Goal: Task Accomplishment & Management: Complete application form

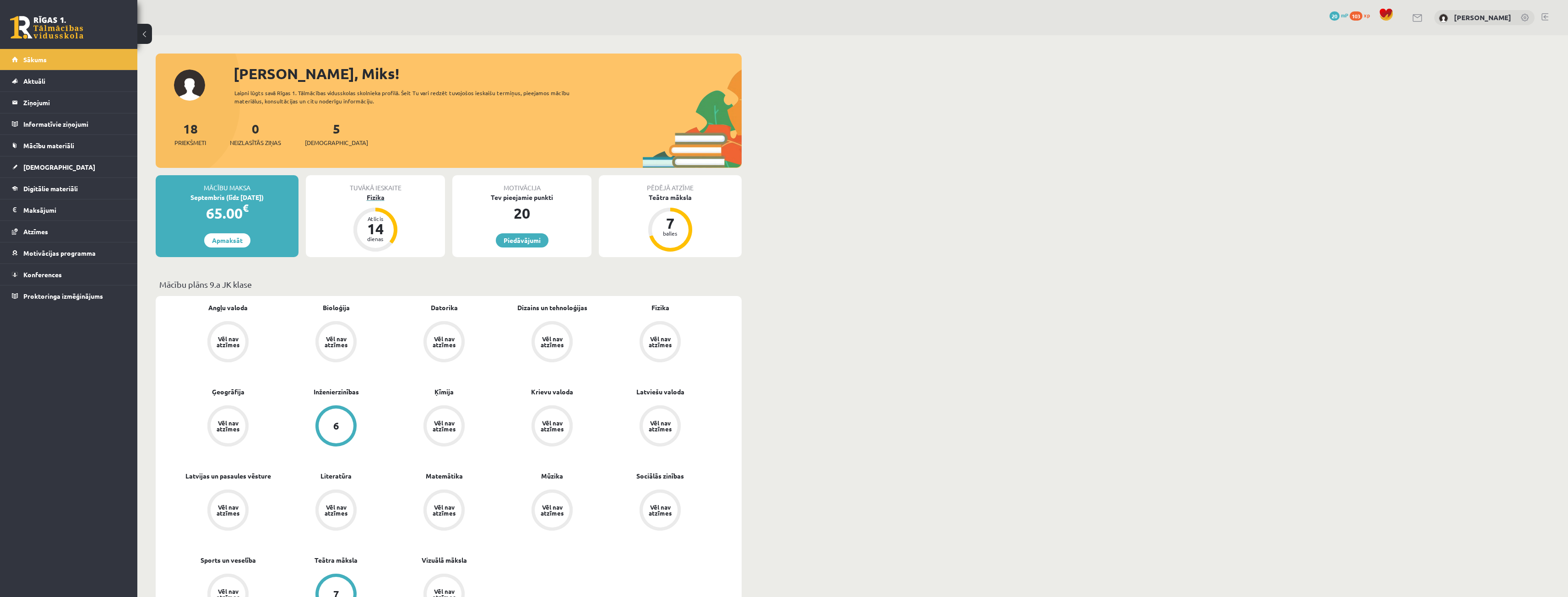
click at [380, 195] on div "Fizika" at bounding box center [375, 197] width 139 height 9
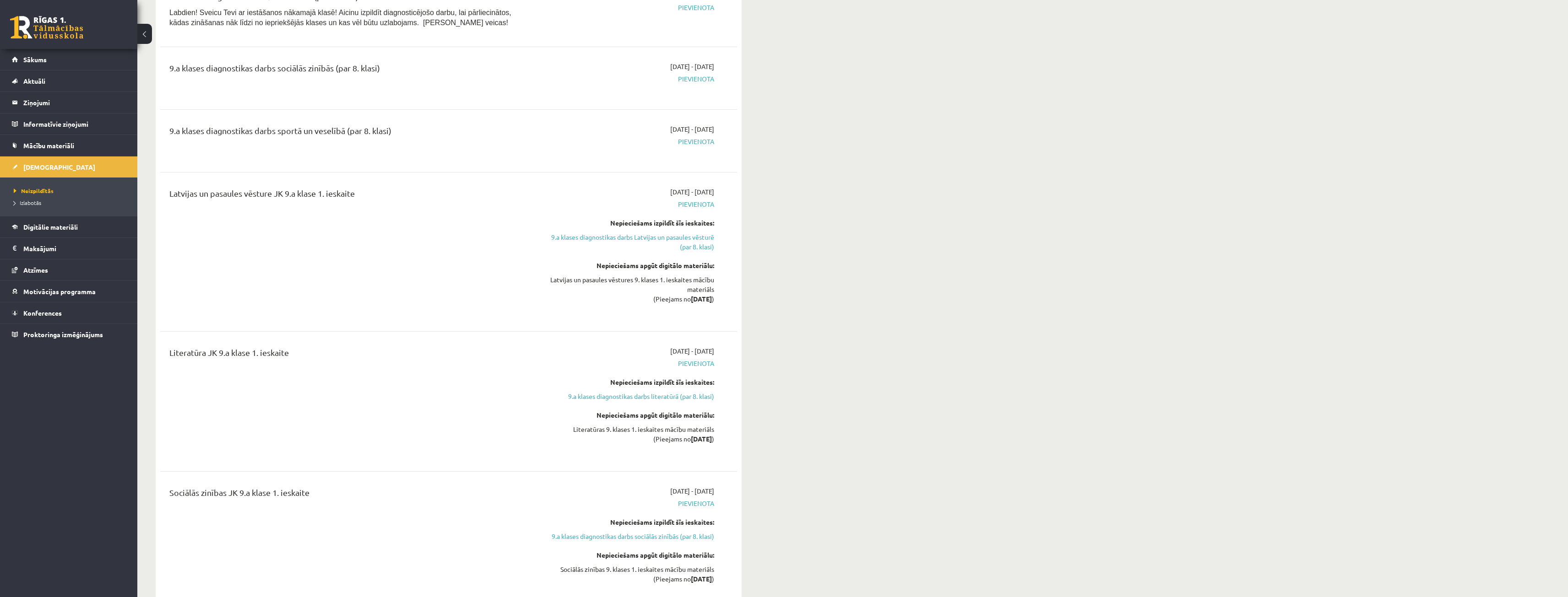
scroll to position [915, 0]
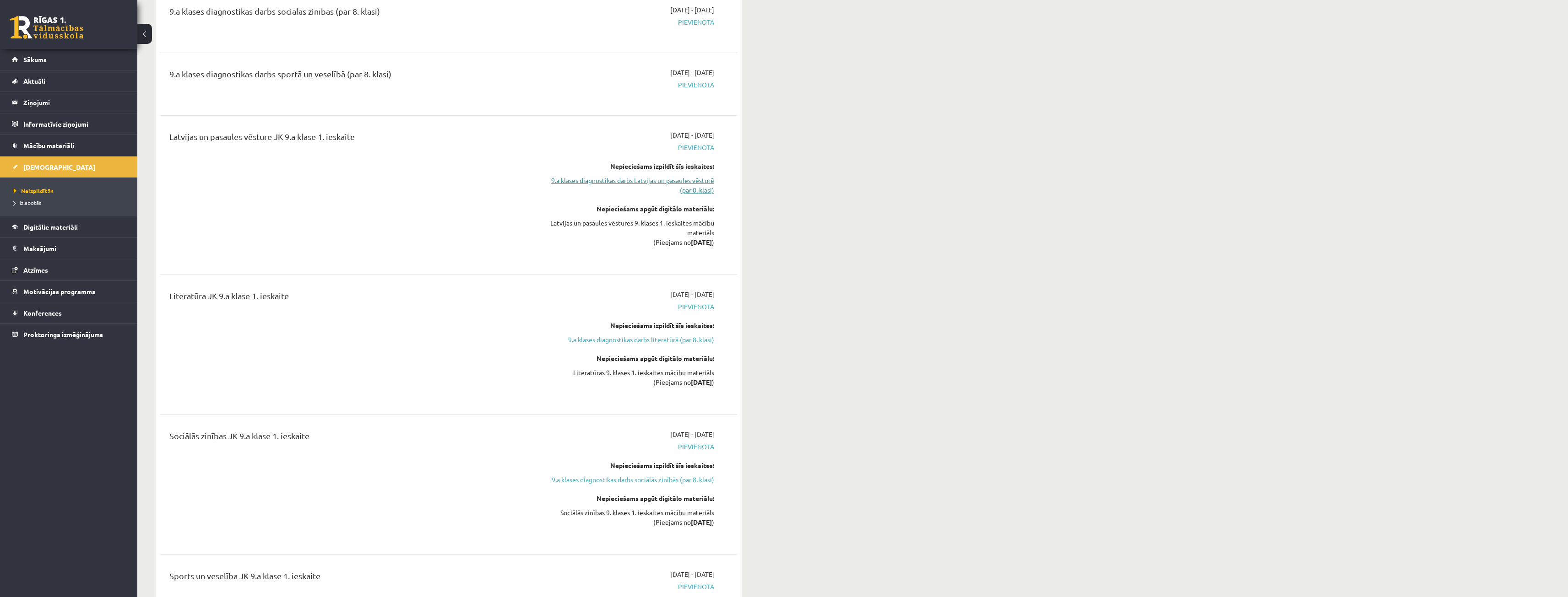
click at [705, 179] on link "9.a klases diagnostikas darbs Latvijas un pasaules vēsturē (par 8. klasi)" at bounding box center [628, 185] width 172 height 19
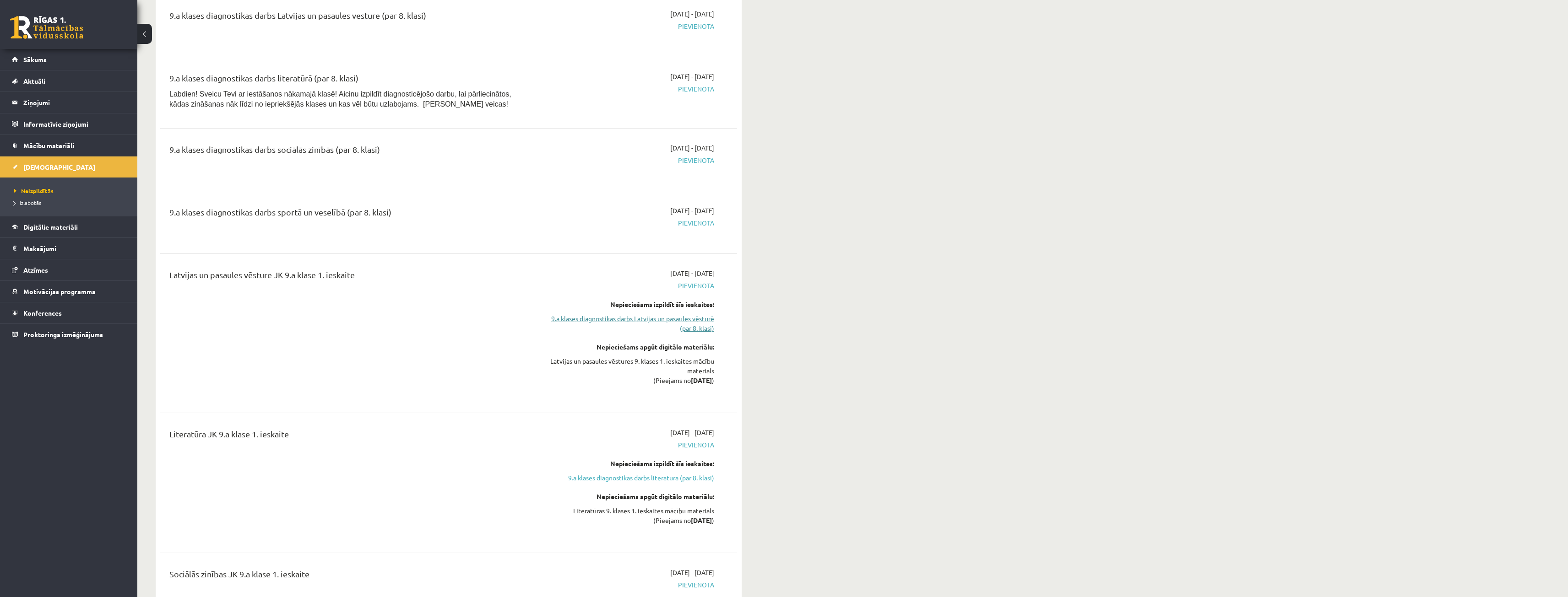
click at [689, 318] on link "9.a klases diagnostikas darbs Latvijas un pasaules vēsturē (par 8. klasi)" at bounding box center [628, 323] width 172 height 19
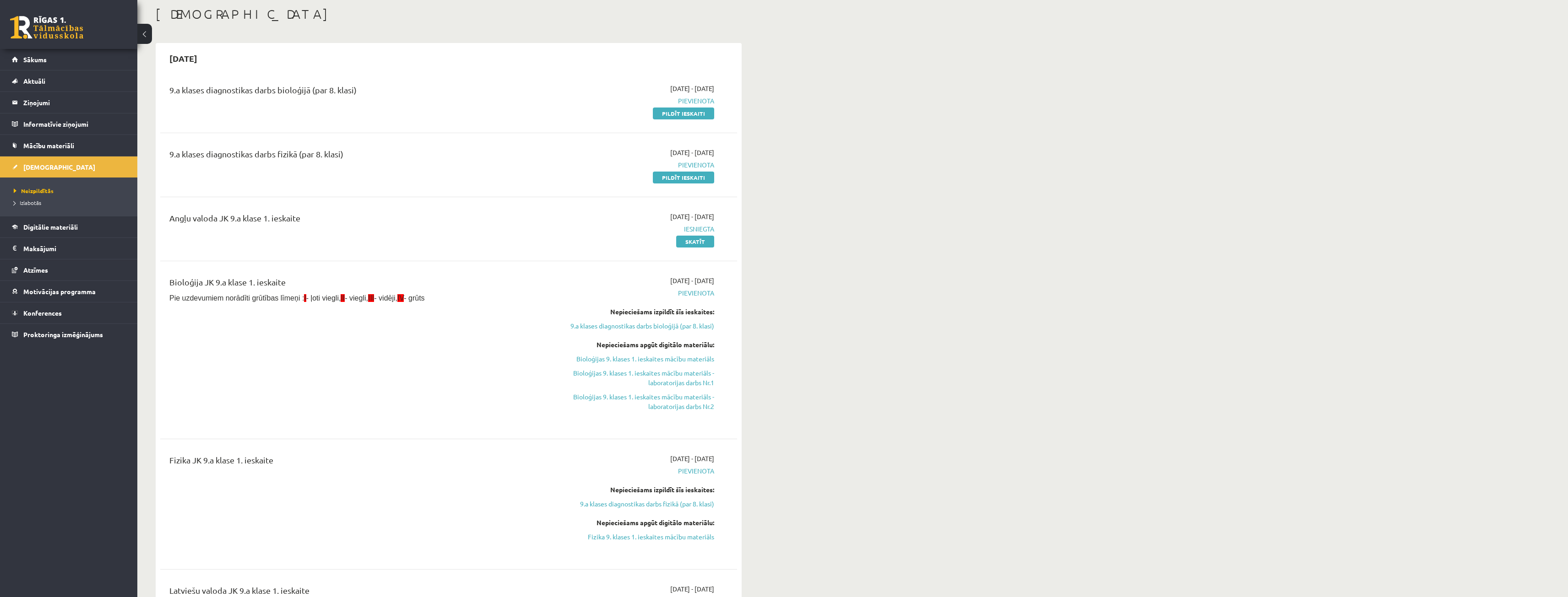
scroll to position [46, 0]
click at [696, 182] on link "Pildīt ieskaiti" at bounding box center [683, 179] width 61 height 12
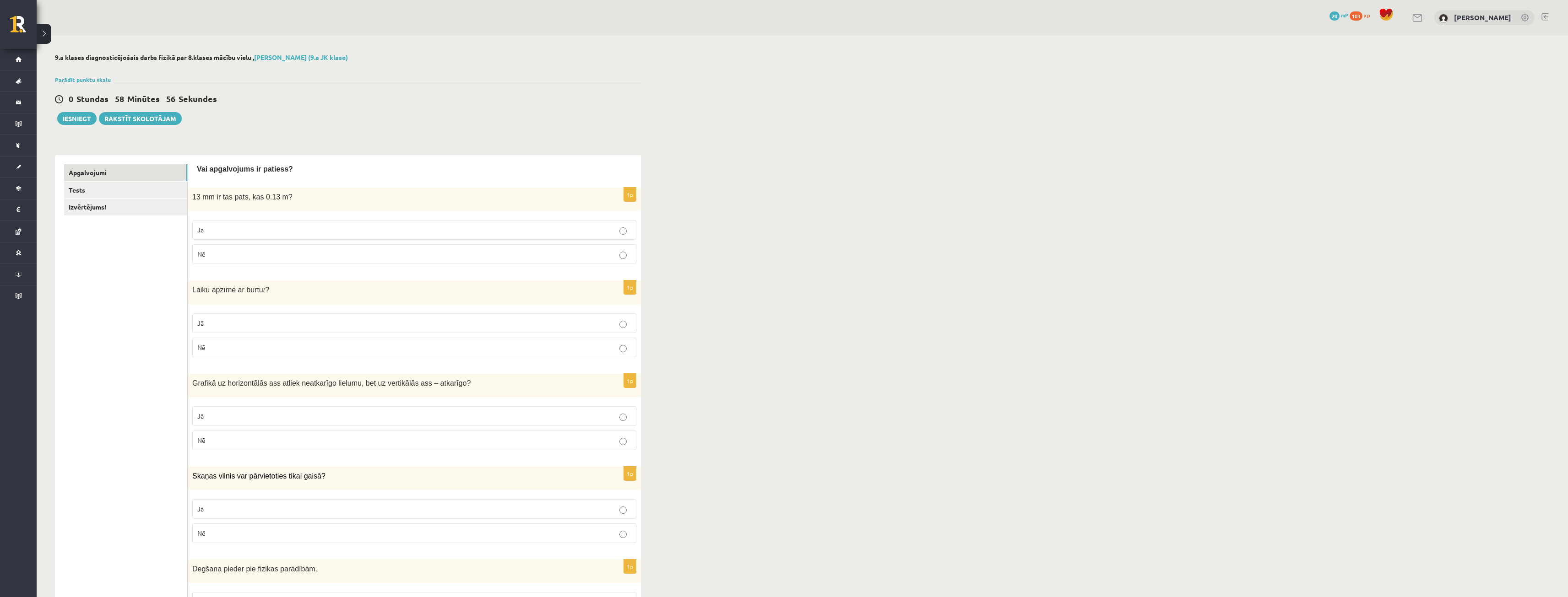
drag, startPoint x: 230, startPoint y: 328, endPoint x: 326, endPoint y: 234, distance: 134.4
click at [230, 326] on p "Jā" at bounding box center [414, 323] width 434 height 9
click at [243, 247] on label "Nē" at bounding box center [414, 254] width 444 height 19
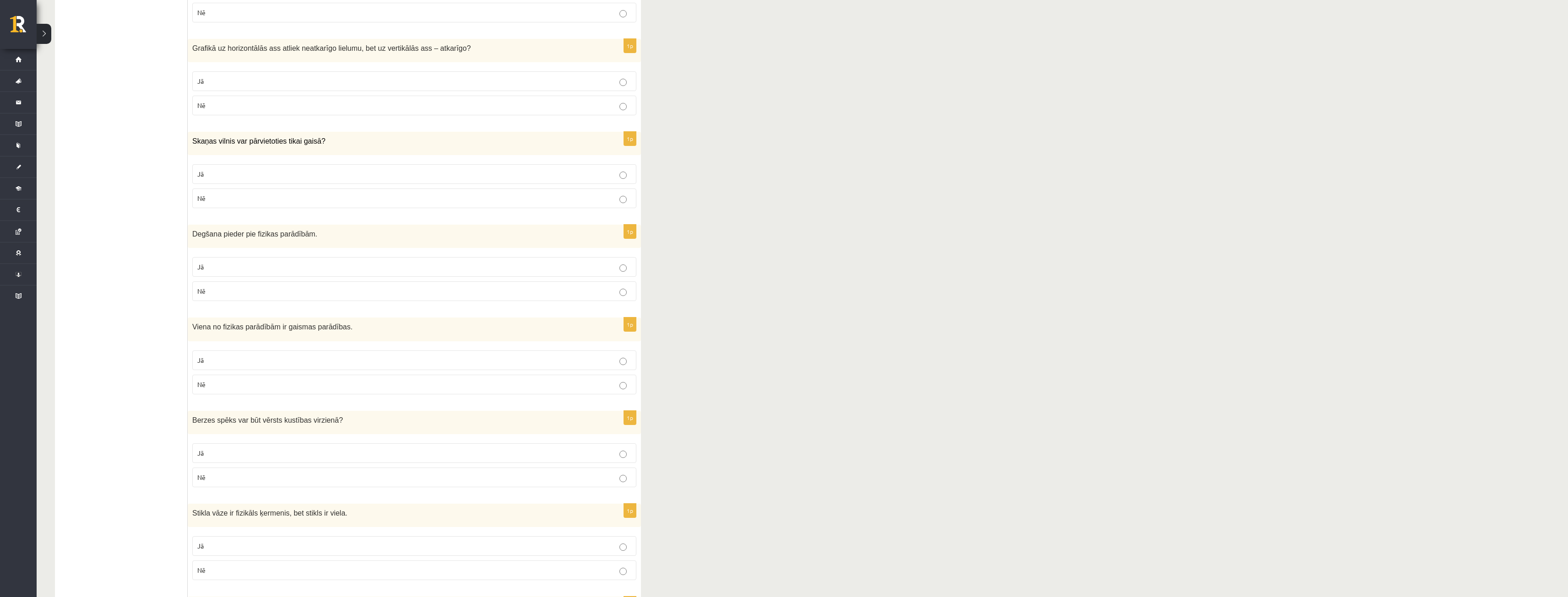
scroll to position [366, 0]
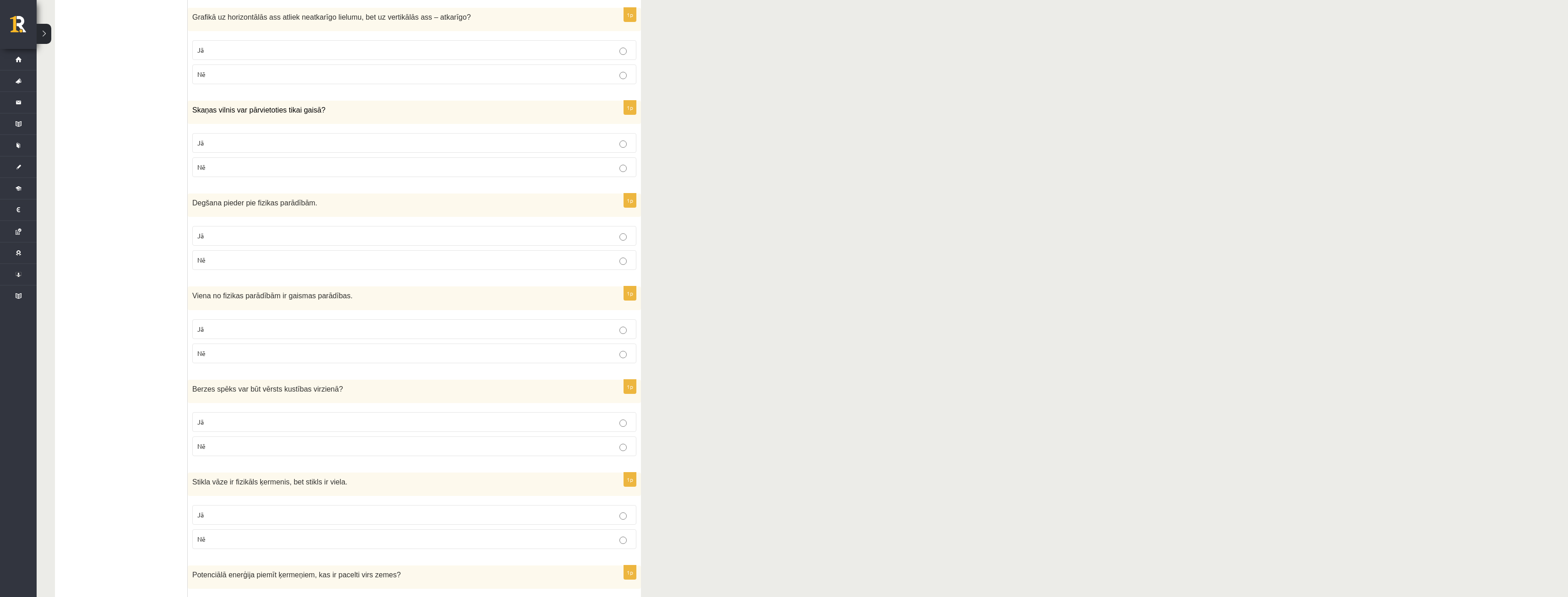
click at [323, 52] on p "Jā" at bounding box center [414, 50] width 434 height 9
click at [307, 171] on p "Nē" at bounding box center [414, 167] width 434 height 9
click at [366, 263] on p "Nē" at bounding box center [414, 260] width 434 height 9
click at [373, 322] on label "Jā" at bounding box center [414, 328] width 444 height 19
click at [418, 445] on p "Nē" at bounding box center [414, 447] width 434 height 9
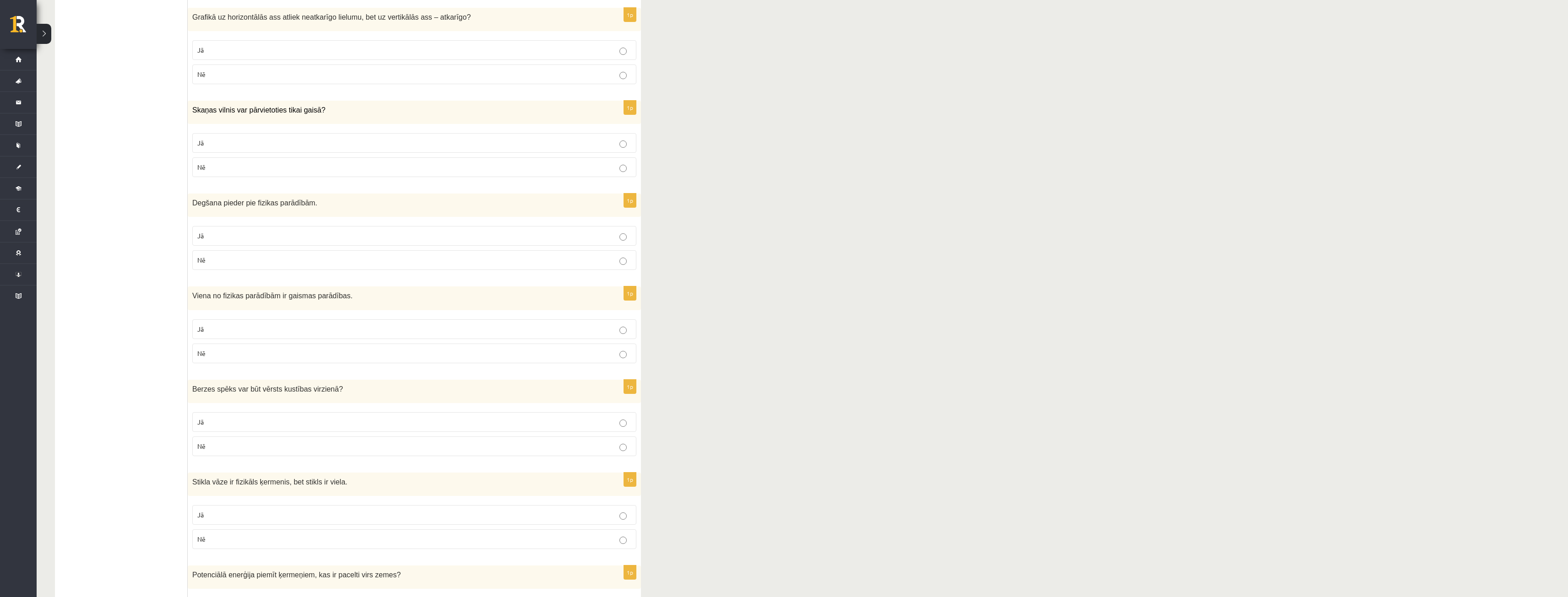
drag, startPoint x: 405, startPoint y: 515, endPoint x: 94, endPoint y: 448, distance: 318.1
click at [279, 517] on p "Jā" at bounding box center [414, 515] width 434 height 9
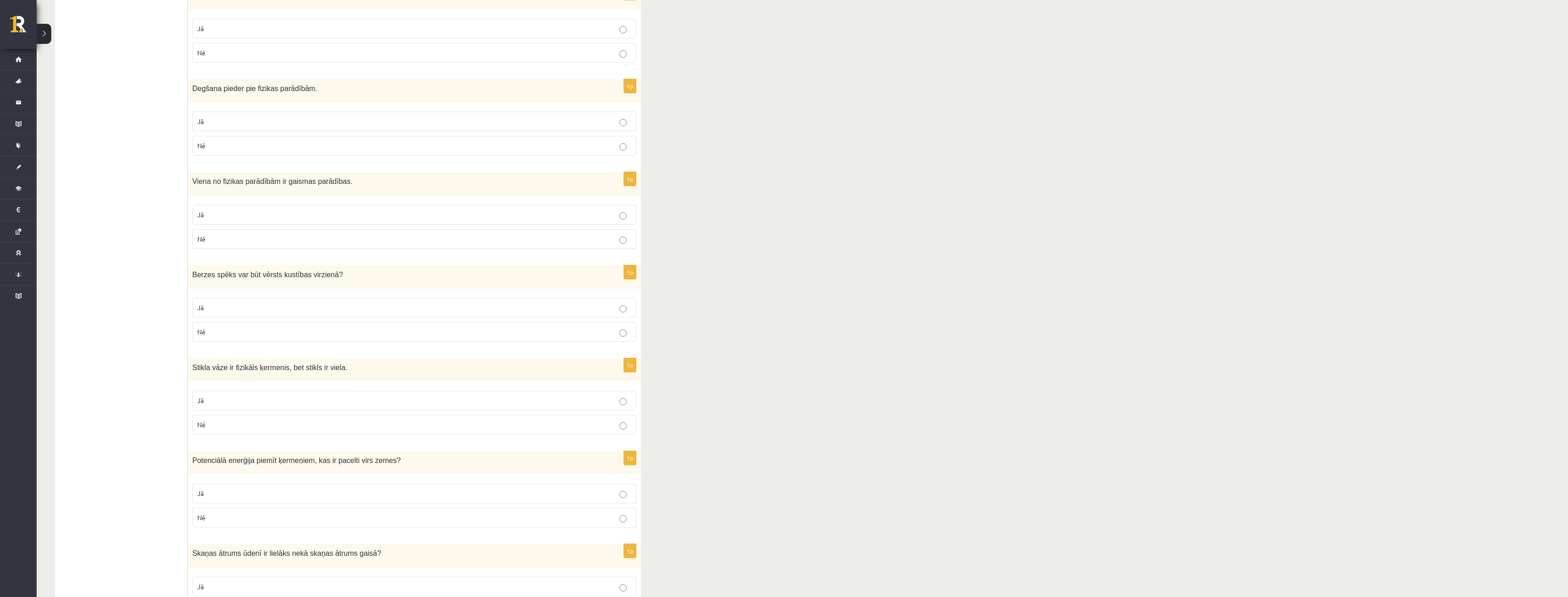
scroll to position [503, 0]
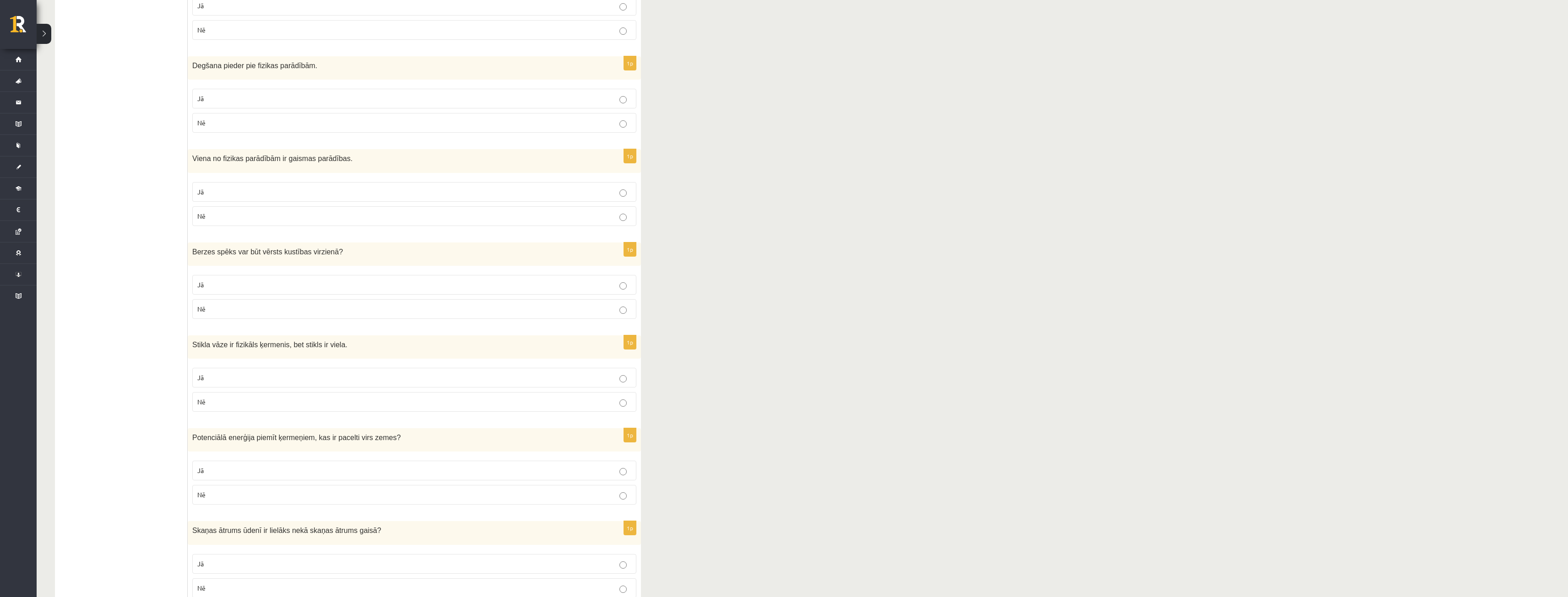
click at [294, 479] on label "Jā" at bounding box center [414, 470] width 444 height 19
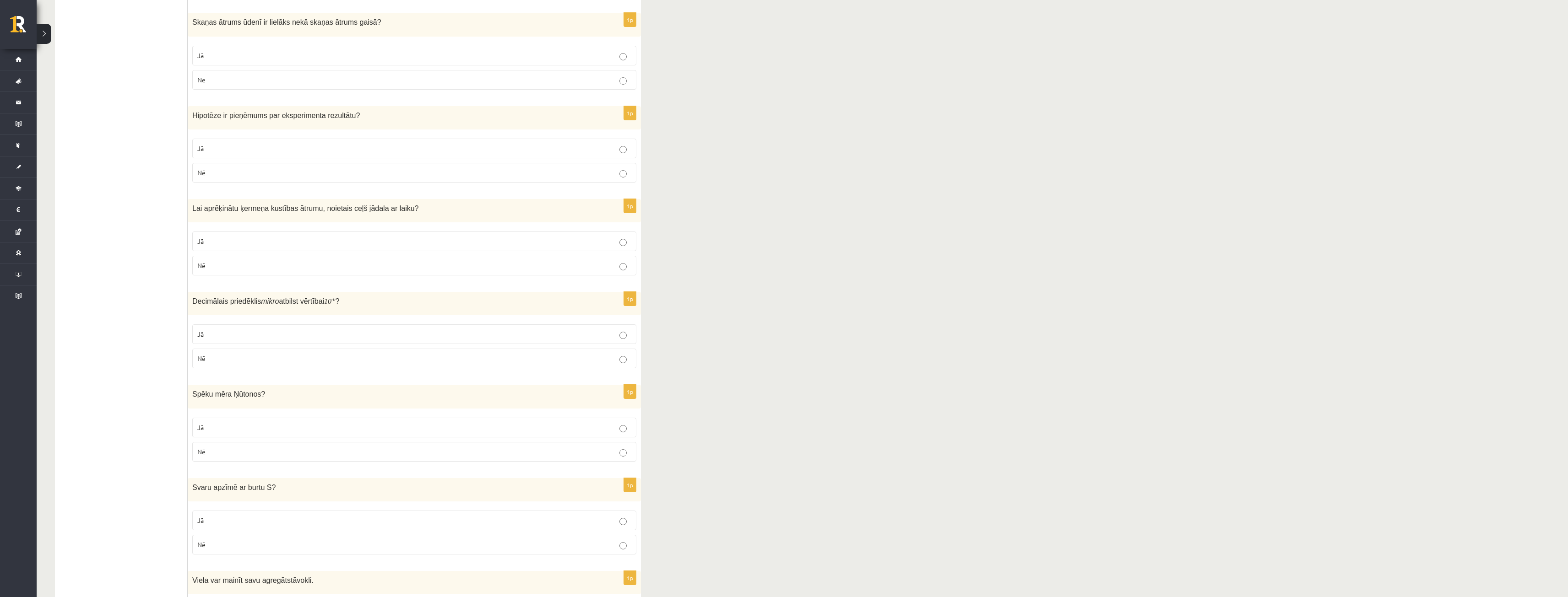
scroll to position [1007, 0]
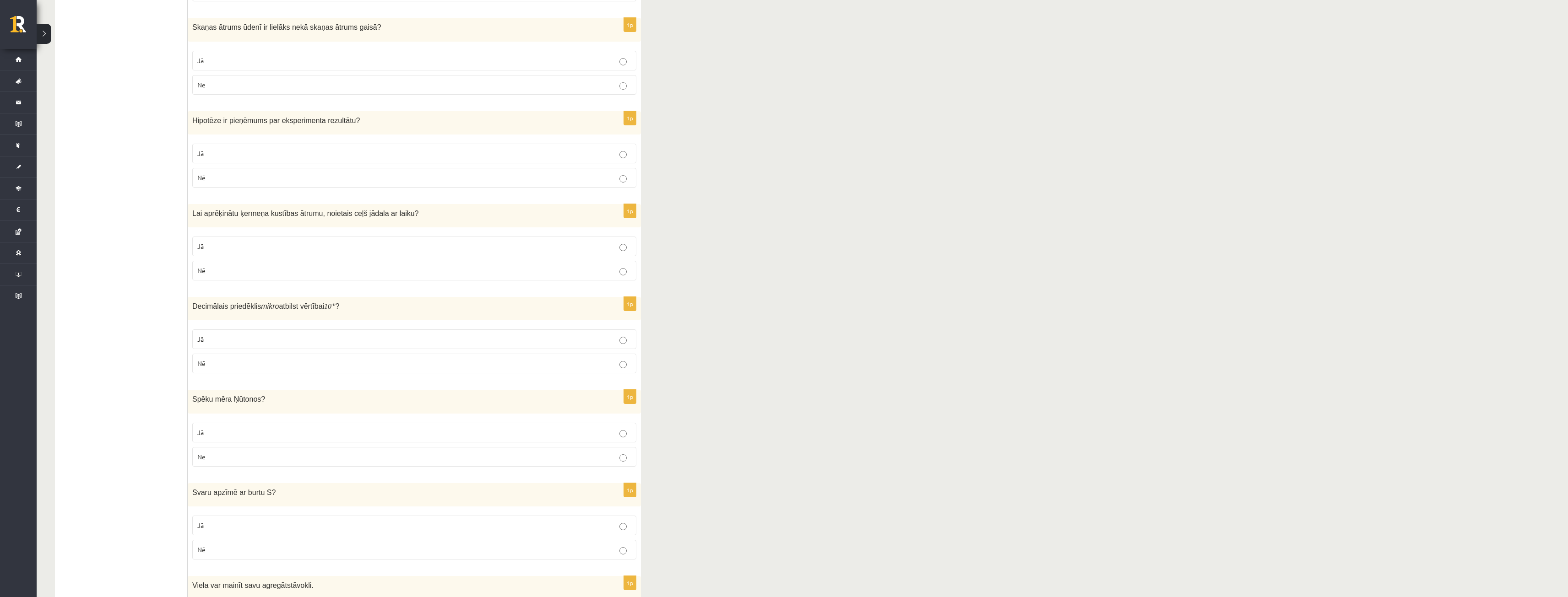
click at [629, 64] on p "Jā" at bounding box center [414, 61] width 434 height 9
click at [628, 171] on label "Nē" at bounding box center [414, 177] width 444 height 19
click at [626, 92] on label "Nē" at bounding box center [414, 84] width 444 height 19
click at [616, 67] on label "Jā" at bounding box center [414, 60] width 444 height 19
click at [482, 373] on label "Nē" at bounding box center [414, 363] width 444 height 19
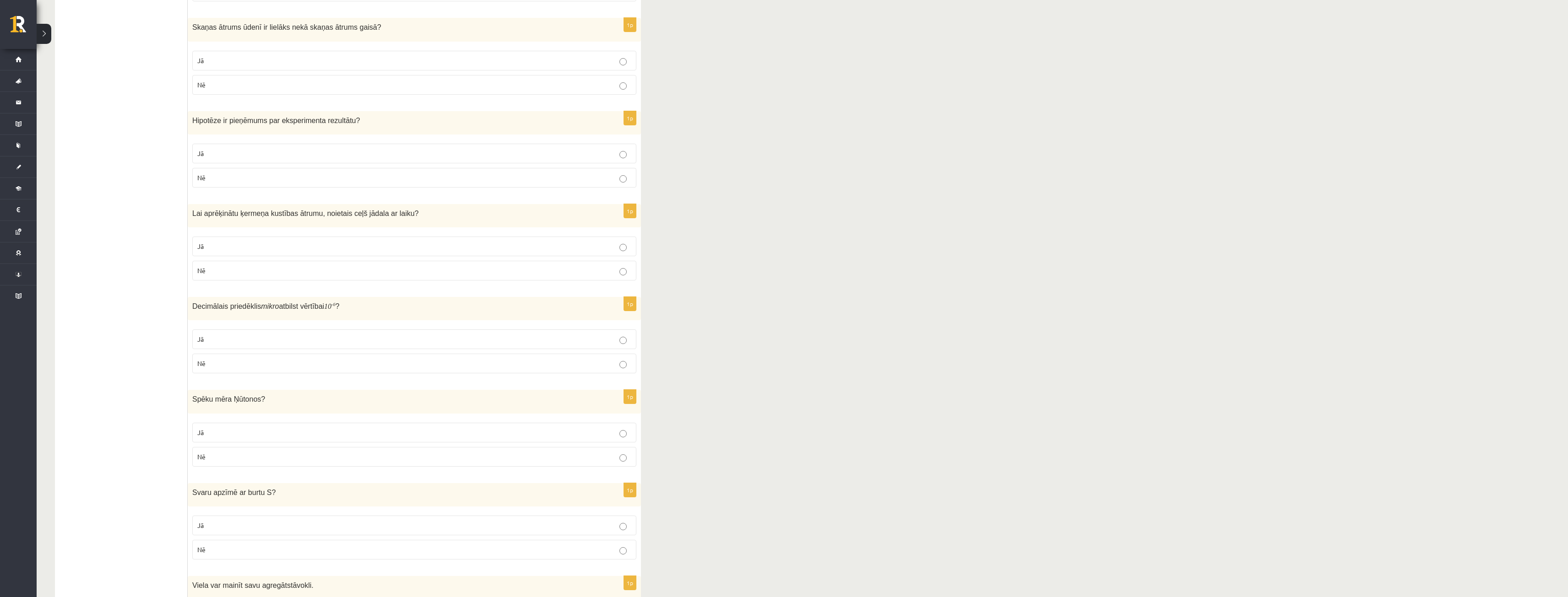
click at [535, 249] on p "Jā" at bounding box center [414, 247] width 434 height 9
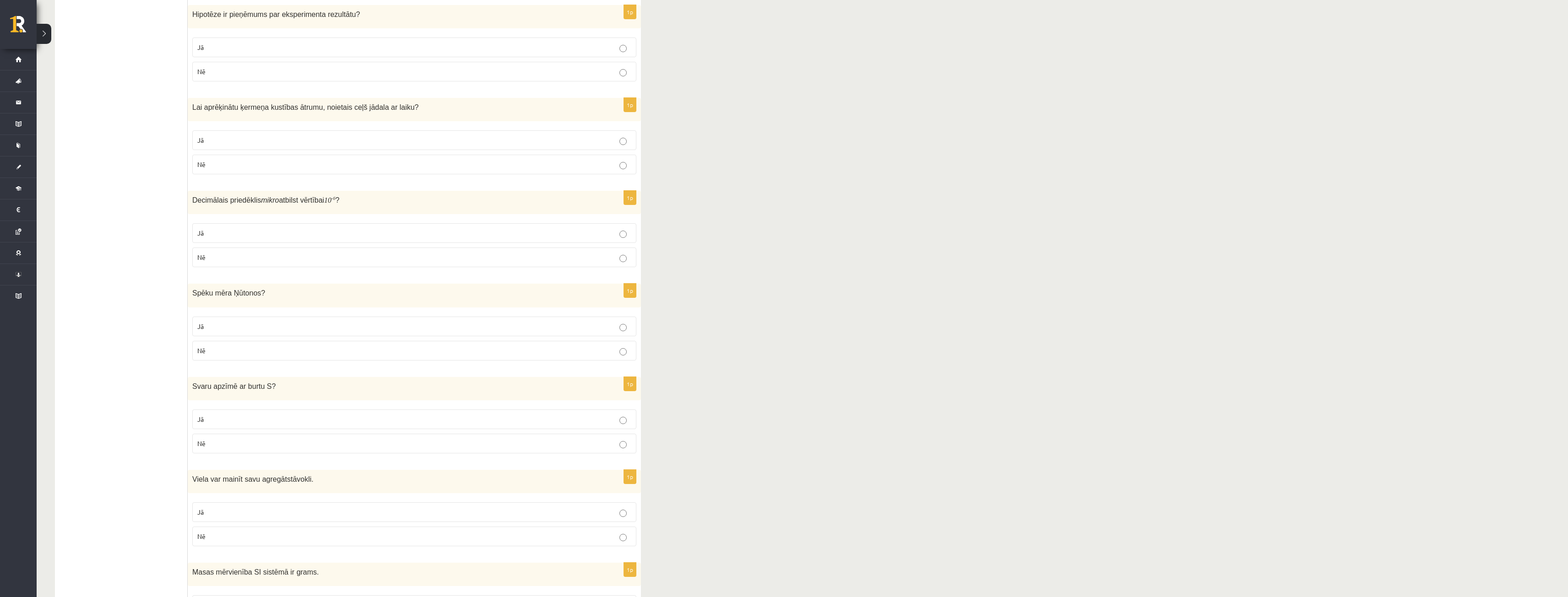
scroll to position [1144, 0]
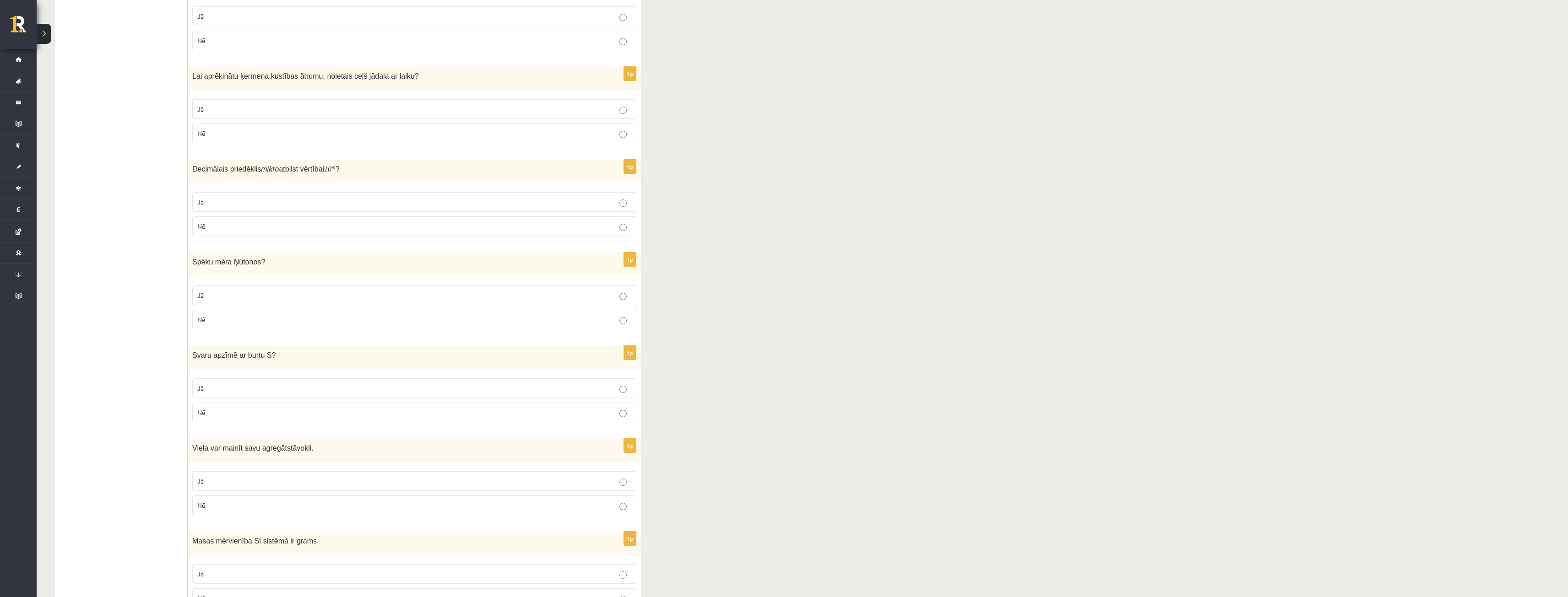
click at [552, 301] on label "Jā" at bounding box center [414, 295] width 444 height 19
click at [490, 417] on p "Nē" at bounding box center [414, 413] width 434 height 9
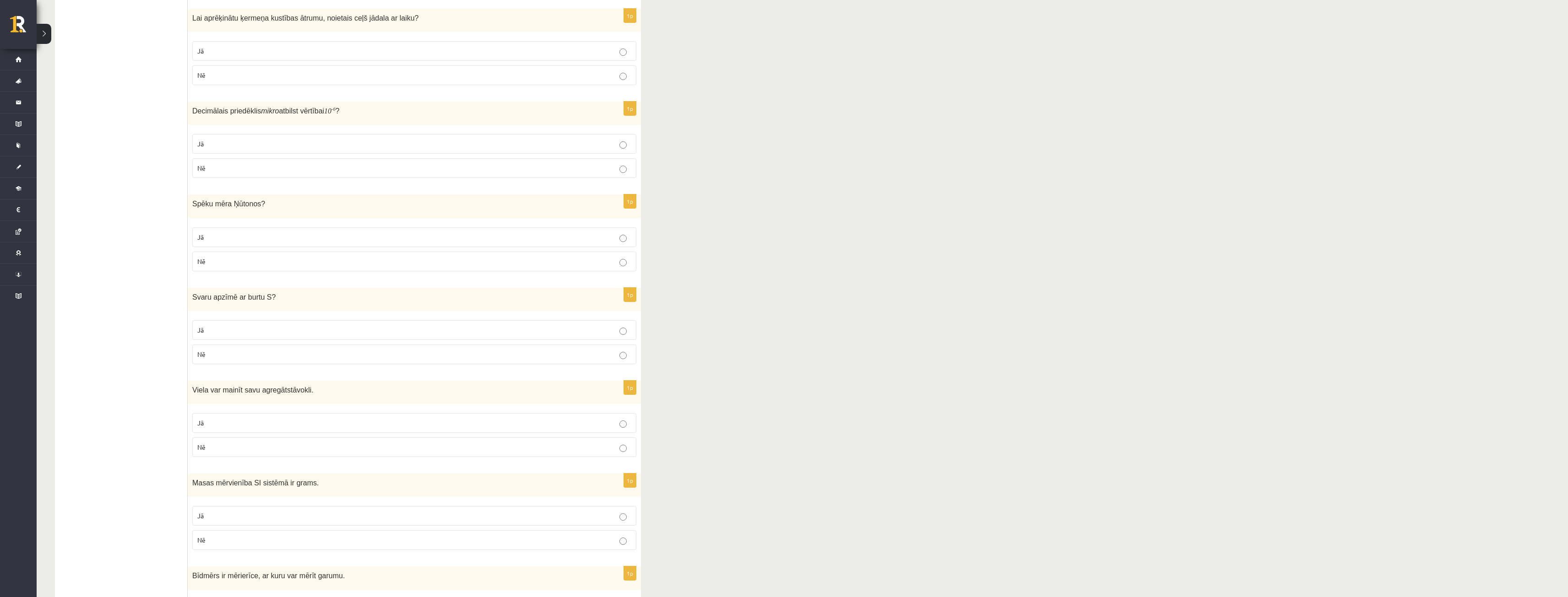
scroll to position [1282, 0]
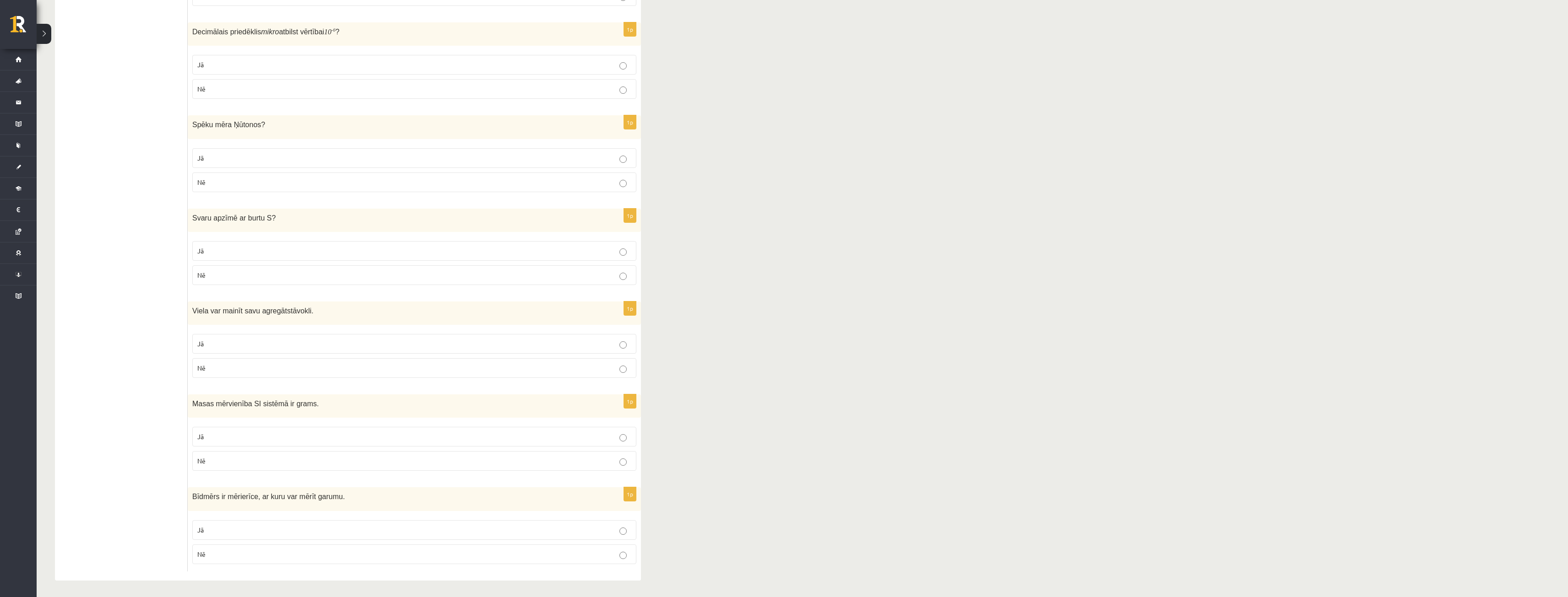
click at [271, 364] on label "Nē" at bounding box center [414, 368] width 444 height 19
click at [330, 459] on p "Nē" at bounding box center [414, 459] width 434 height 9
click at [395, 546] on label "Nē" at bounding box center [414, 552] width 444 height 19
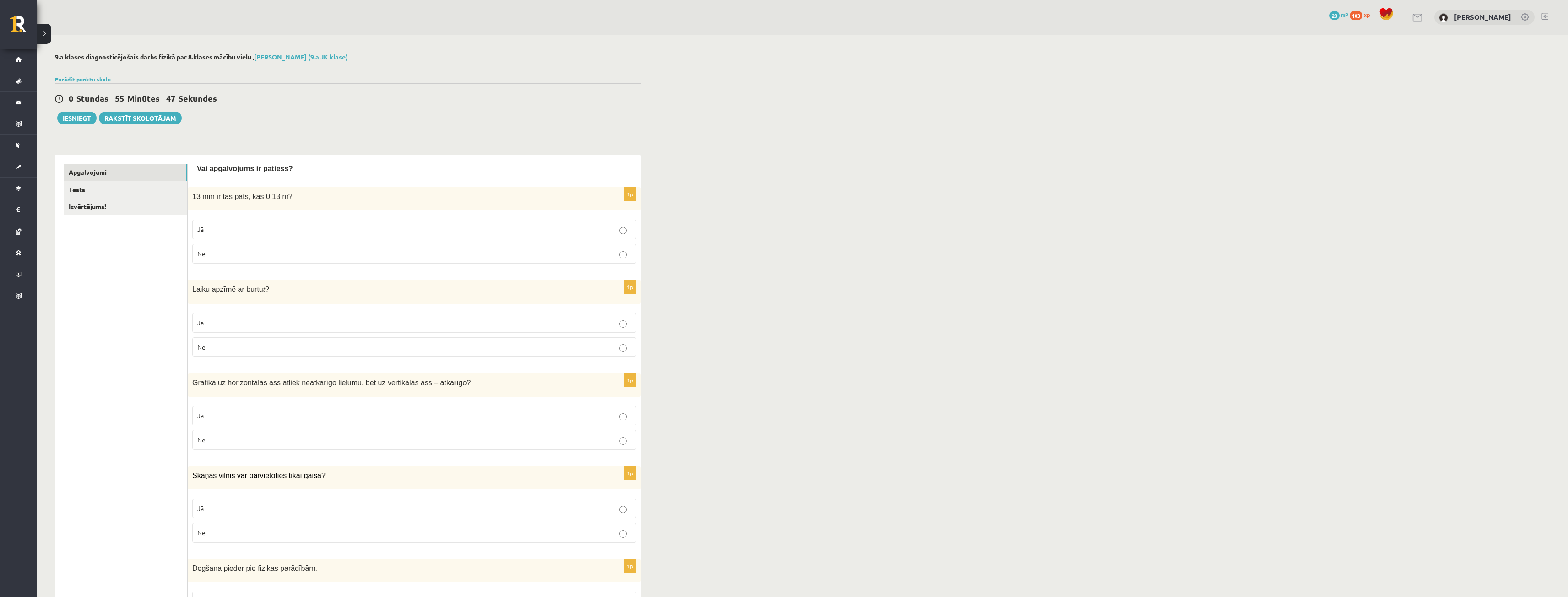
scroll to position [0, 0]
click at [412, 348] on p "Nē" at bounding box center [414, 348] width 434 height 9
click at [409, 331] on label "Jā" at bounding box center [414, 323] width 444 height 19
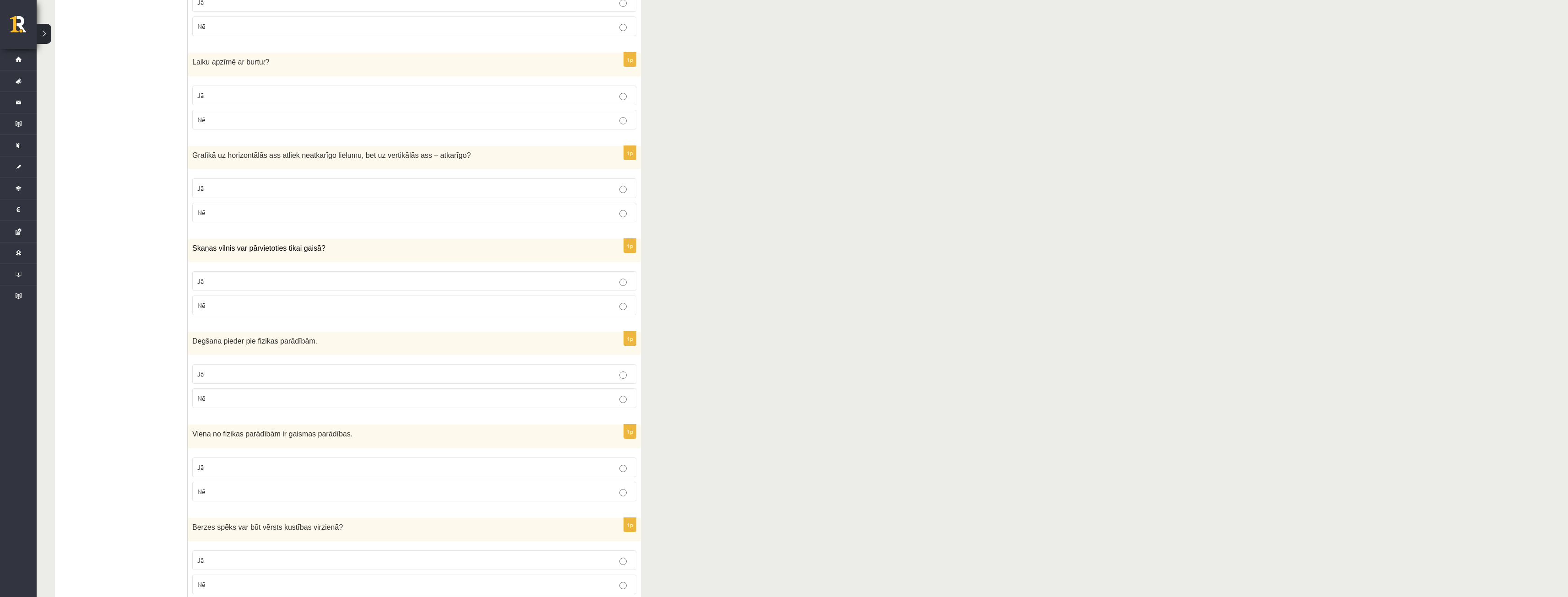
scroll to position [229, 0]
click at [398, 286] on label "Jā" at bounding box center [414, 280] width 444 height 19
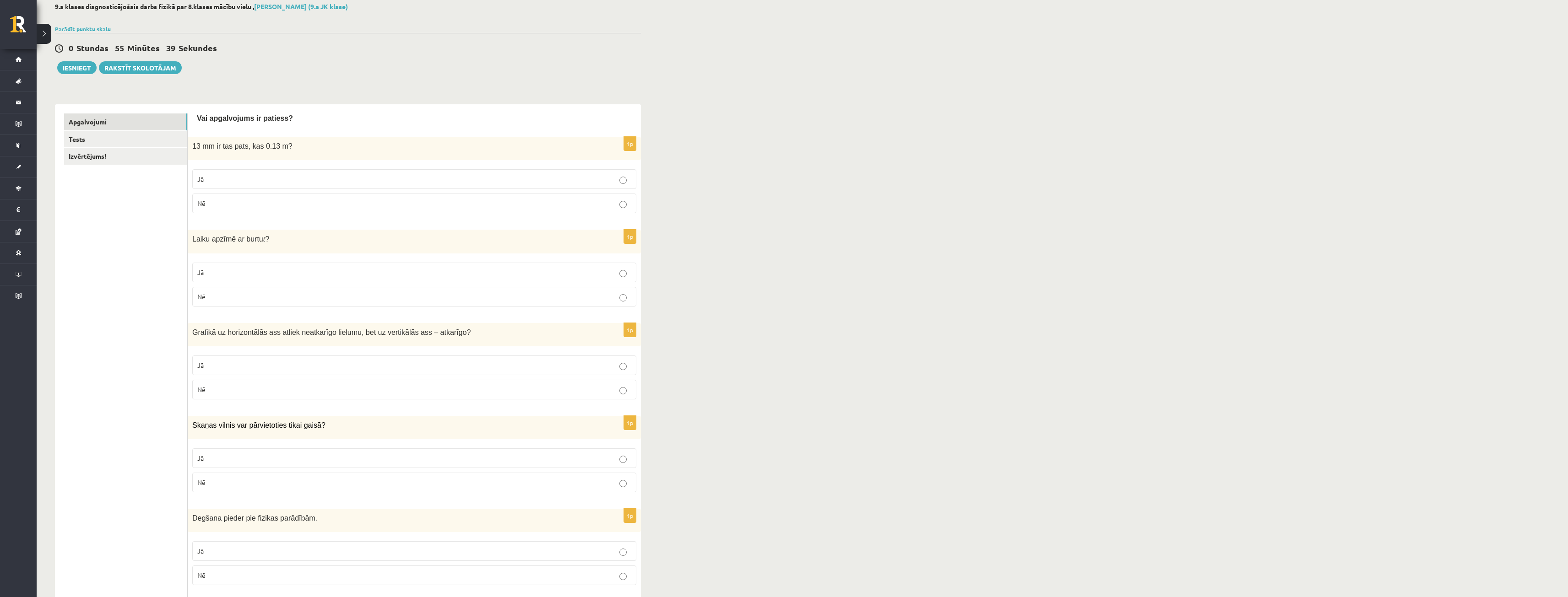
scroll to position [46, 0]
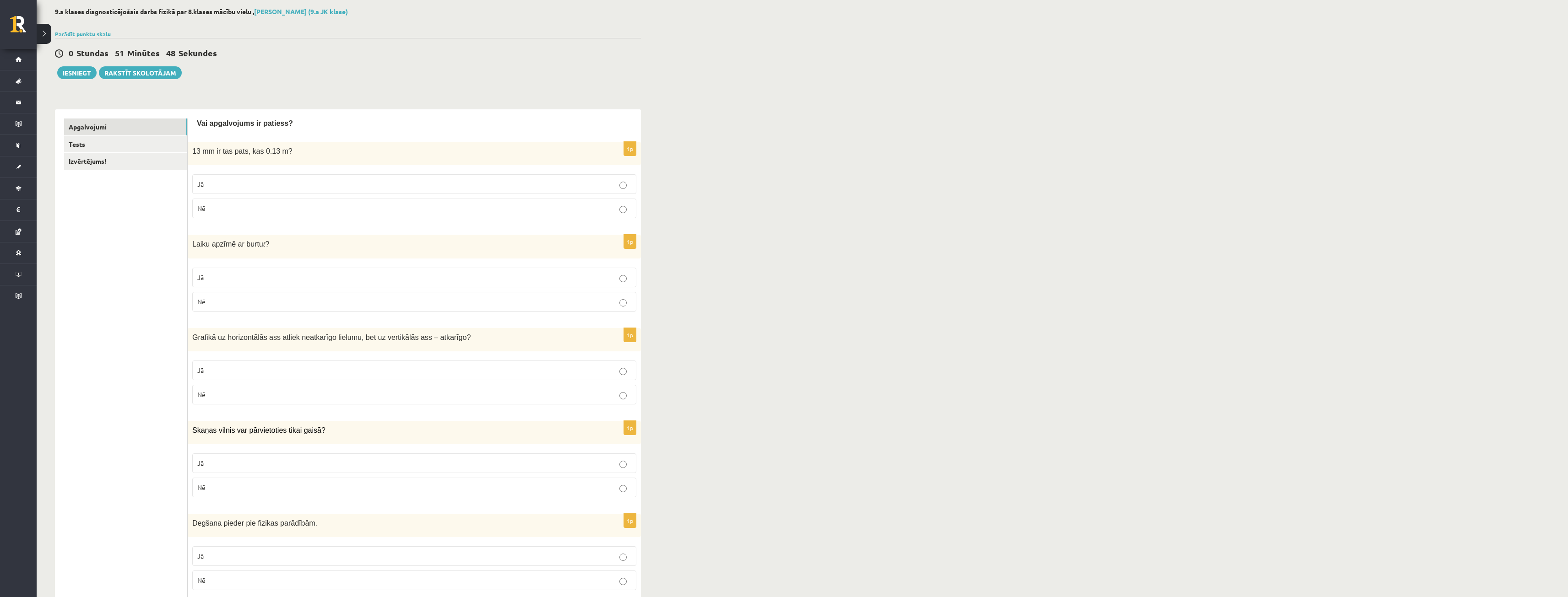
click at [78, 61] on div "0 Stundas 51 Minūtes 48 Sekundes Ieskaite saglabāta! Iesniegt Rakstīt skolotājam" at bounding box center [348, 58] width 586 height 41
click at [85, 72] on button "Iesniegt" at bounding box center [76, 72] width 39 height 13
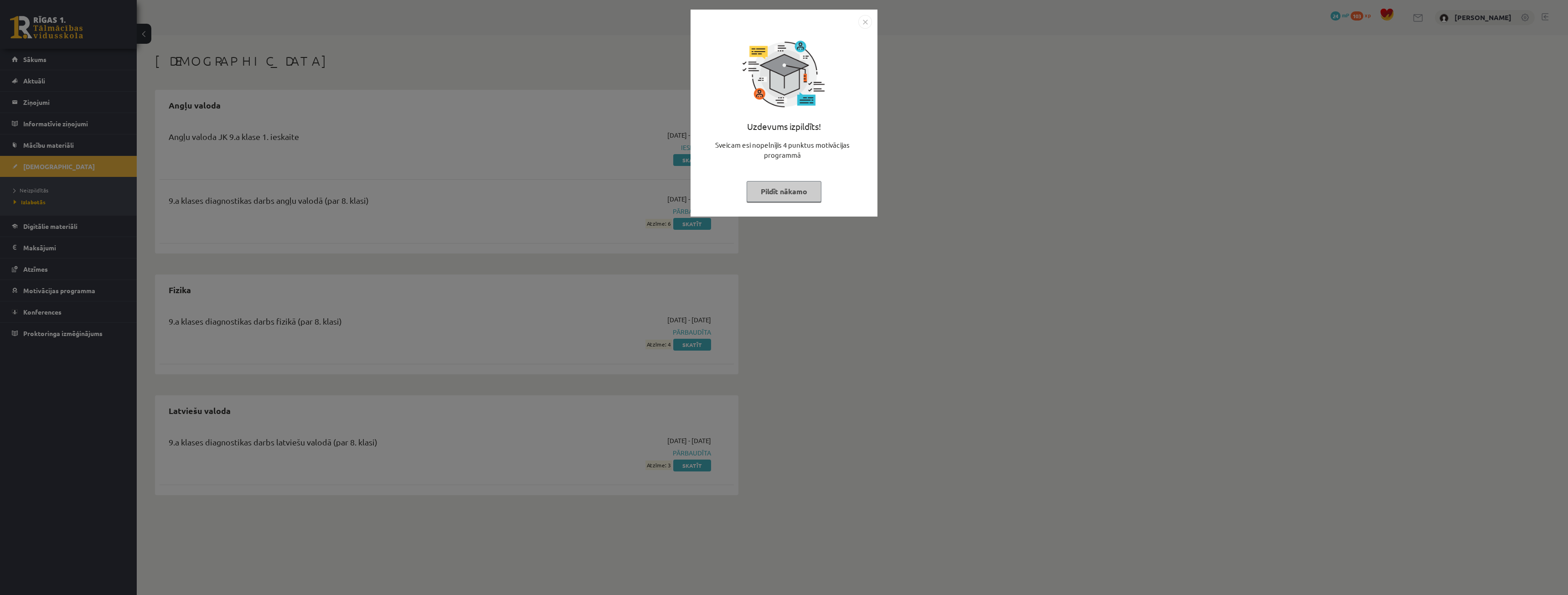
click at [790, 192] on button "Pildīt nākamo" at bounding box center [784, 191] width 75 height 21
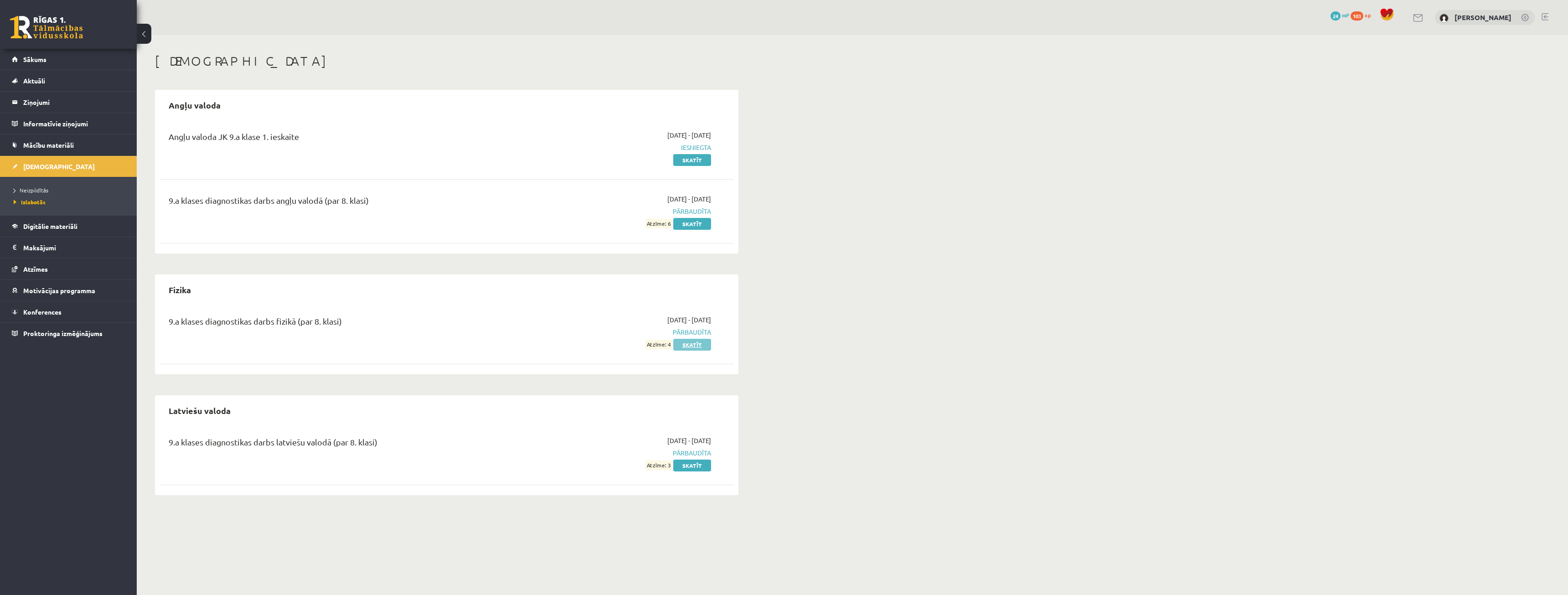
click at [694, 341] on link "Skatīt" at bounding box center [691, 345] width 37 height 12
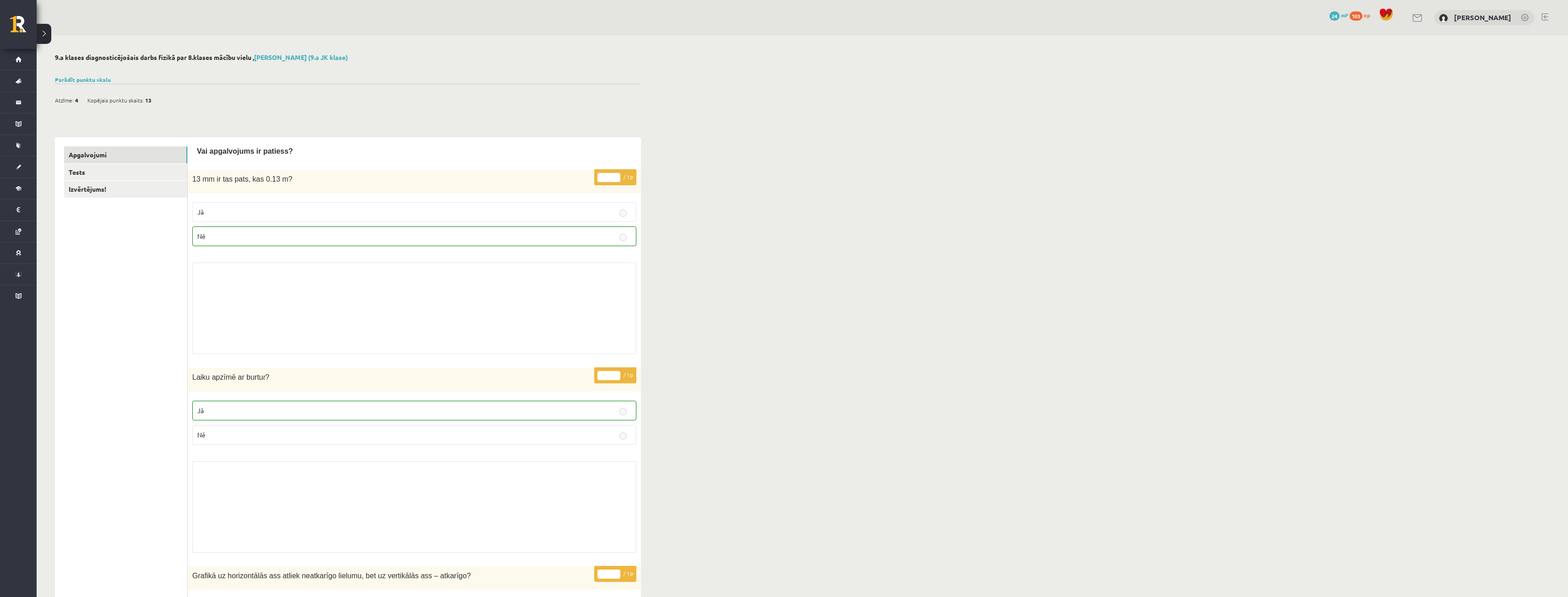
click at [74, 102] on div "Atzīme: 4" at bounding box center [66, 100] width 23 height 14
click at [152, 184] on link "Izvērtējums!" at bounding box center [126, 189] width 123 height 17
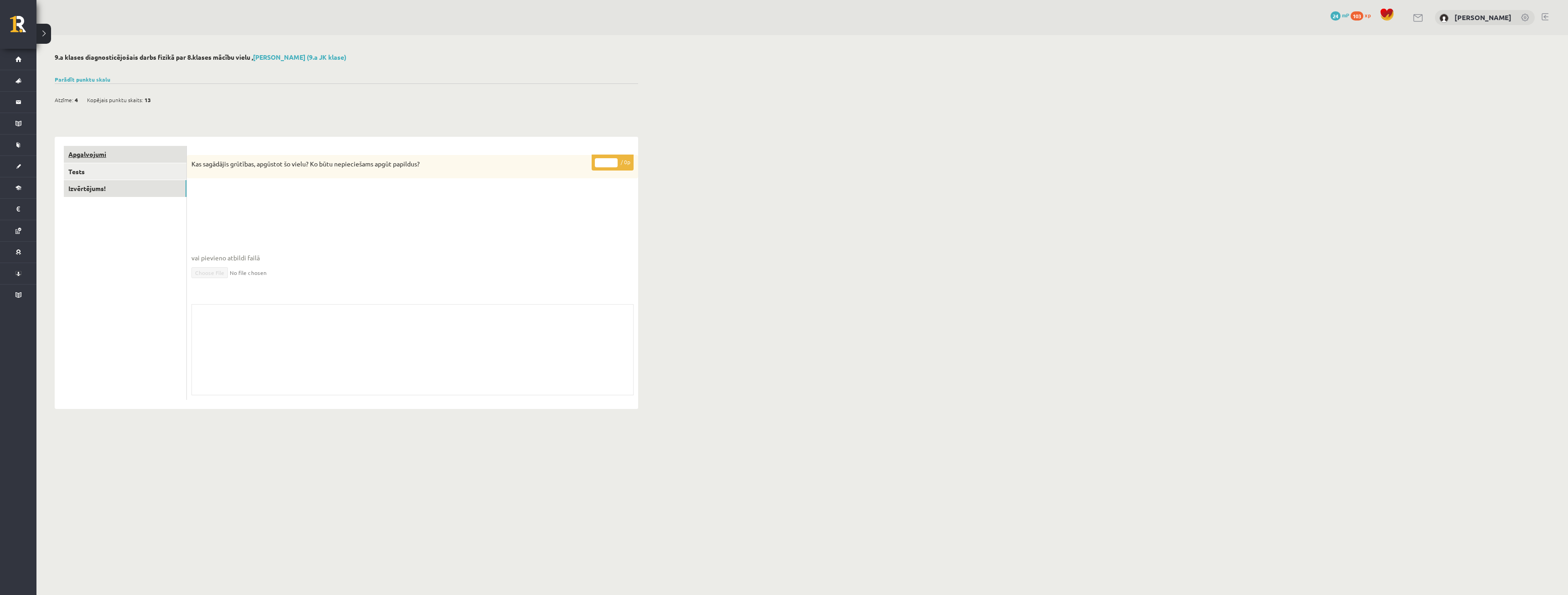
click at [140, 159] on link "Apgalvojumi" at bounding box center [125, 154] width 122 height 16
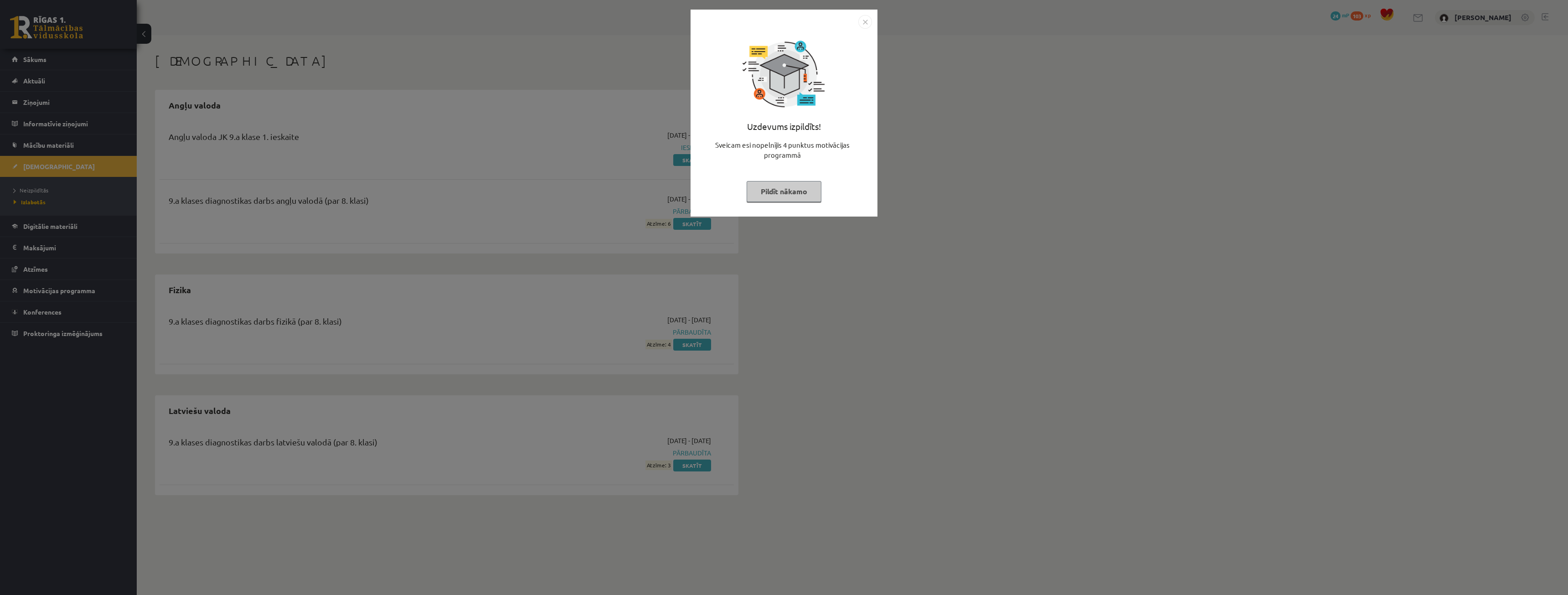
click at [867, 28] on img "Close" at bounding box center [865, 21] width 14 height 14
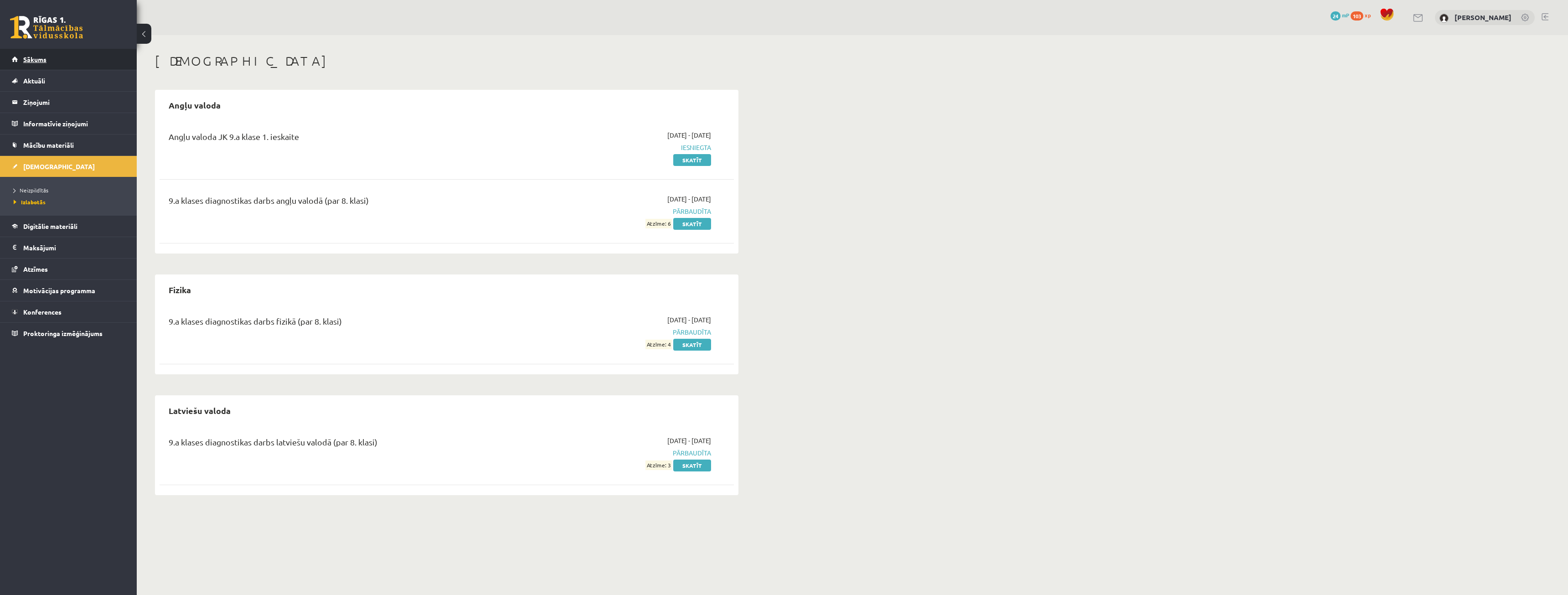
click at [61, 67] on link "Sākums" at bounding box center [68, 58] width 113 height 21
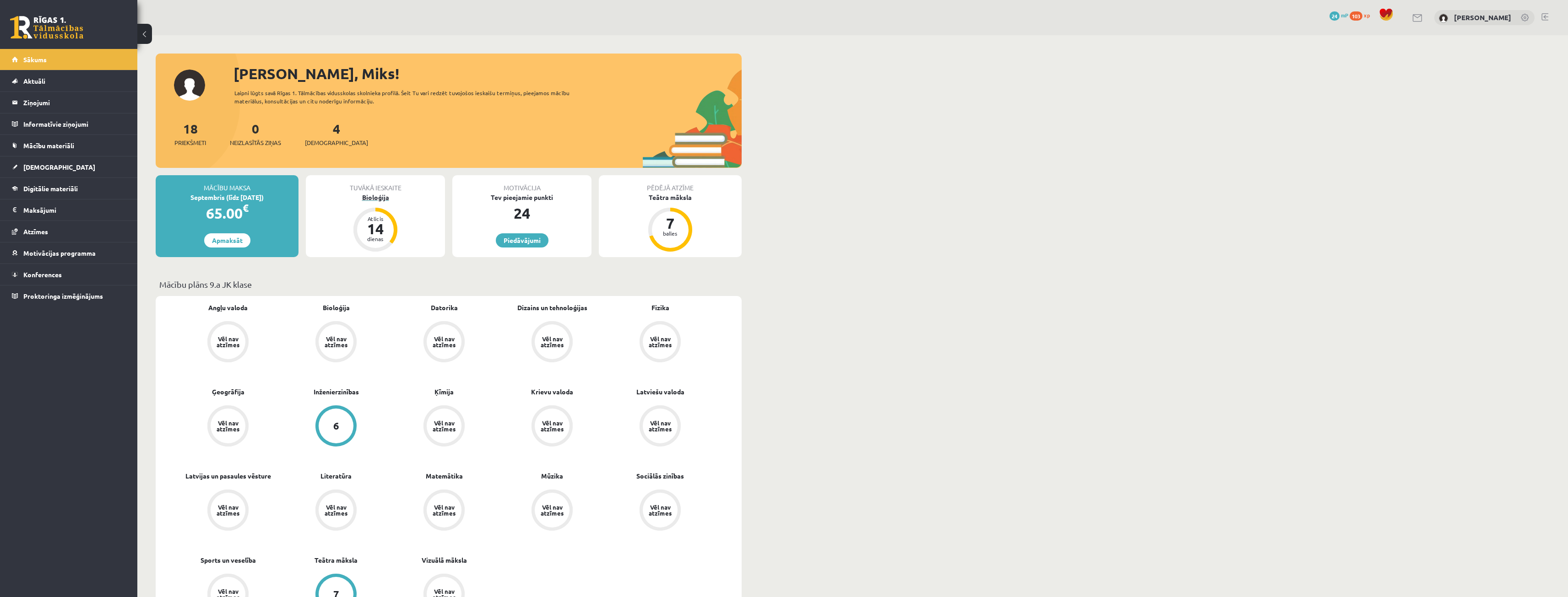
click at [386, 194] on div "Bioloģija" at bounding box center [375, 197] width 139 height 9
click at [525, 199] on div "Tev pieejamie punkti" at bounding box center [522, 197] width 139 height 9
click at [526, 238] on link "Piedāvājumi" at bounding box center [522, 240] width 52 height 14
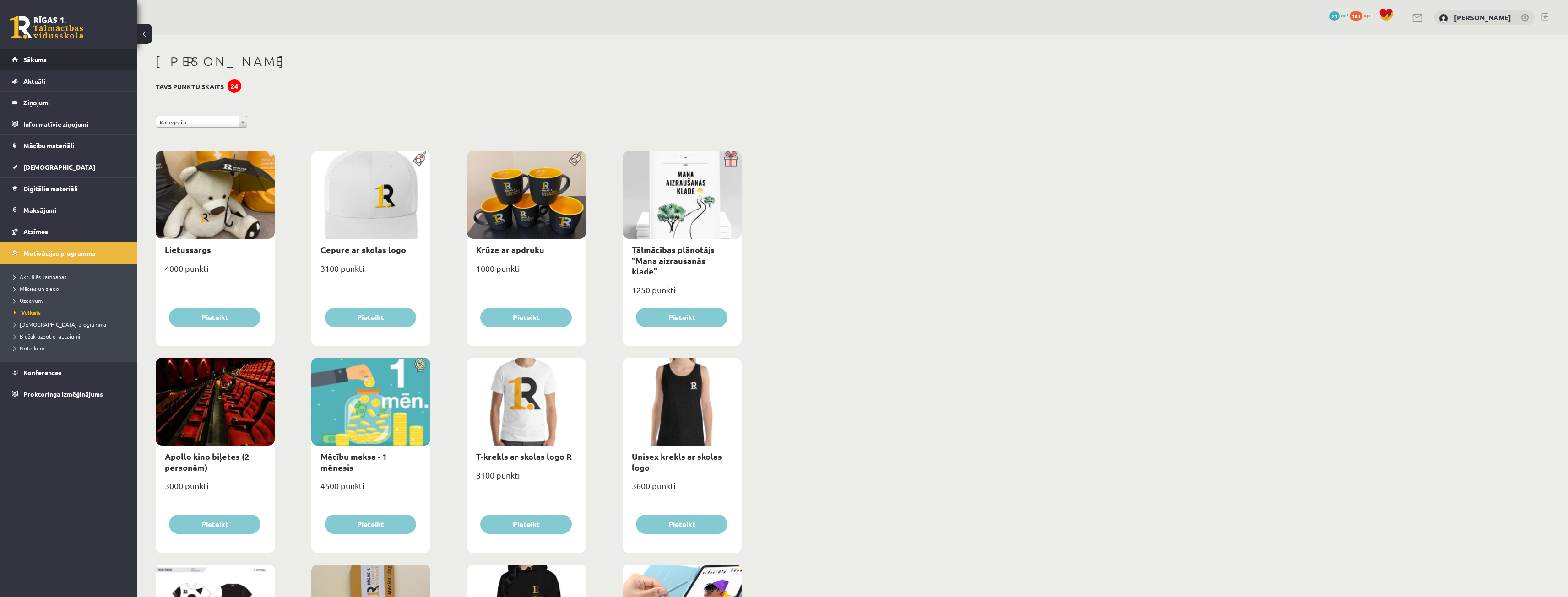
click at [61, 61] on link "Sākums" at bounding box center [69, 59] width 114 height 21
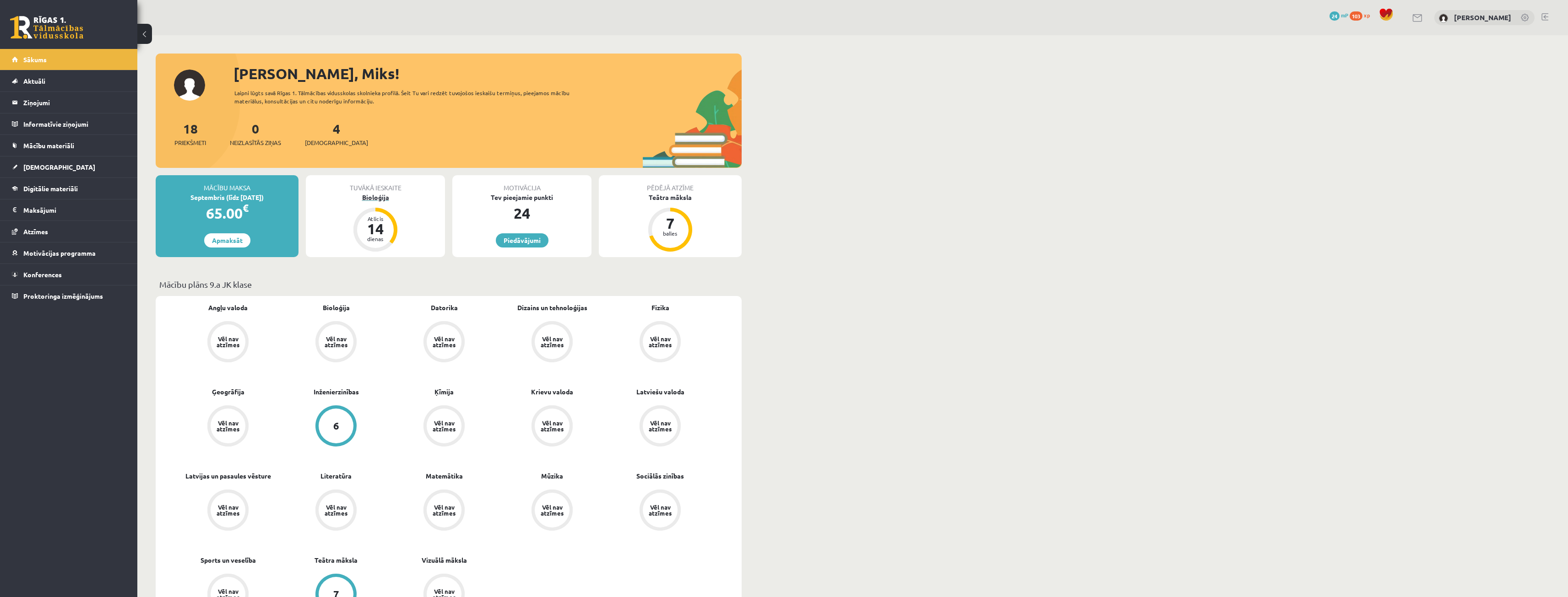
click at [386, 198] on div "Bioloģija" at bounding box center [375, 197] width 139 height 9
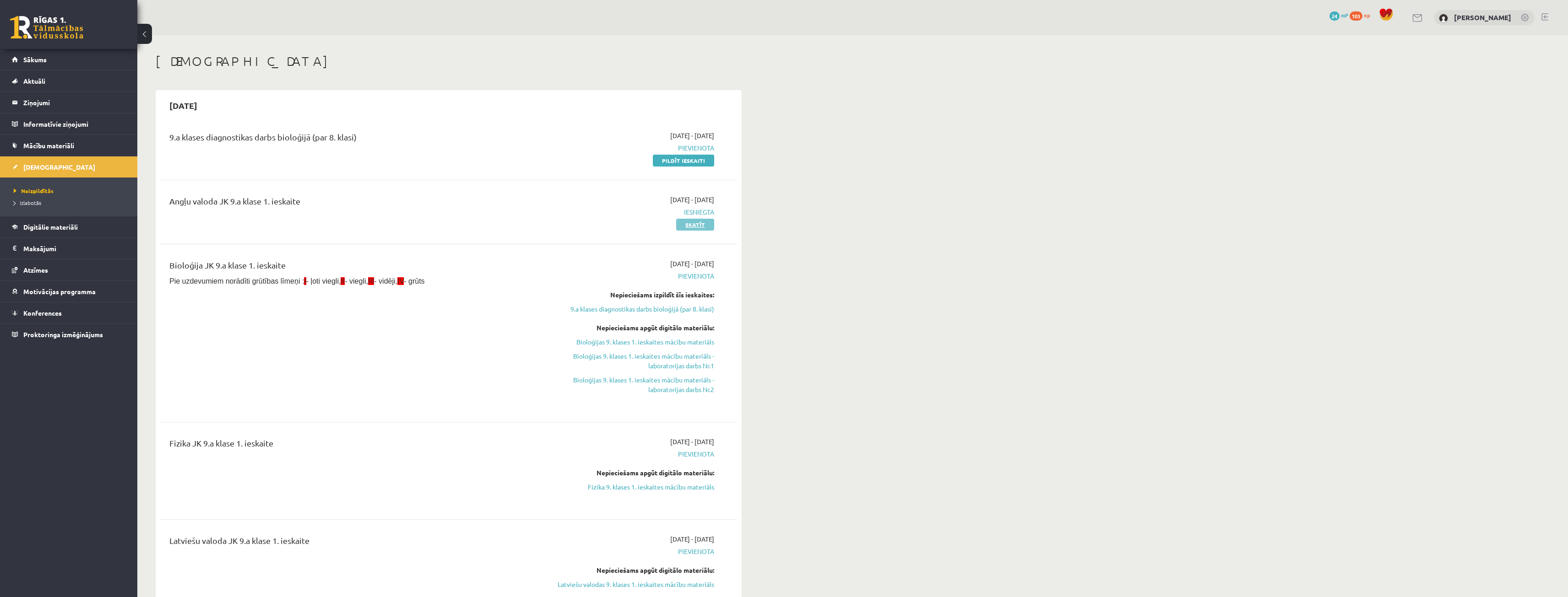
click at [703, 227] on link "Skatīt" at bounding box center [694, 225] width 38 height 12
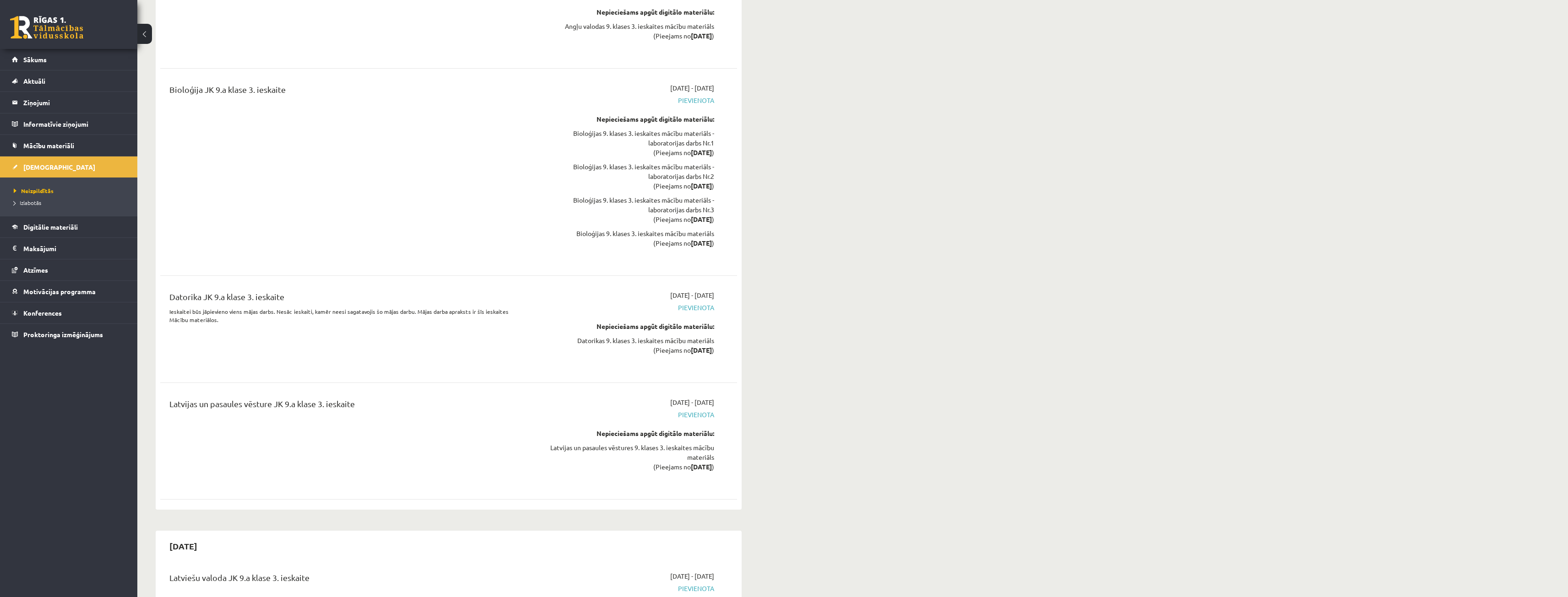
scroll to position [5402, 0]
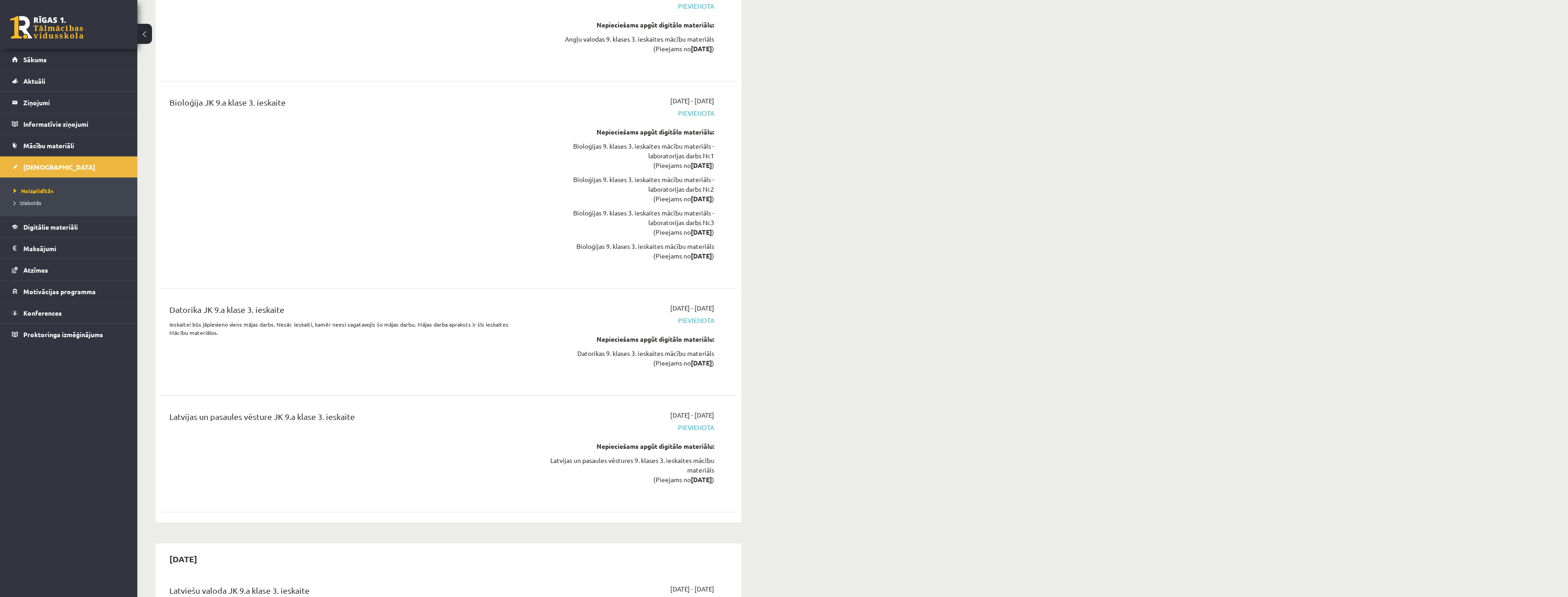
drag, startPoint x: 335, startPoint y: 227, endPoint x: 946, endPoint y: 201, distance: 611.6
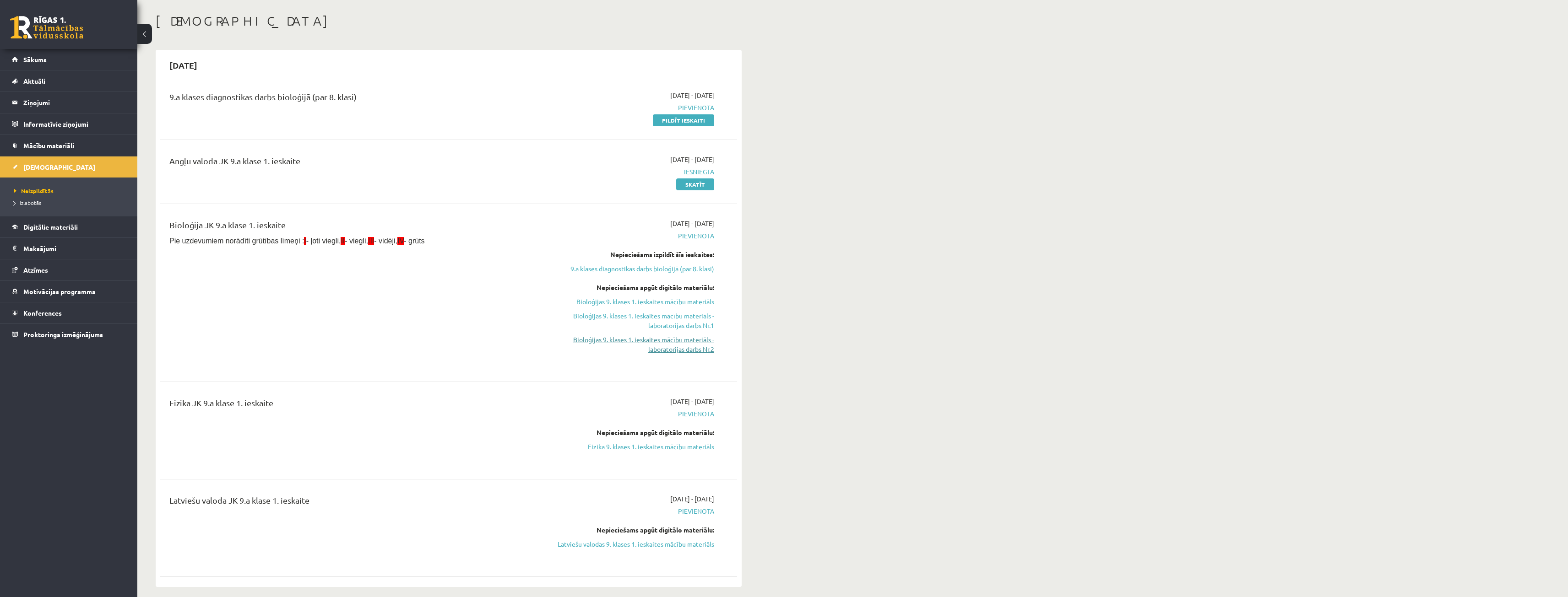
scroll to position [46, 0]
click at [672, 543] on link "Latviešu valodas 9. klases 1. ieskaites mācību materiāls" at bounding box center [628, 539] width 172 height 9
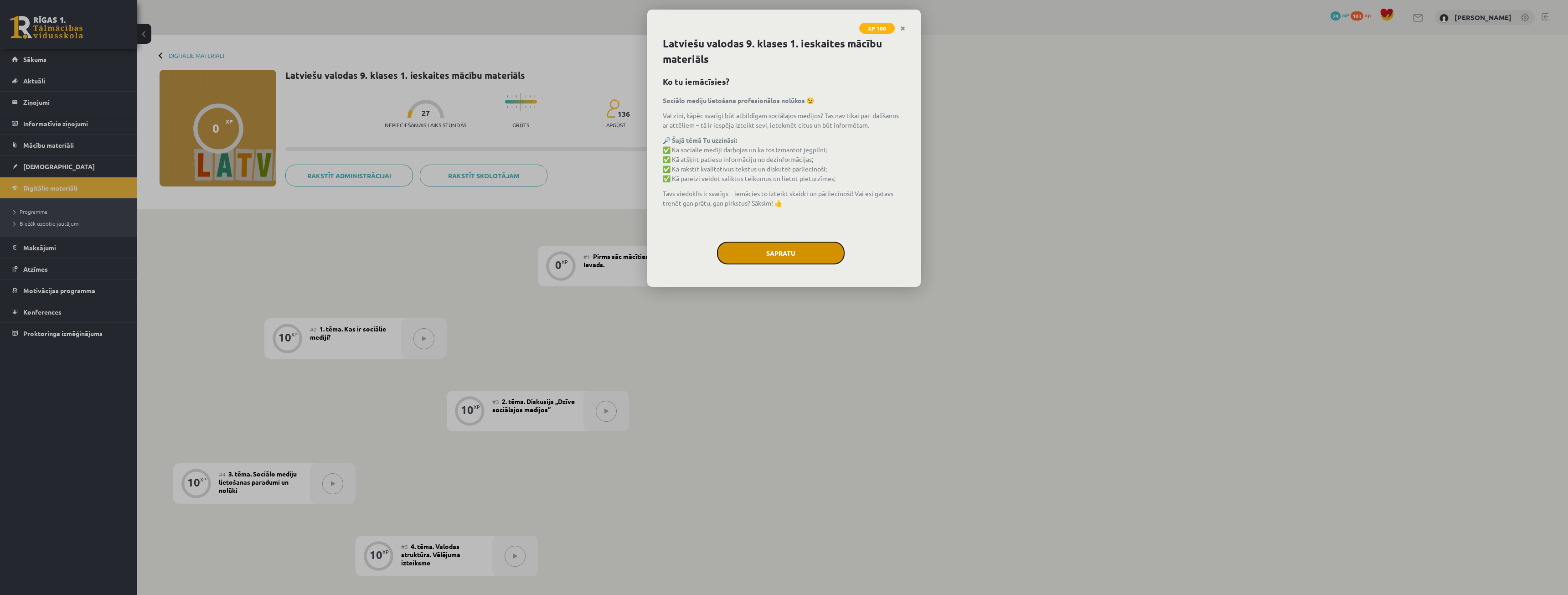
click at [781, 254] on button "Sapratu" at bounding box center [781, 253] width 128 height 23
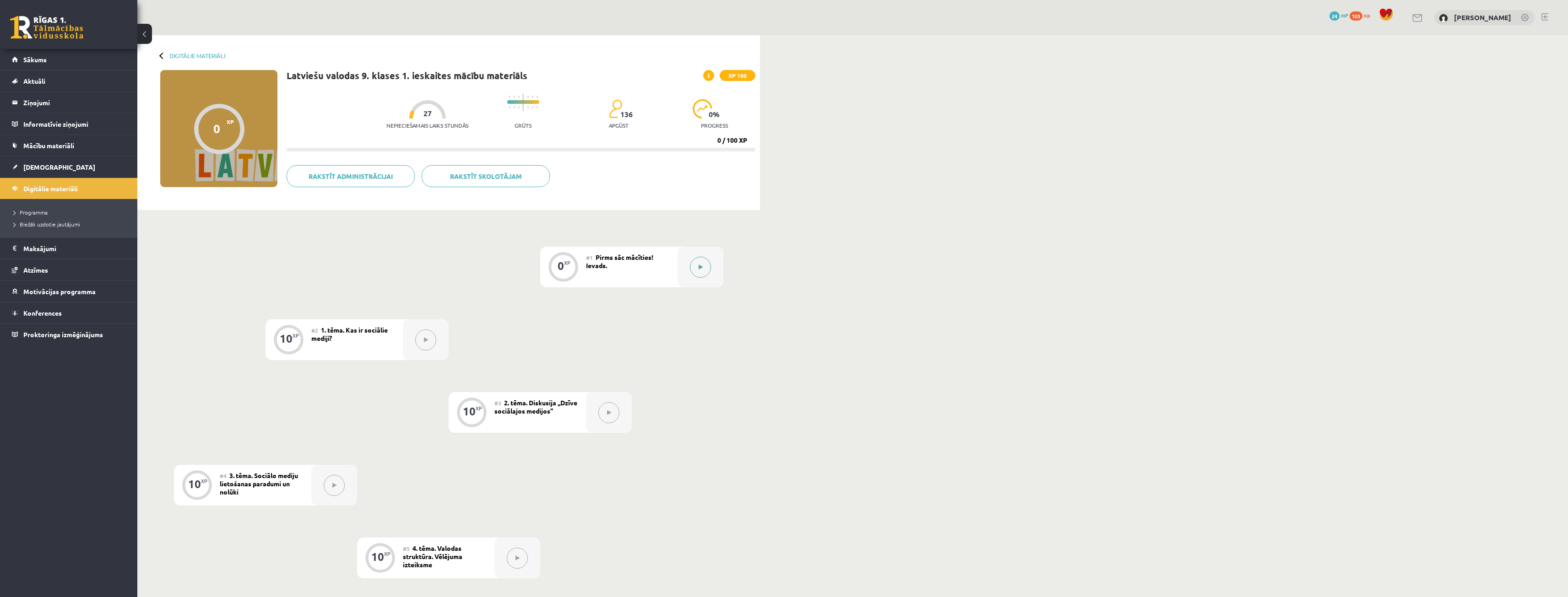
click at [703, 269] on button at bounding box center [700, 267] width 21 height 21
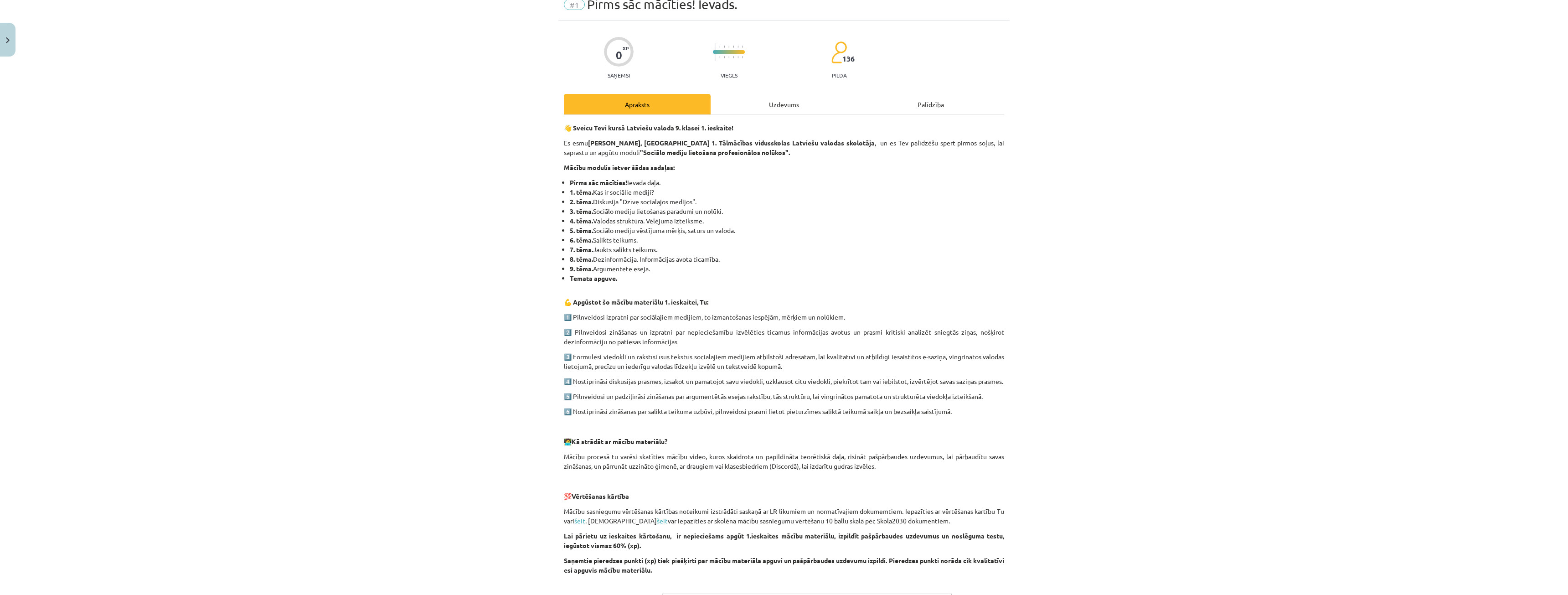
scroll to position [46, 0]
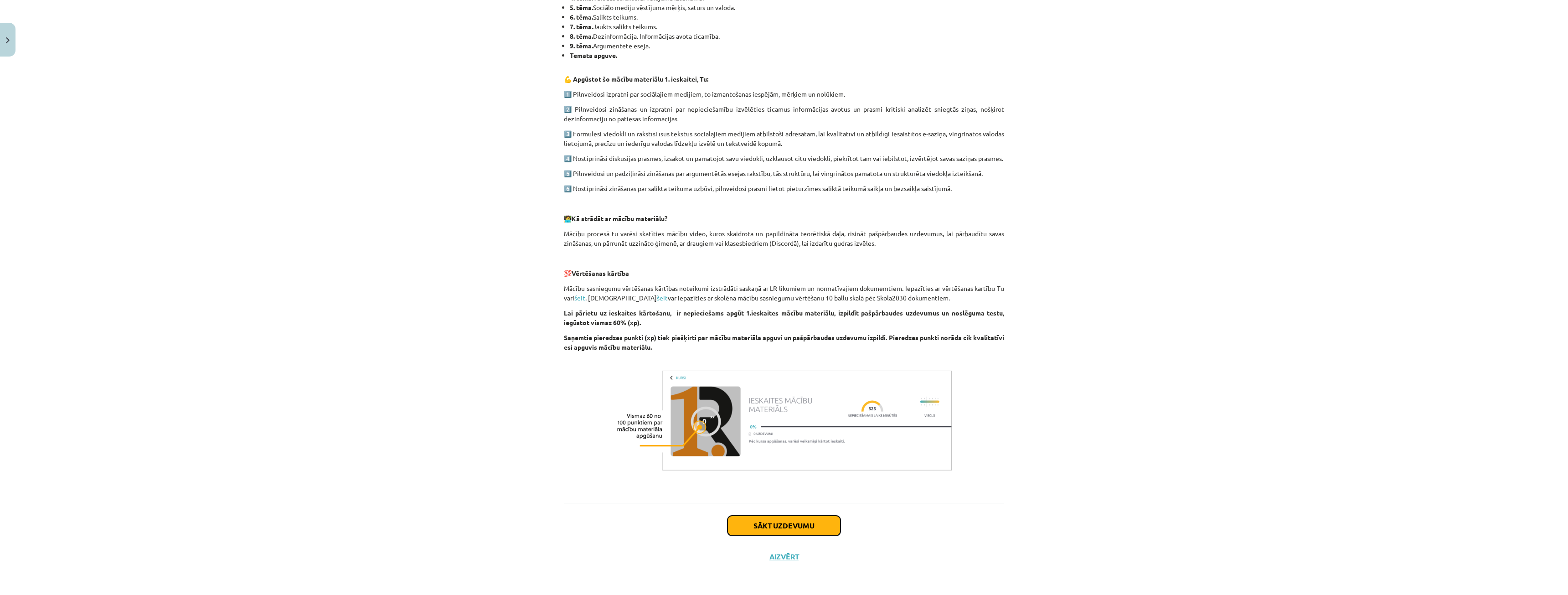
click at [787, 518] on button "Sākt uzdevumu" at bounding box center [784, 526] width 113 height 20
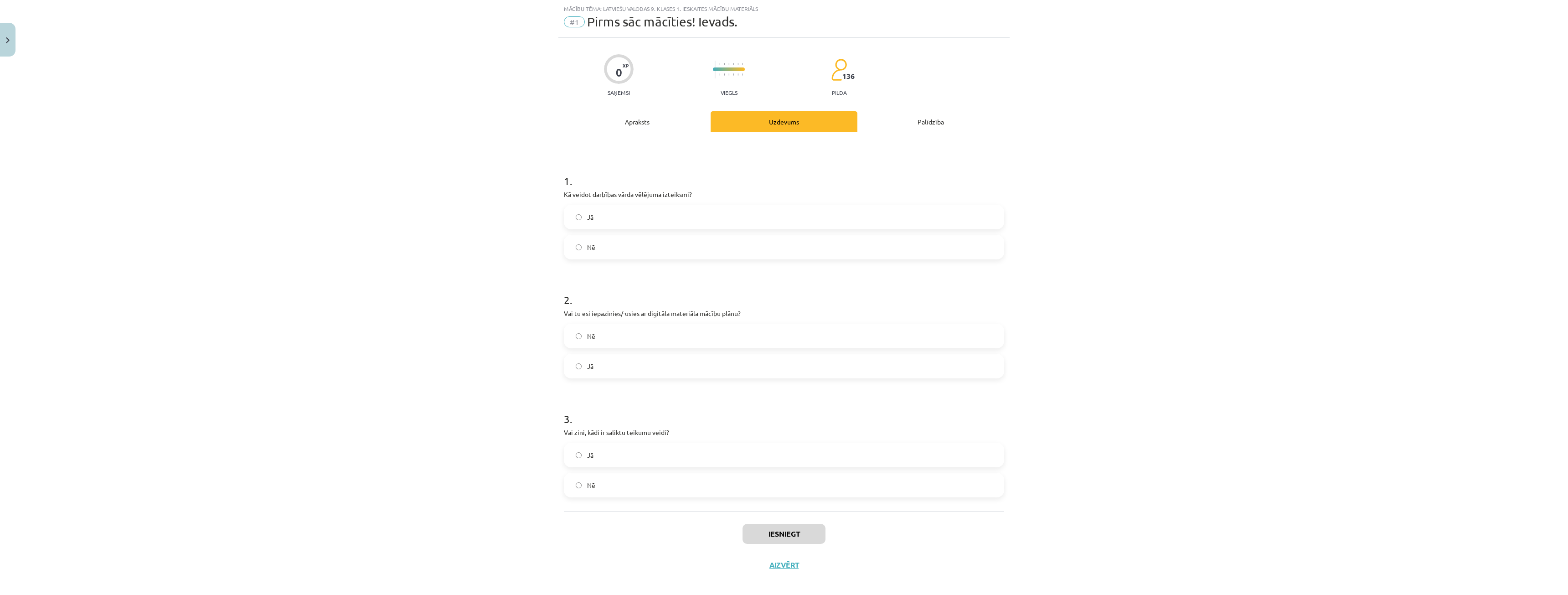
click at [634, 113] on div "Apraksts" at bounding box center [637, 122] width 147 height 20
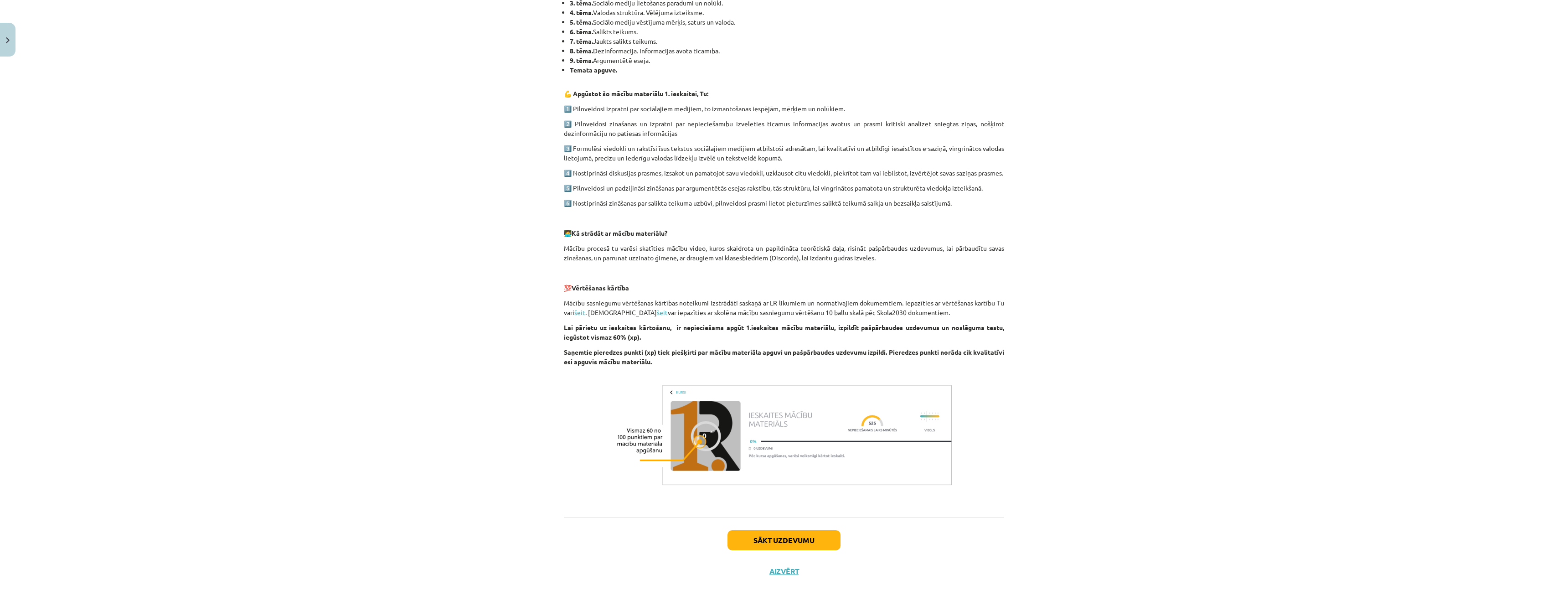
scroll to position [90, 0]
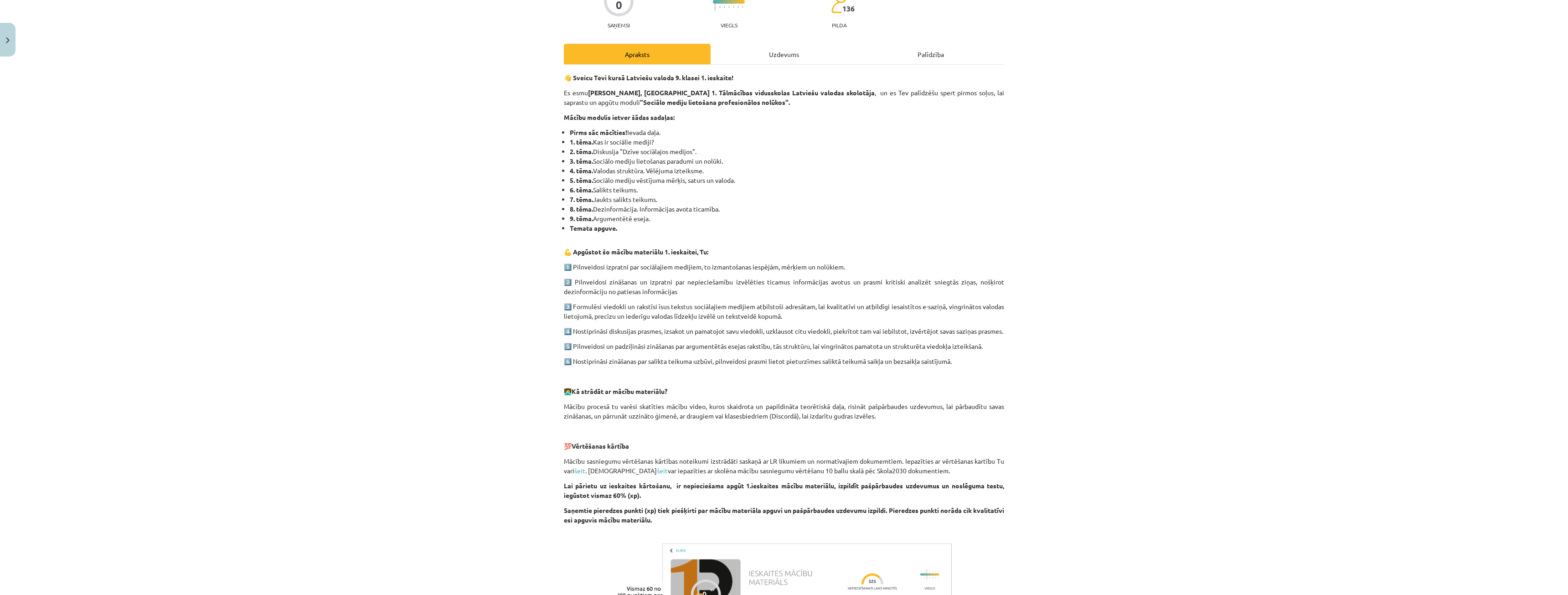
click at [773, 39] on div "0 XP Saņemsi Viegls 136 pilda Apraksts Uzdevums Palīdzība 👋 Sveicu Tevi kursā L…" at bounding box center [784, 358] width 451 height 775
click at [773, 48] on div "Uzdevums" at bounding box center [784, 54] width 147 height 20
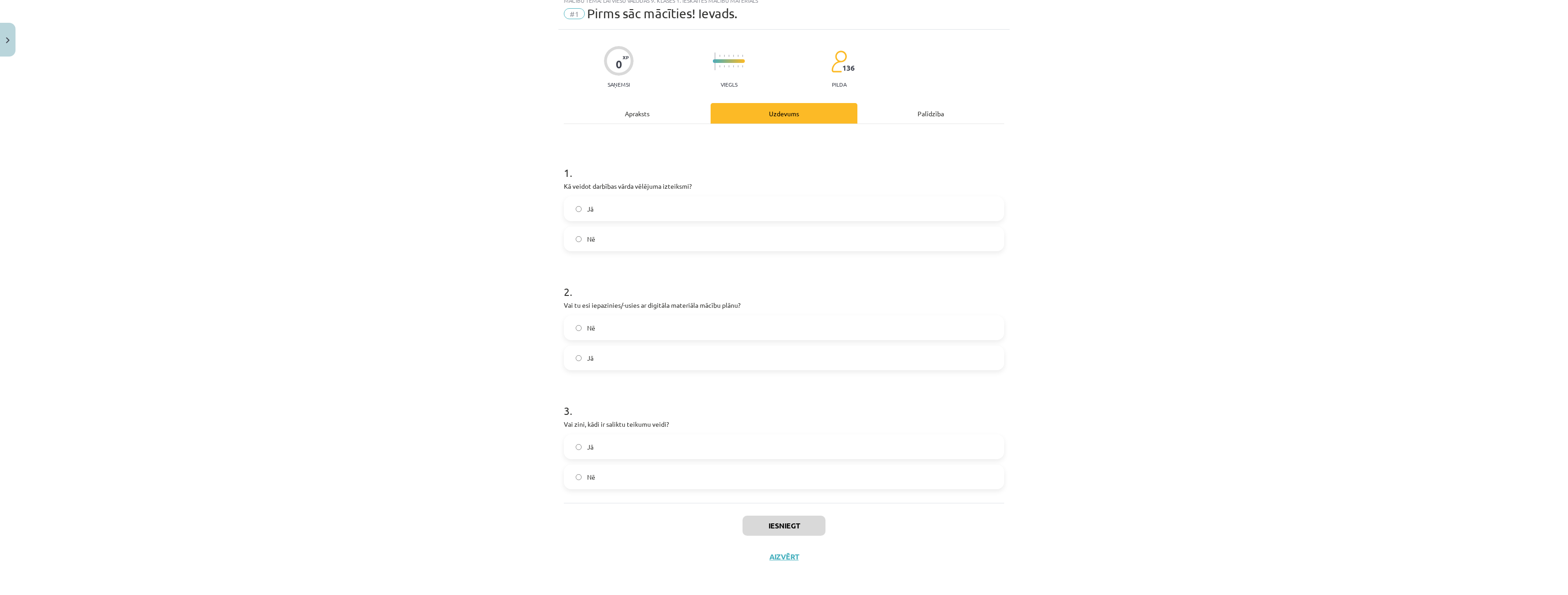
scroll to position [23, 0]
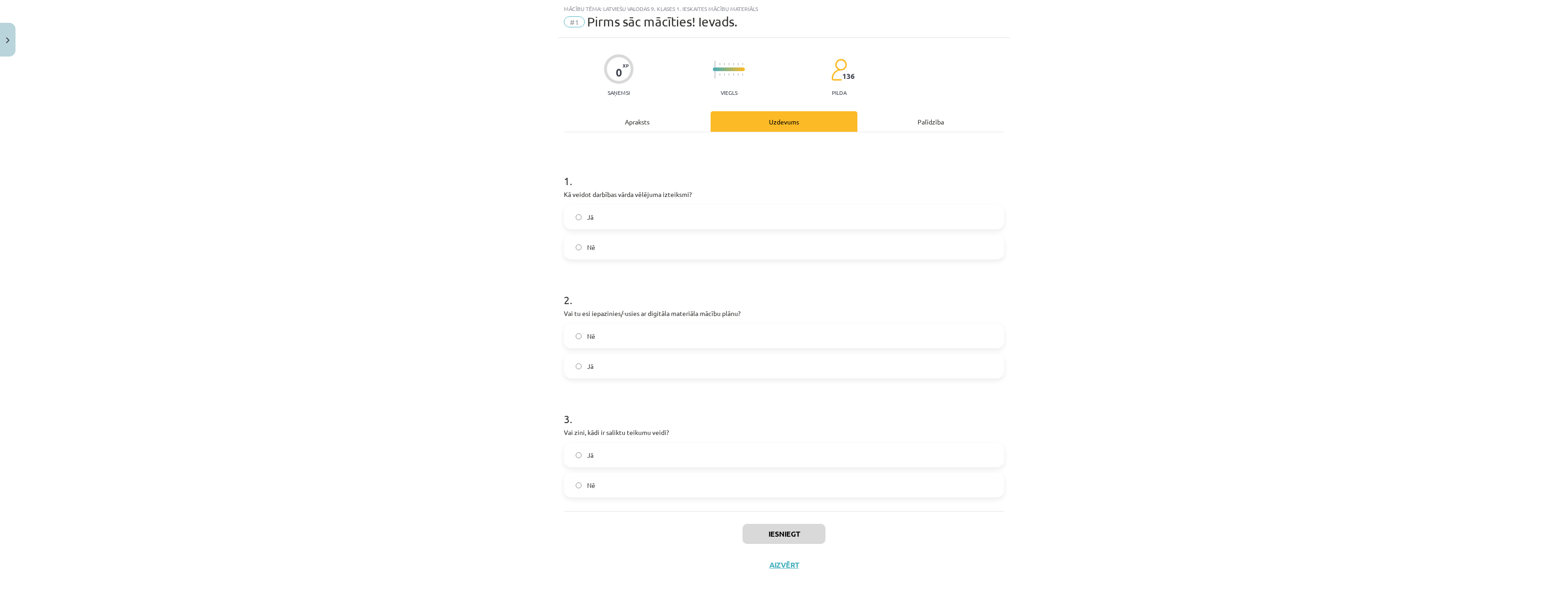
click at [622, 122] on div "Apraksts" at bounding box center [637, 122] width 147 height 20
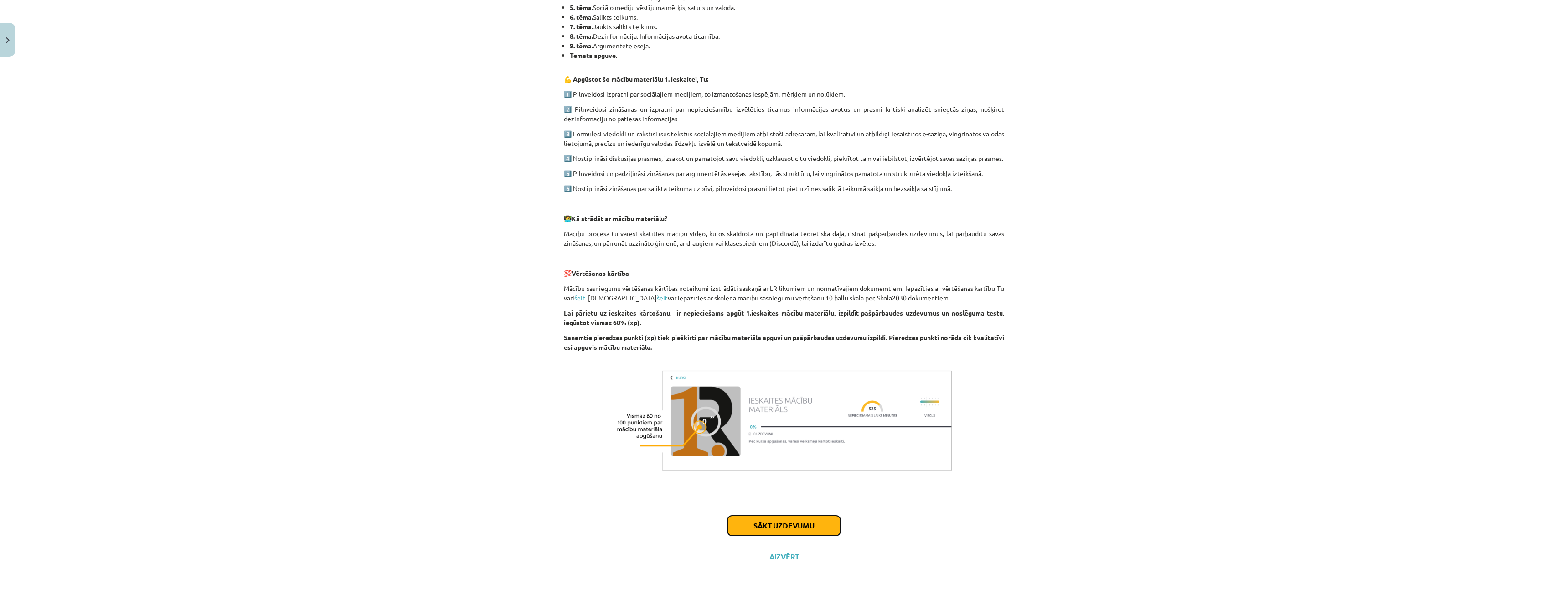
click at [791, 534] on button "Sākt uzdevumu" at bounding box center [784, 526] width 113 height 20
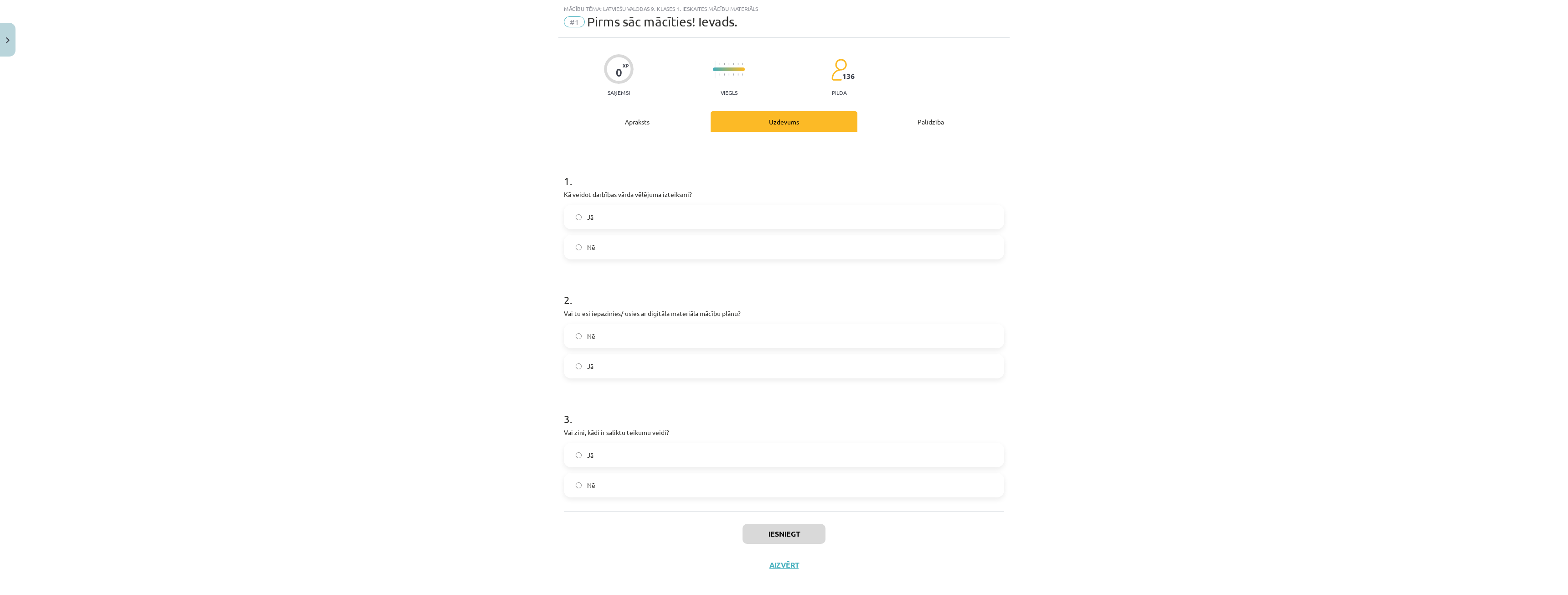
click at [622, 213] on label "Jā" at bounding box center [784, 217] width 438 height 23
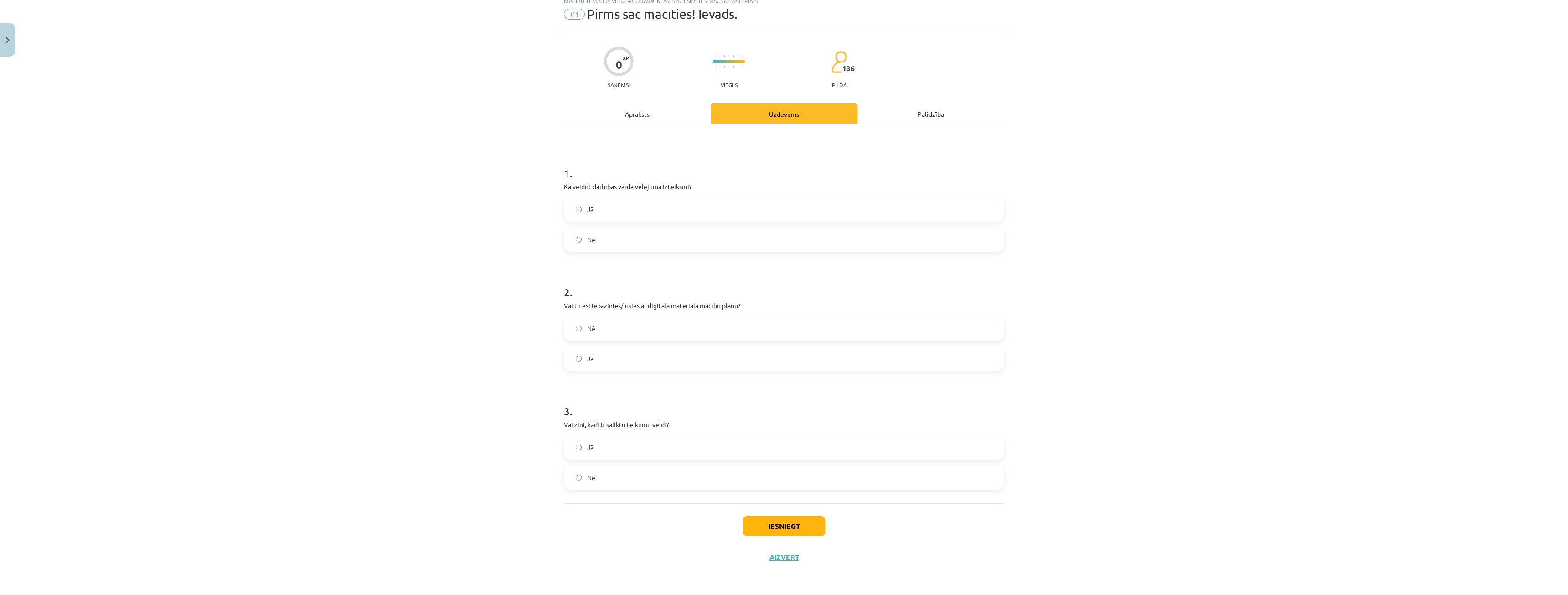
scroll to position [31, 0]
click at [584, 454] on label "Jā" at bounding box center [784, 447] width 438 height 23
click at [600, 321] on label "Nē" at bounding box center [784, 327] width 438 height 23
click at [798, 527] on button "Iesniegt" at bounding box center [784, 526] width 83 height 20
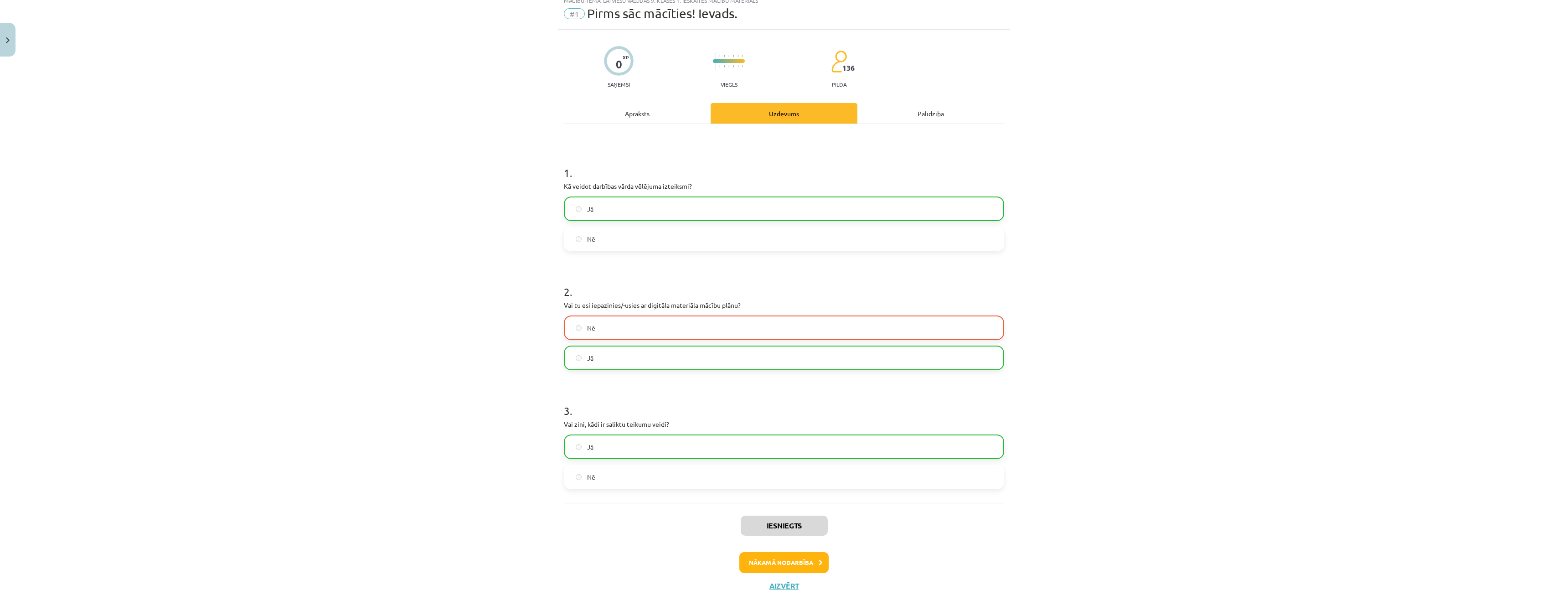
click at [907, 329] on label "Nē" at bounding box center [784, 327] width 438 height 23
click at [815, 558] on button "Nākamā nodarbība" at bounding box center [784, 563] width 89 height 21
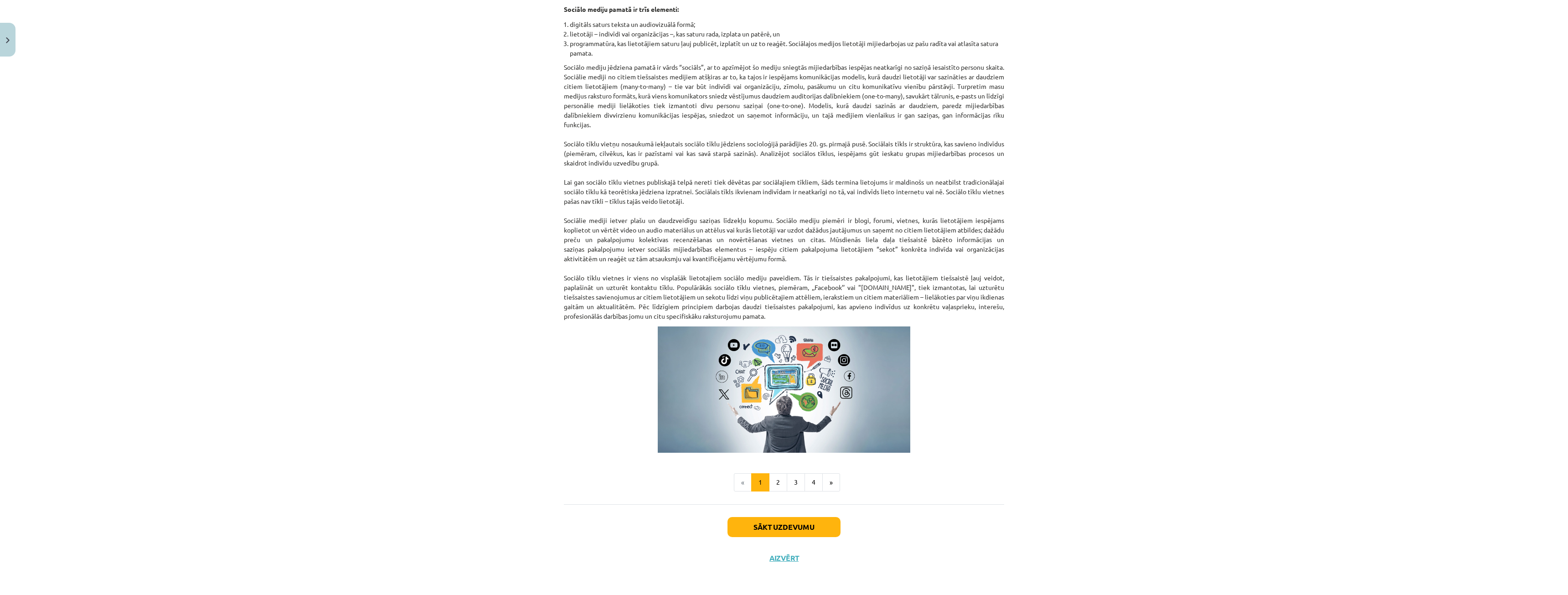
scroll to position [345, 0]
click at [774, 483] on button "2" at bounding box center [778, 482] width 18 height 18
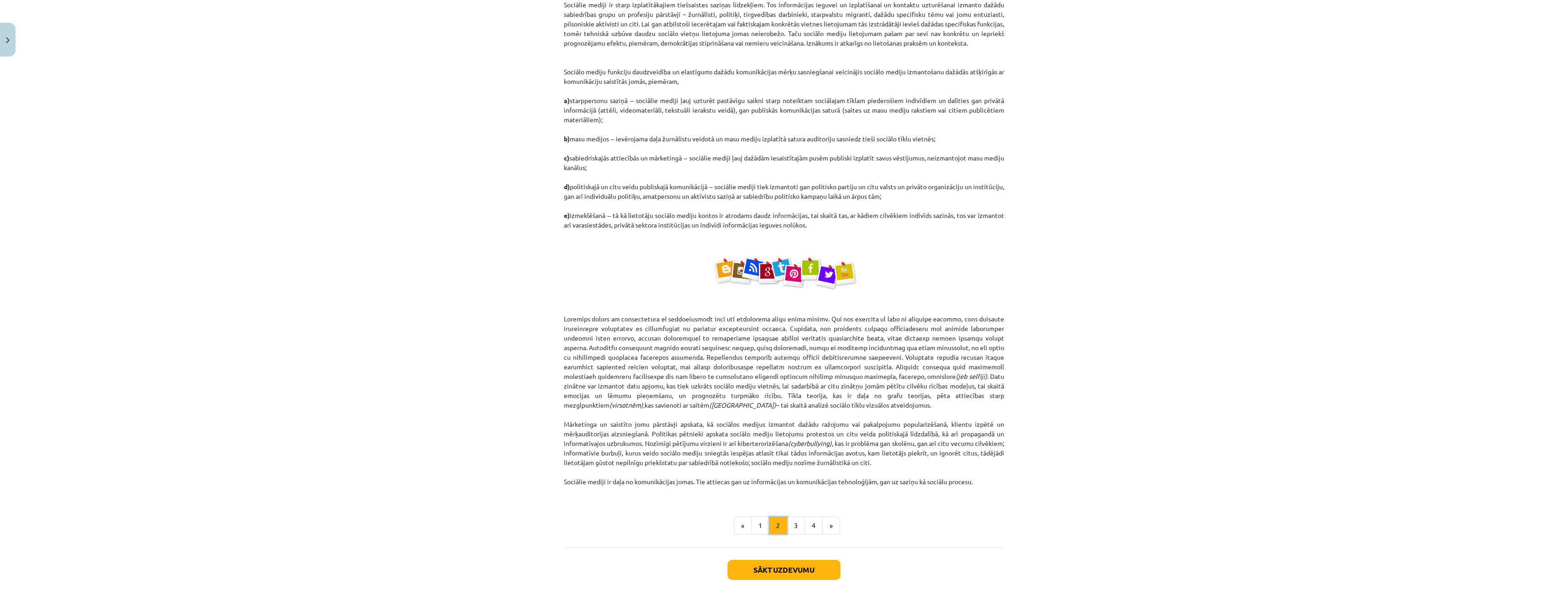
scroll to position [274, 0]
click at [787, 526] on button "3" at bounding box center [796, 528] width 18 height 18
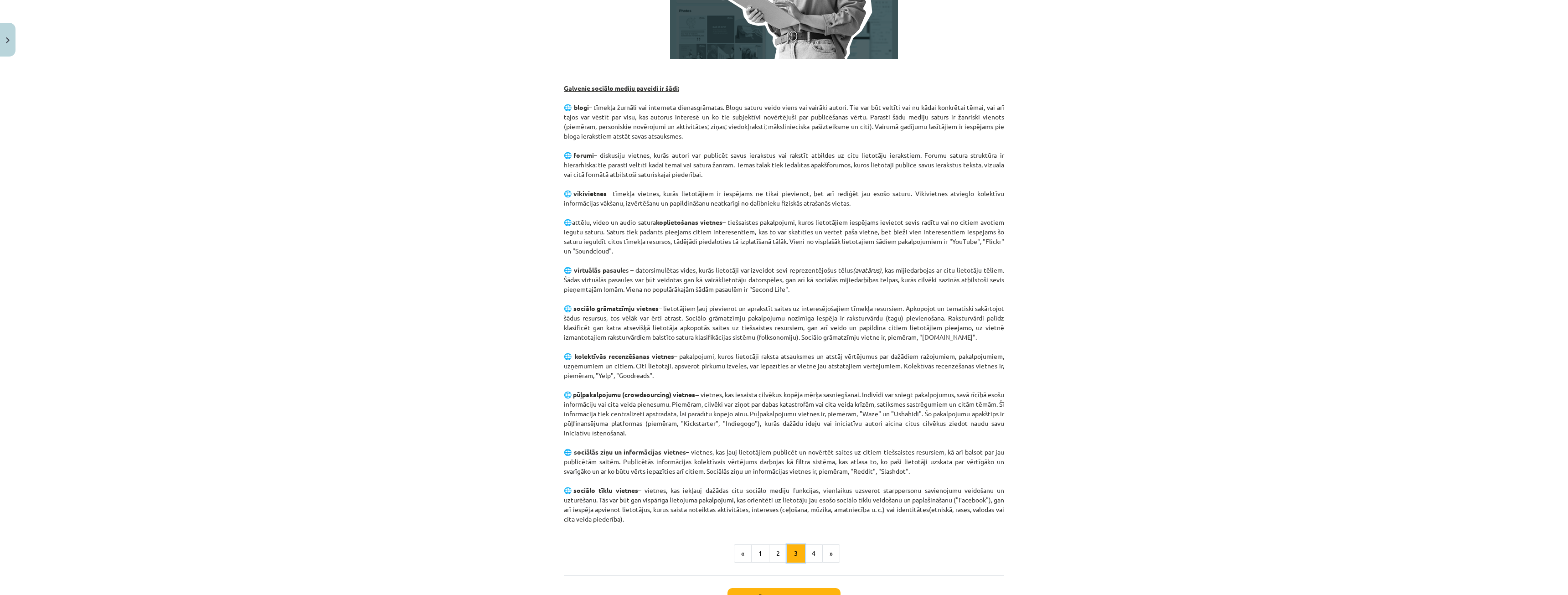
scroll to position [360, 0]
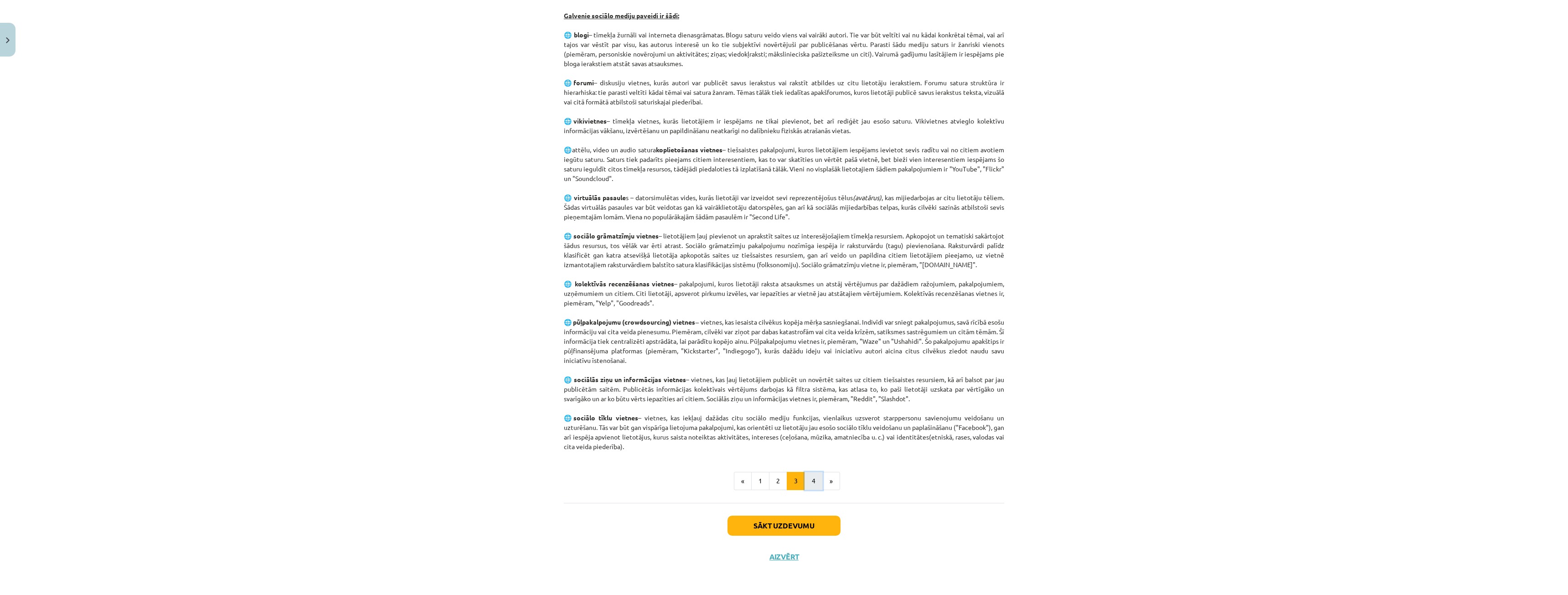
click at [816, 487] on button "4" at bounding box center [814, 482] width 18 height 18
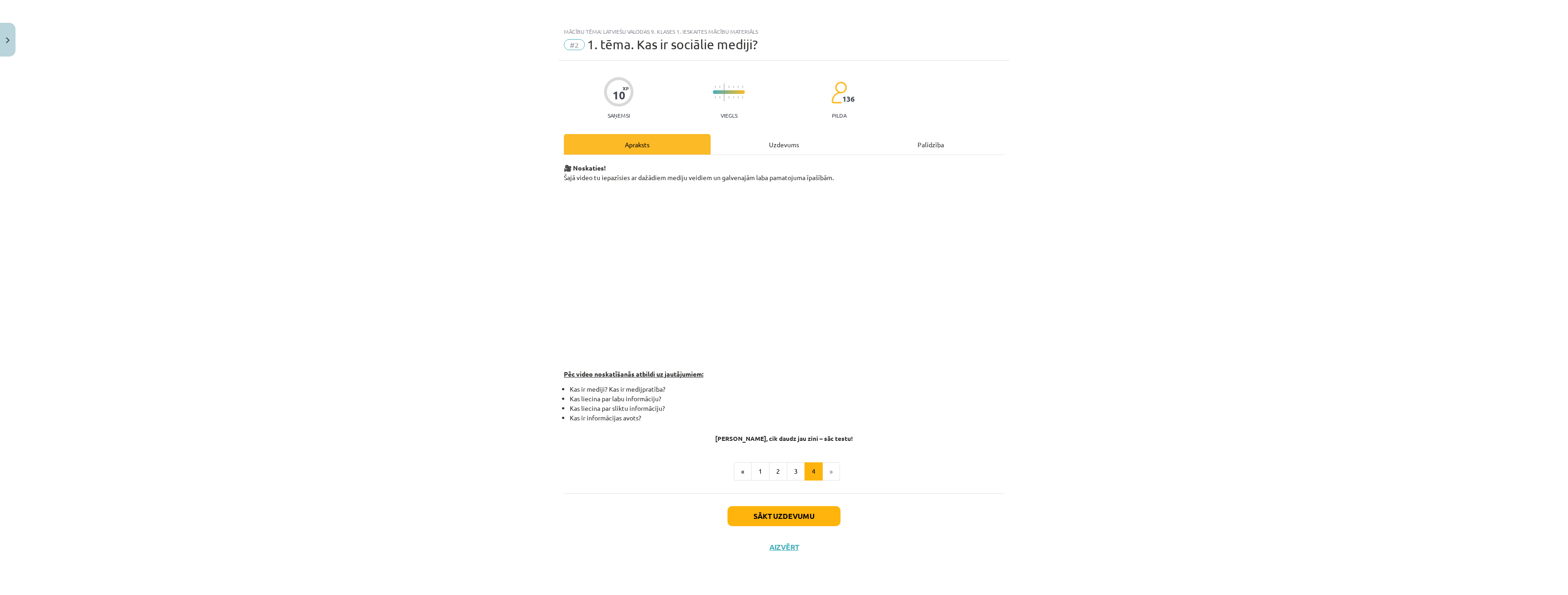
click at [824, 143] on div "Uzdevums" at bounding box center [784, 144] width 147 height 20
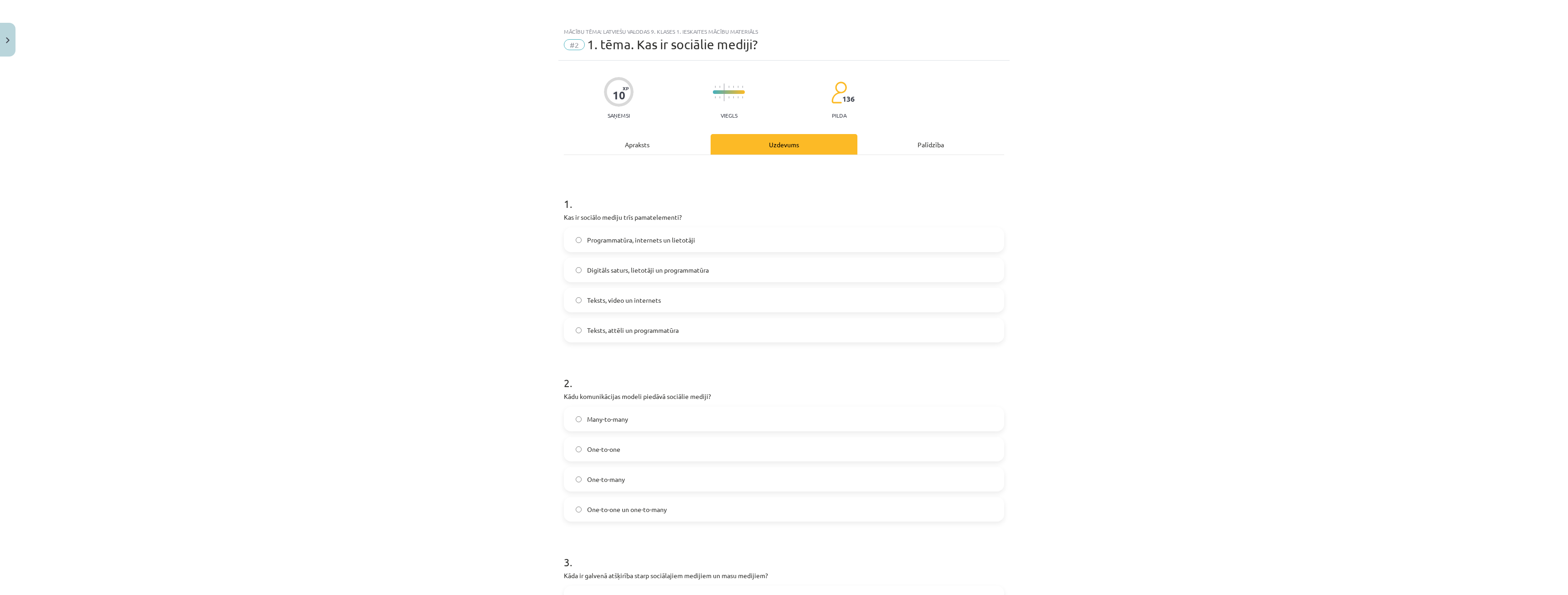
click at [606, 139] on div "Apraksts" at bounding box center [637, 144] width 147 height 20
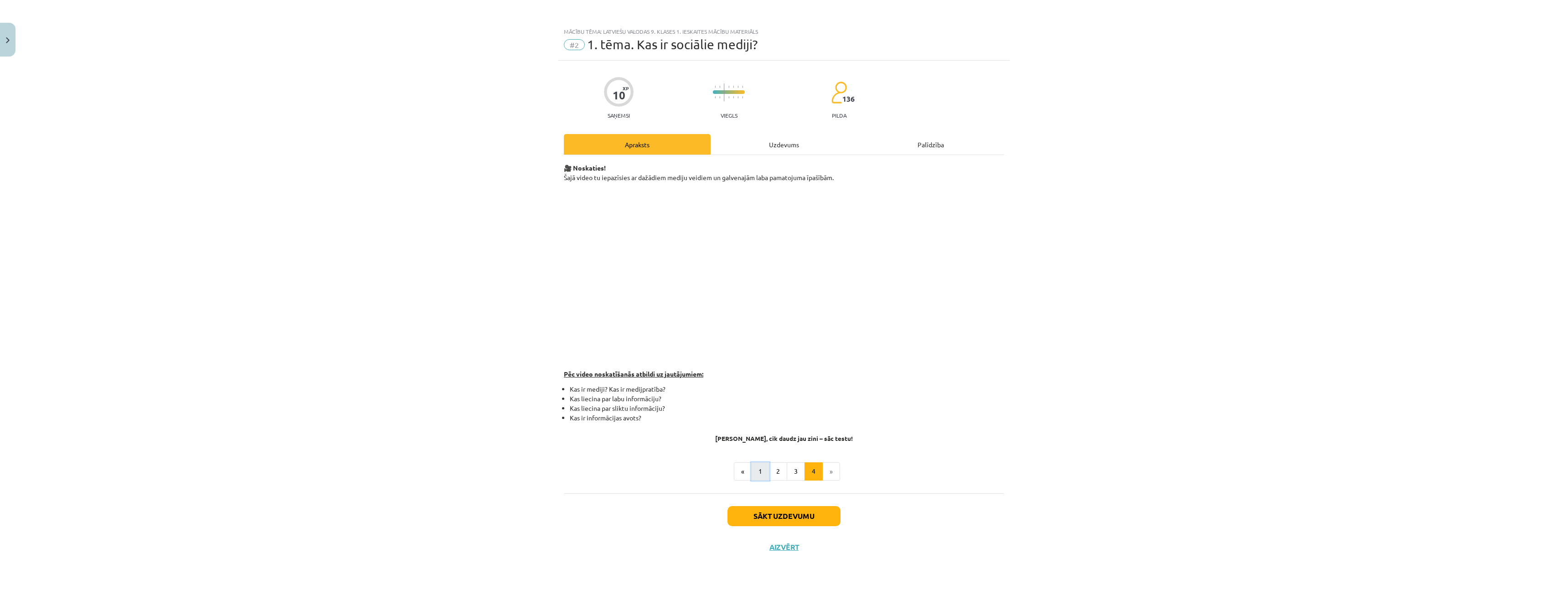
click at [763, 471] on button "1" at bounding box center [761, 472] width 18 height 18
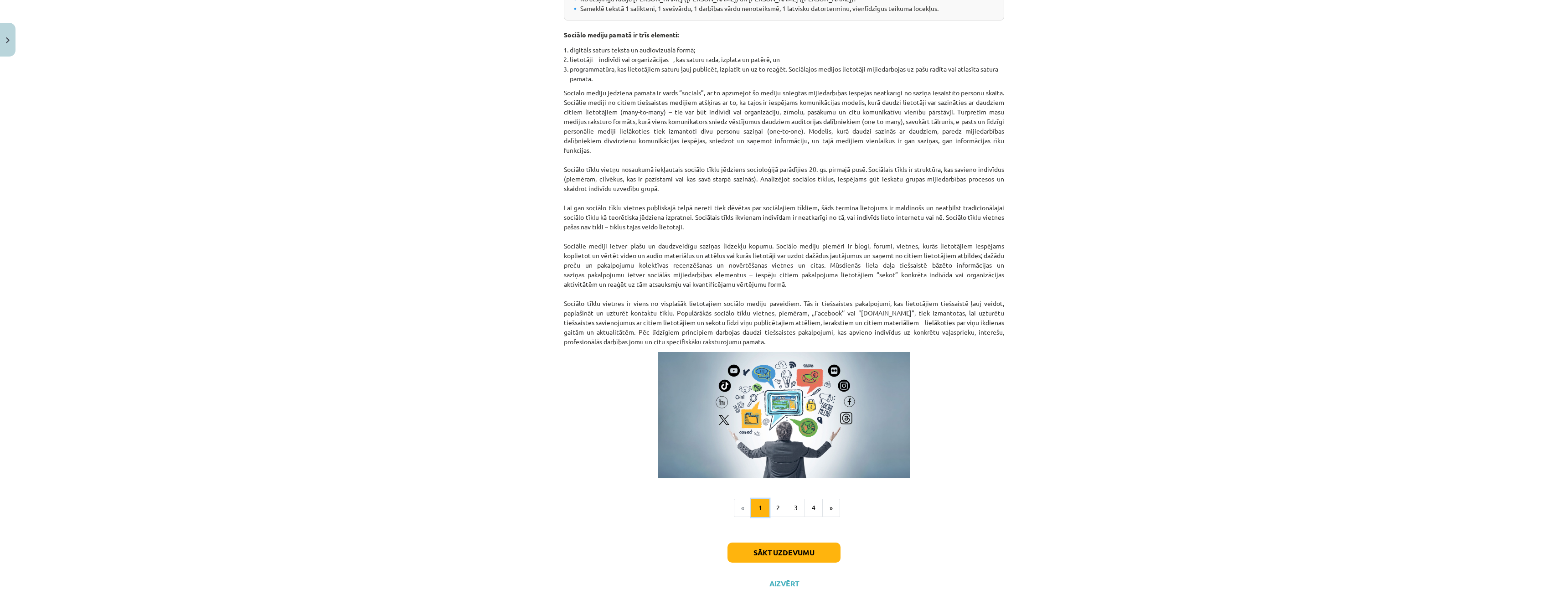
scroll to position [345, 0]
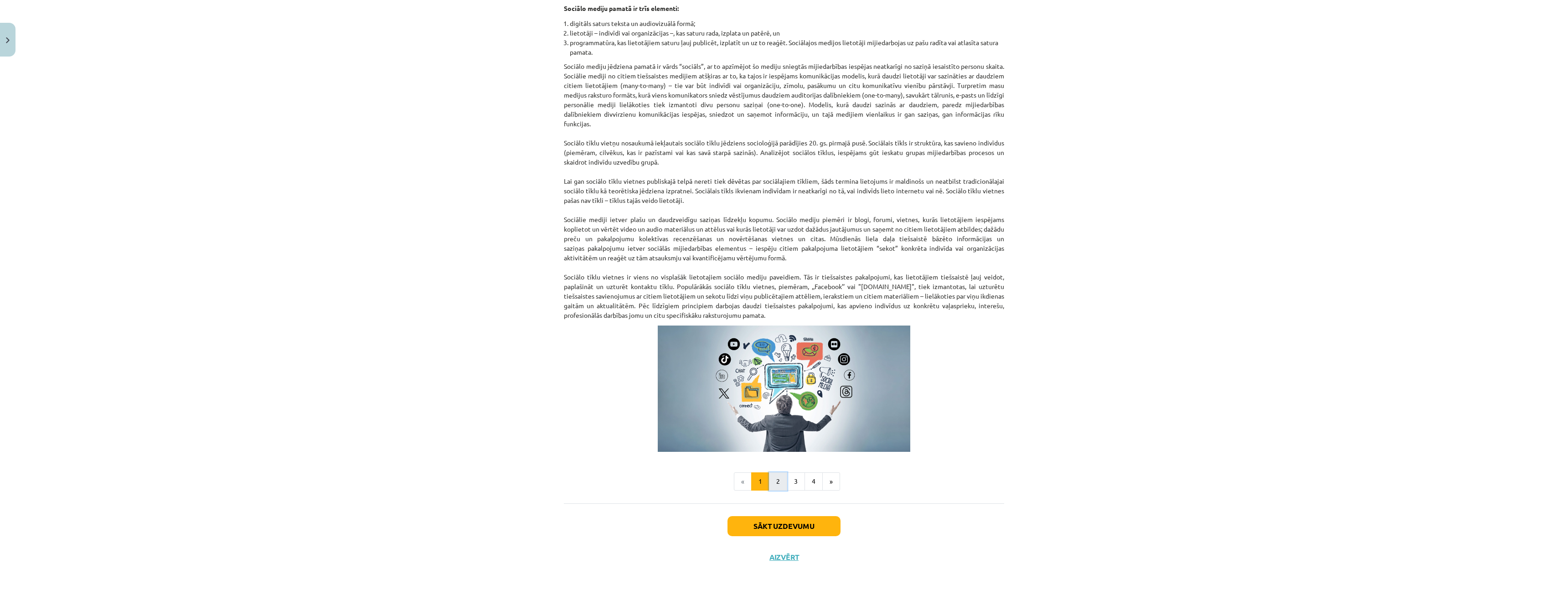
click at [775, 482] on button "2" at bounding box center [778, 482] width 18 height 18
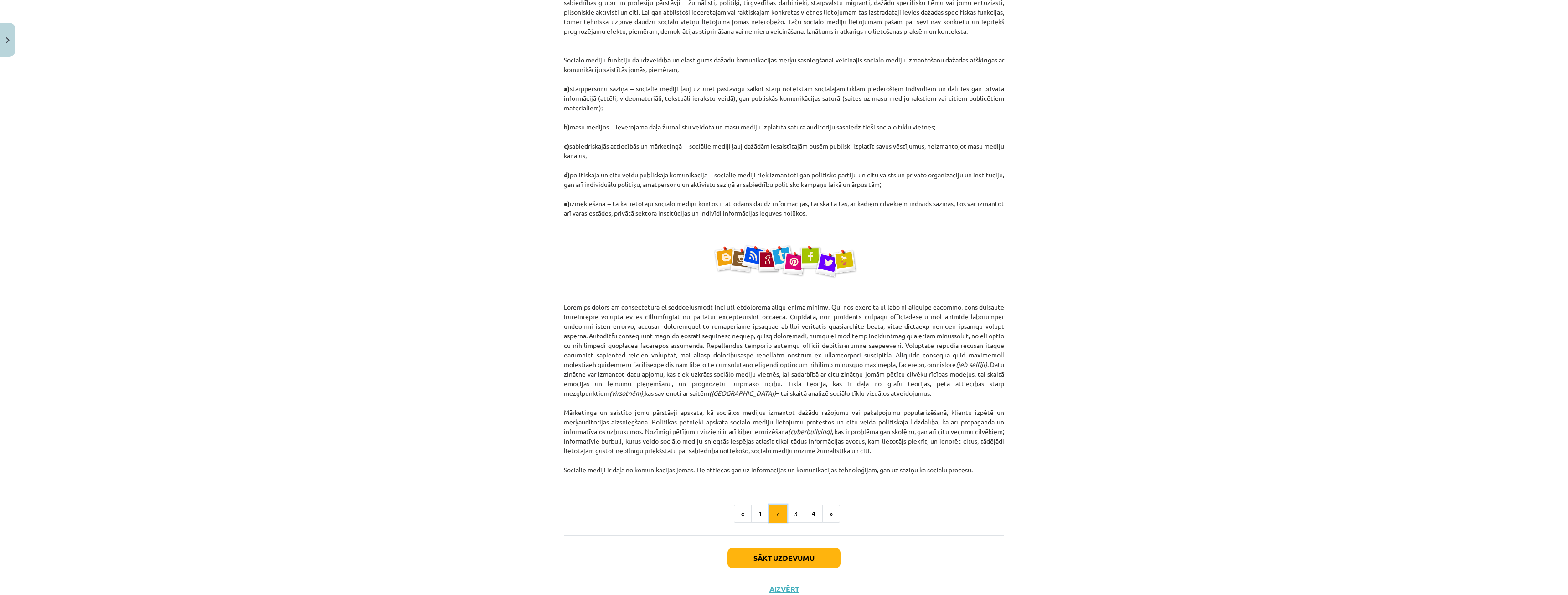
scroll to position [320, 0]
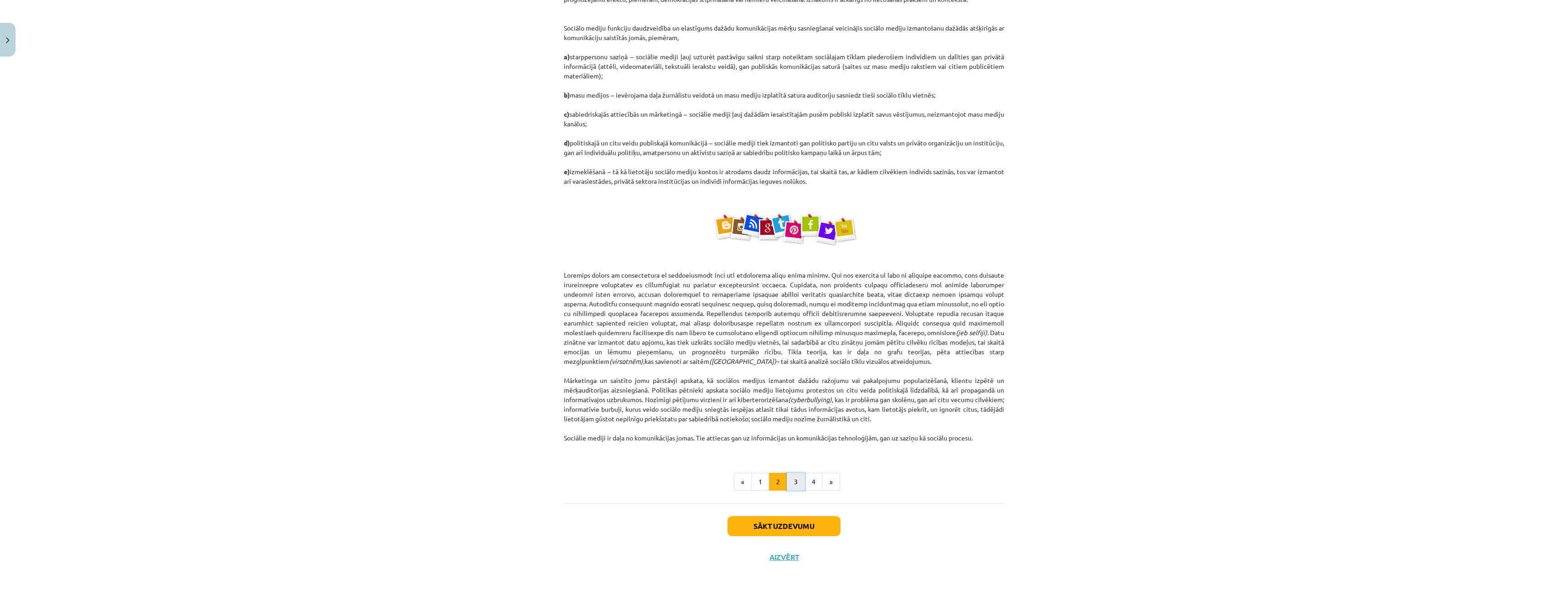
click at [800, 481] on button "3" at bounding box center [796, 483] width 18 height 18
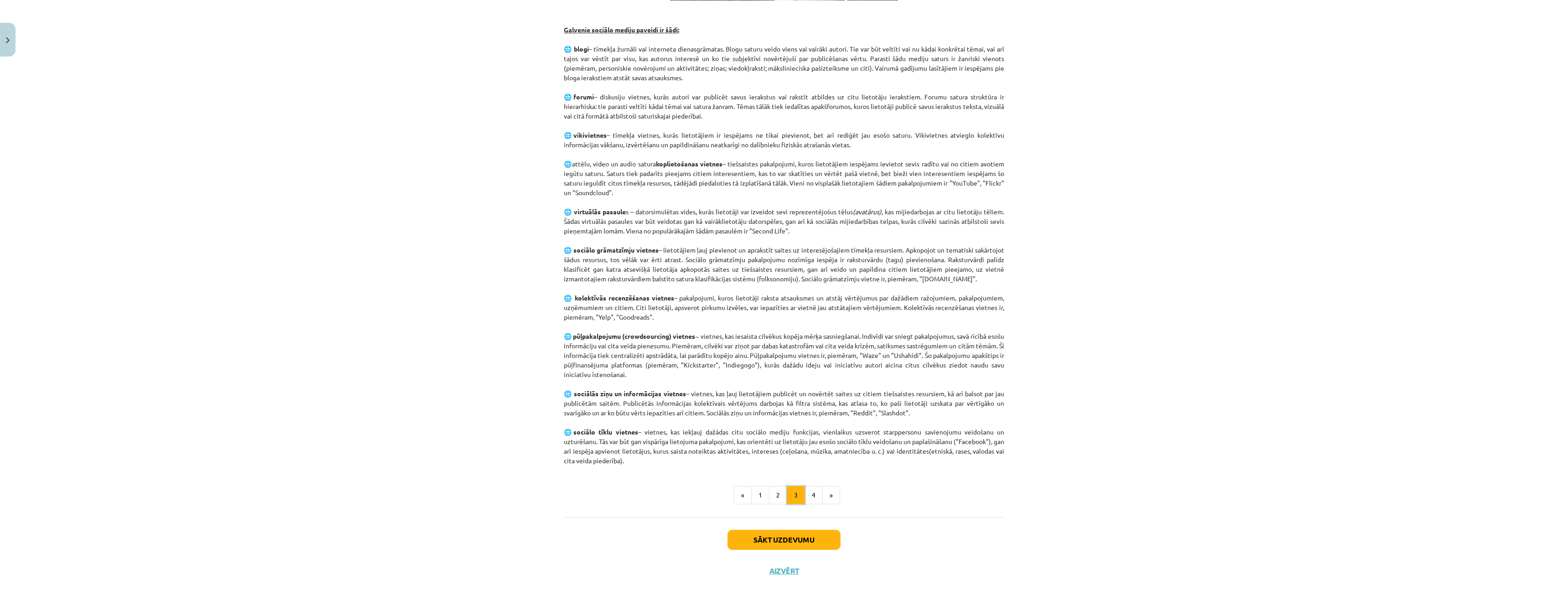
scroll to position [360, 0]
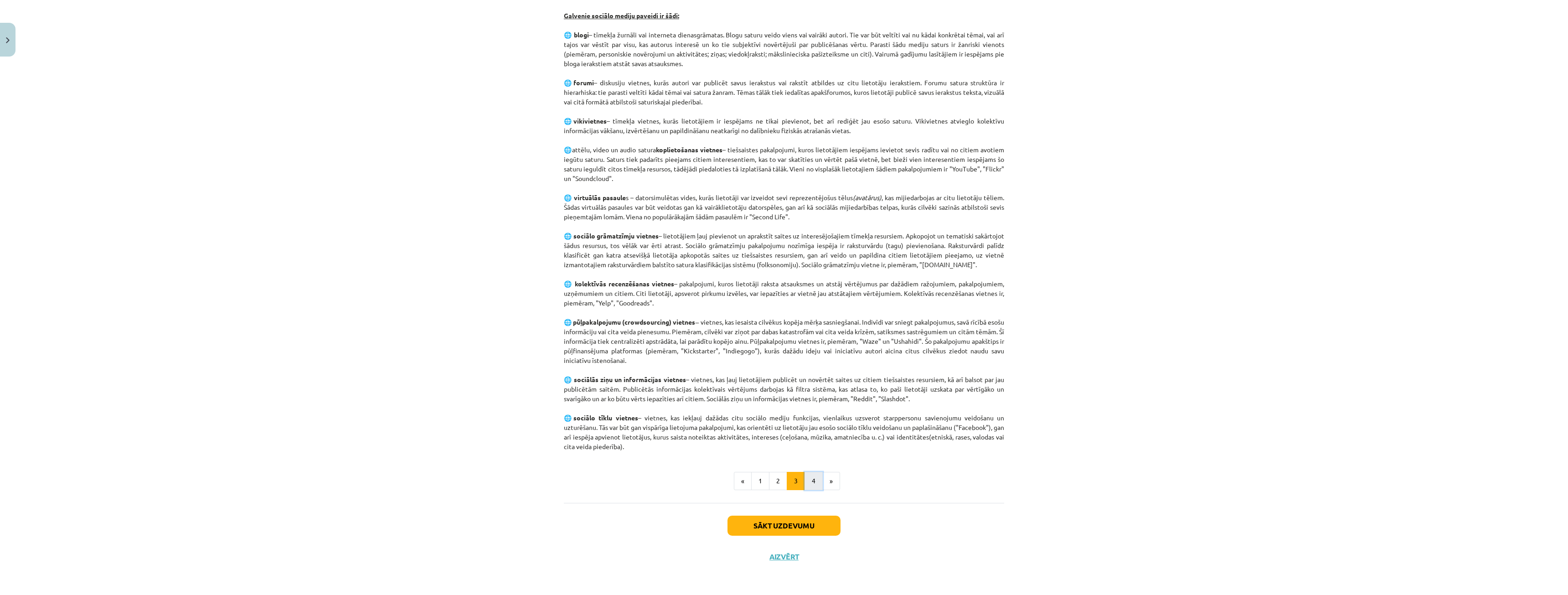
click at [805, 487] on button "4" at bounding box center [814, 482] width 18 height 18
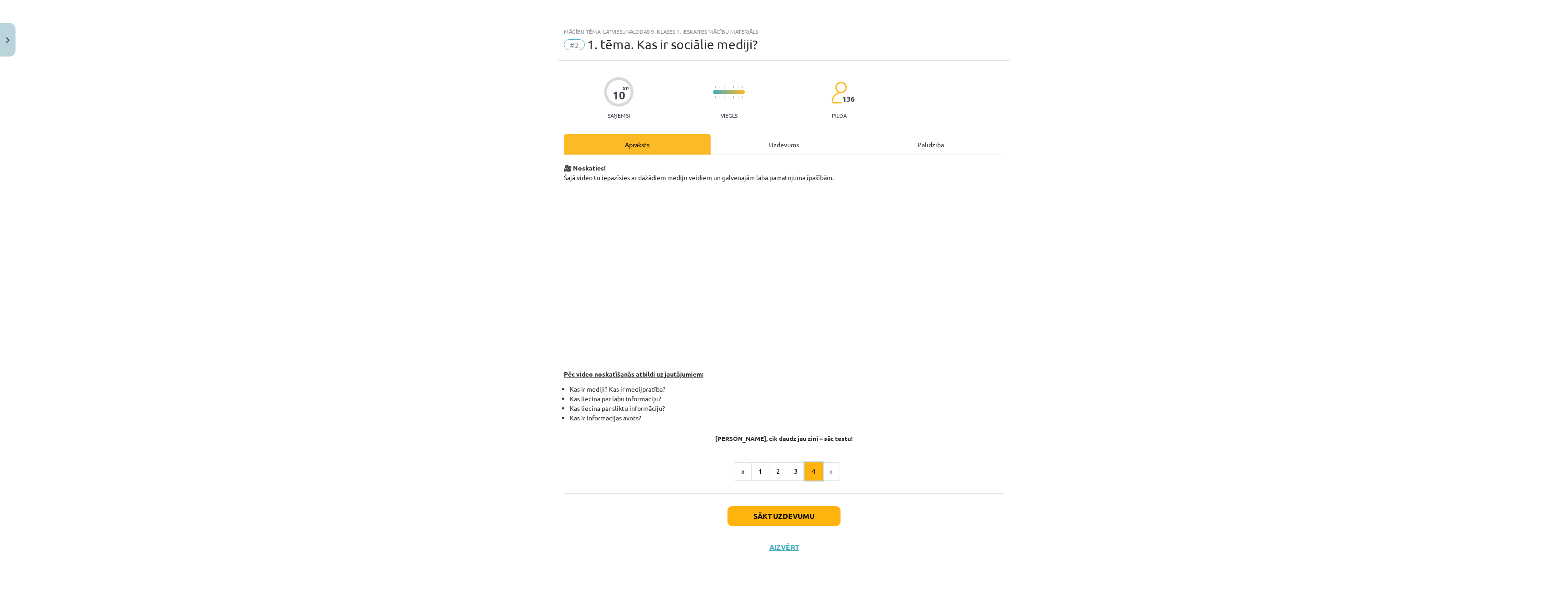
scroll to position [0, 0]
click at [758, 473] on button "1" at bounding box center [761, 472] width 18 height 18
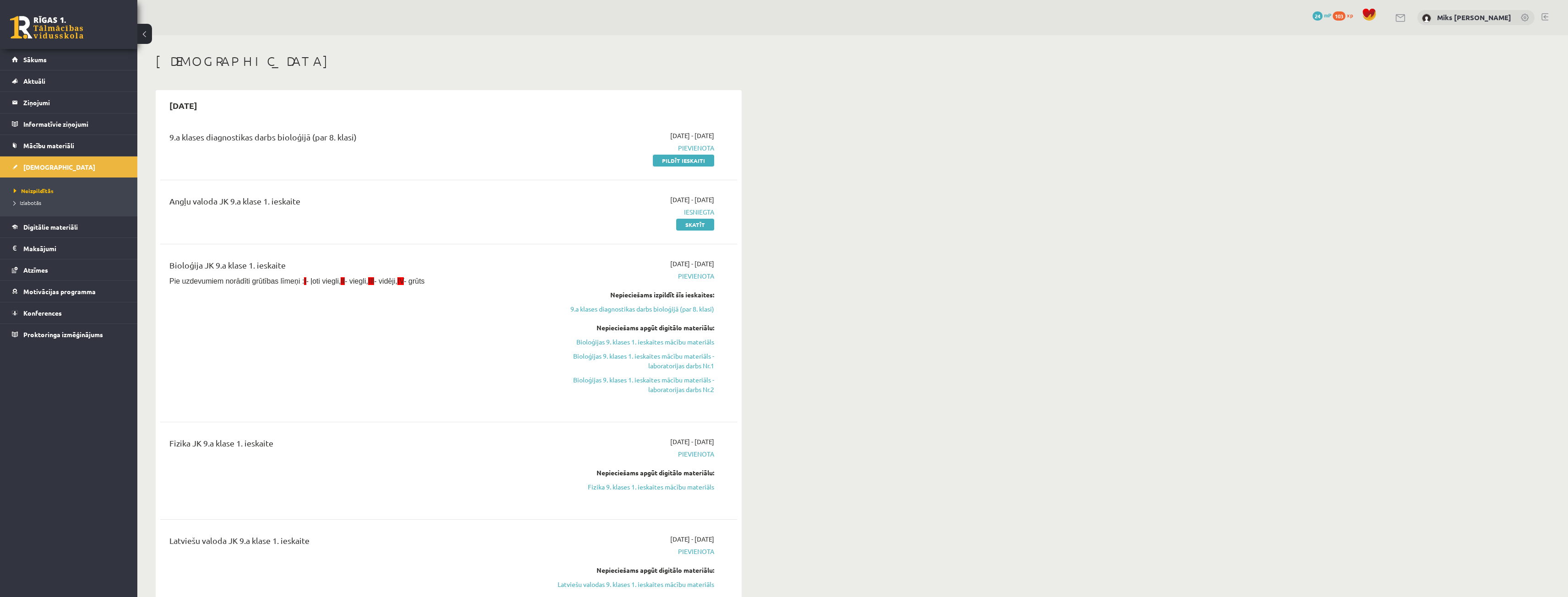
scroll to position [46, 0]
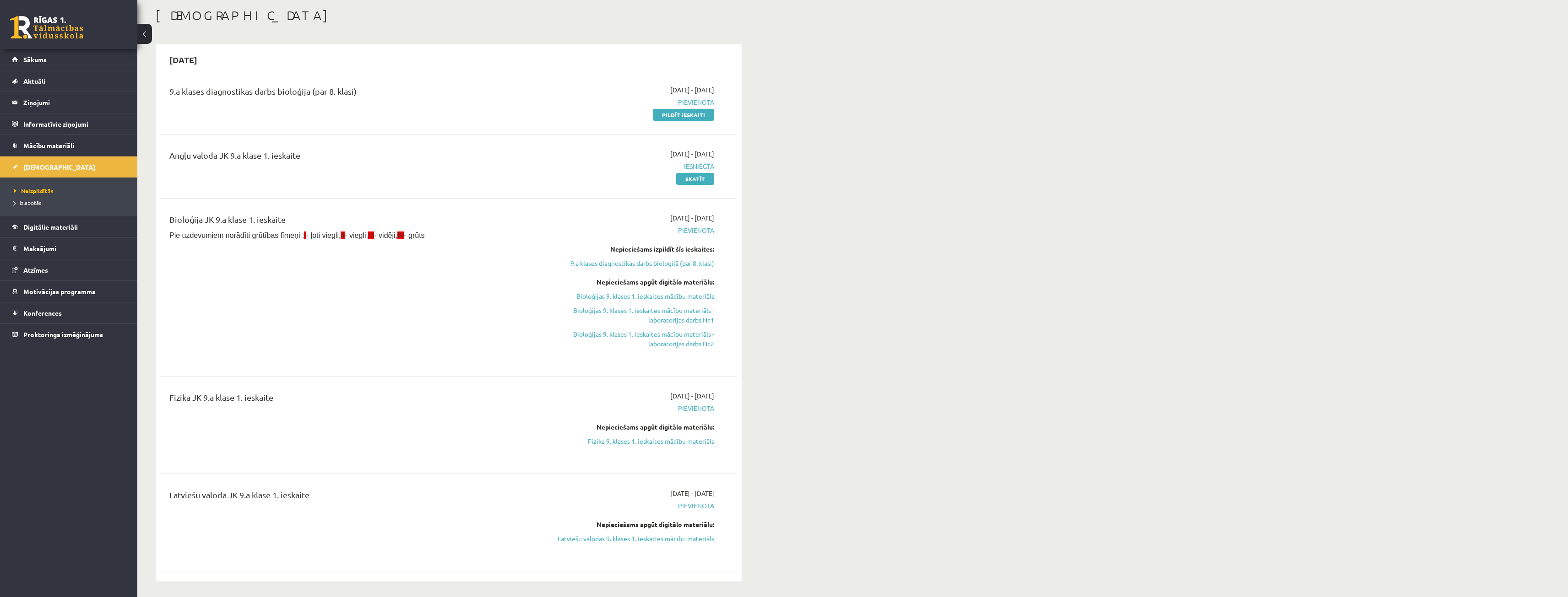
drag, startPoint x: 694, startPoint y: 315, endPoint x: 831, endPoint y: 53, distance: 295.7
click at [693, 316] on link "Bioloģijas 9. klases 1. ieskaites mācību materiāls - laboratorijas darbs Nr.1" at bounding box center [628, 315] width 172 height 19
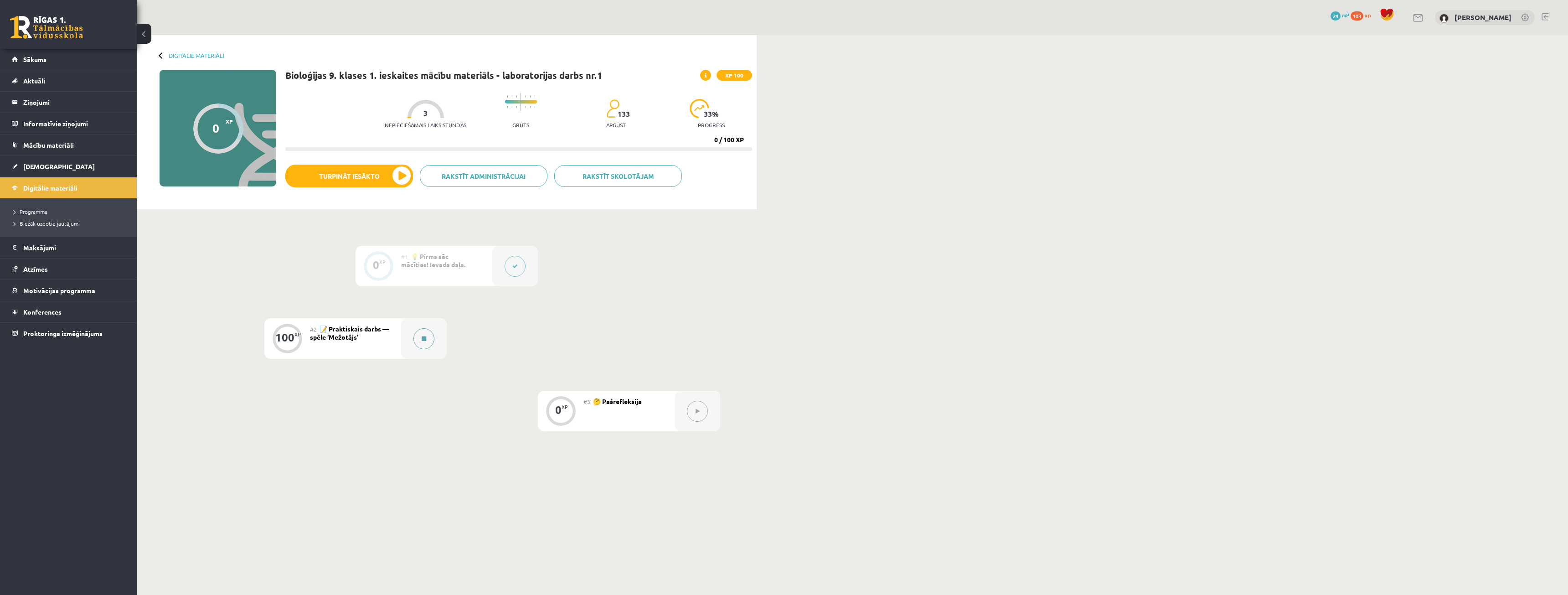
click at [429, 334] on button at bounding box center [424, 338] width 21 height 21
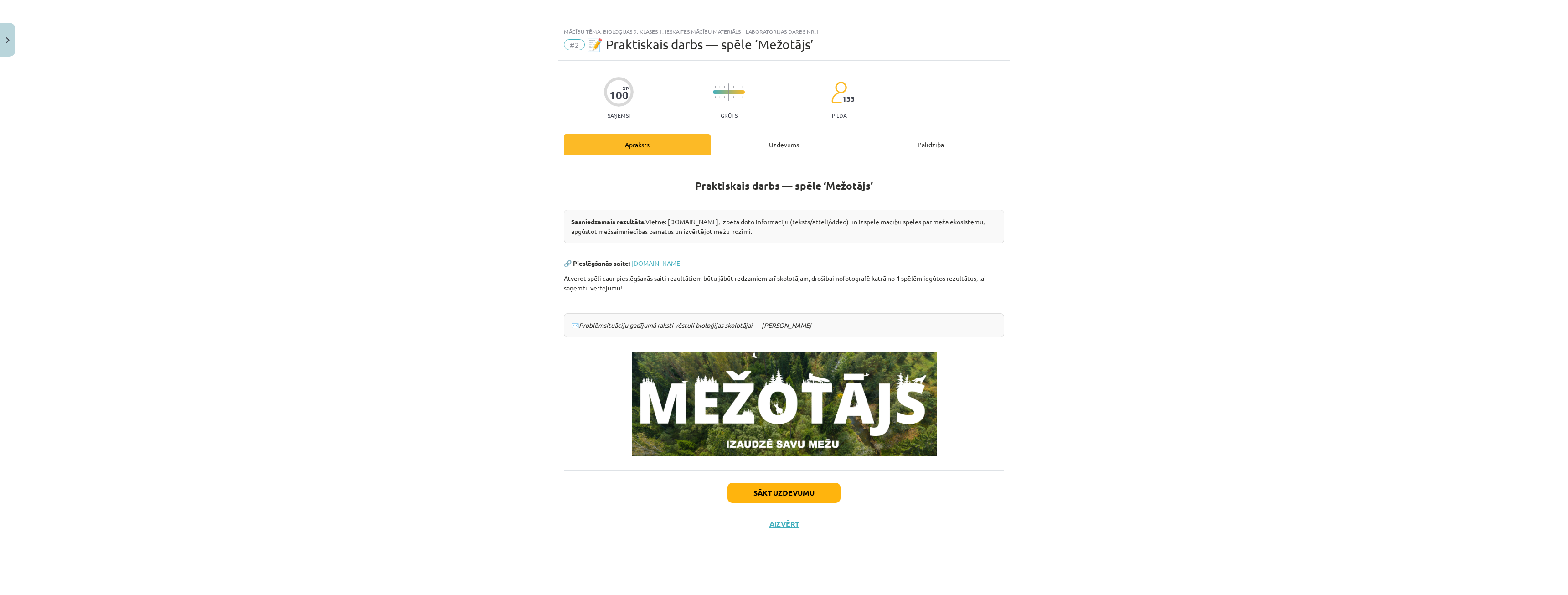
click at [784, 136] on div "100 XP Saņemsi Grūts 133 pilda Apraksts Uzdevums Palīdzība Praktiskais darbs — …" at bounding box center [784, 316] width 451 height 512
click at [784, 138] on div "Uzdevums" at bounding box center [784, 144] width 147 height 20
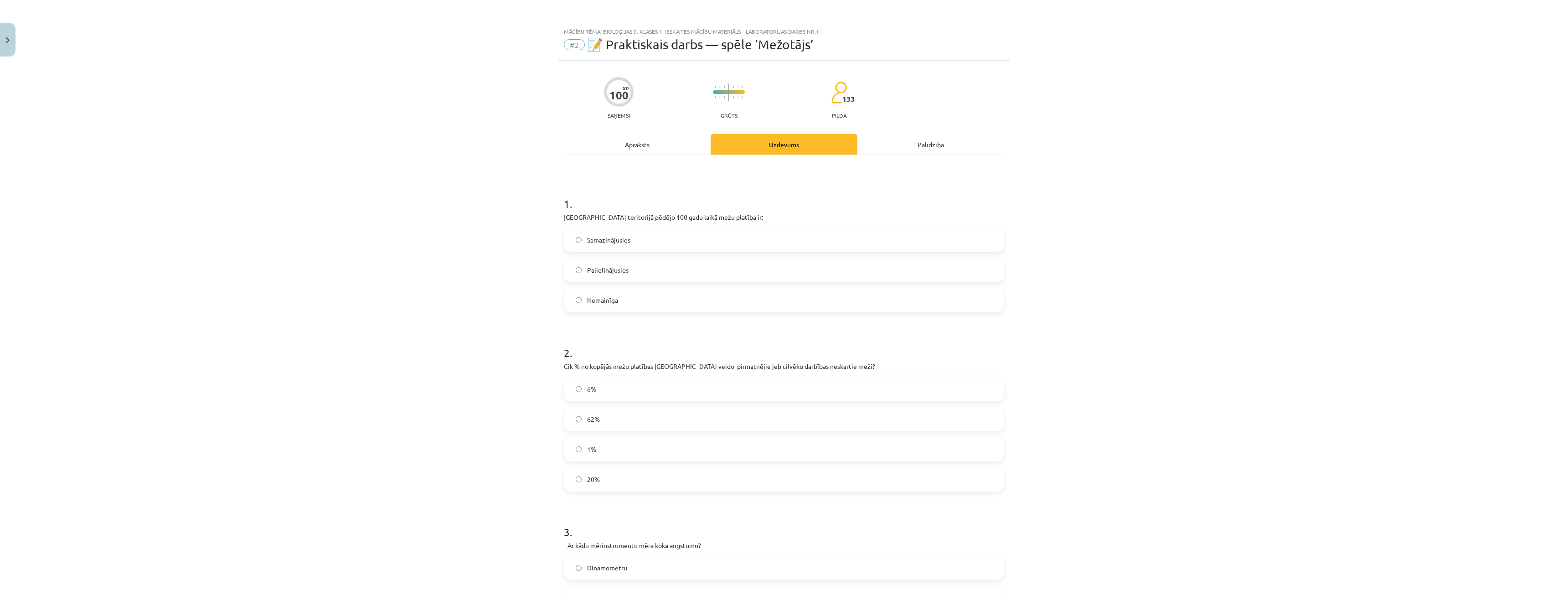
click at [634, 141] on div "Apraksts" at bounding box center [637, 144] width 147 height 20
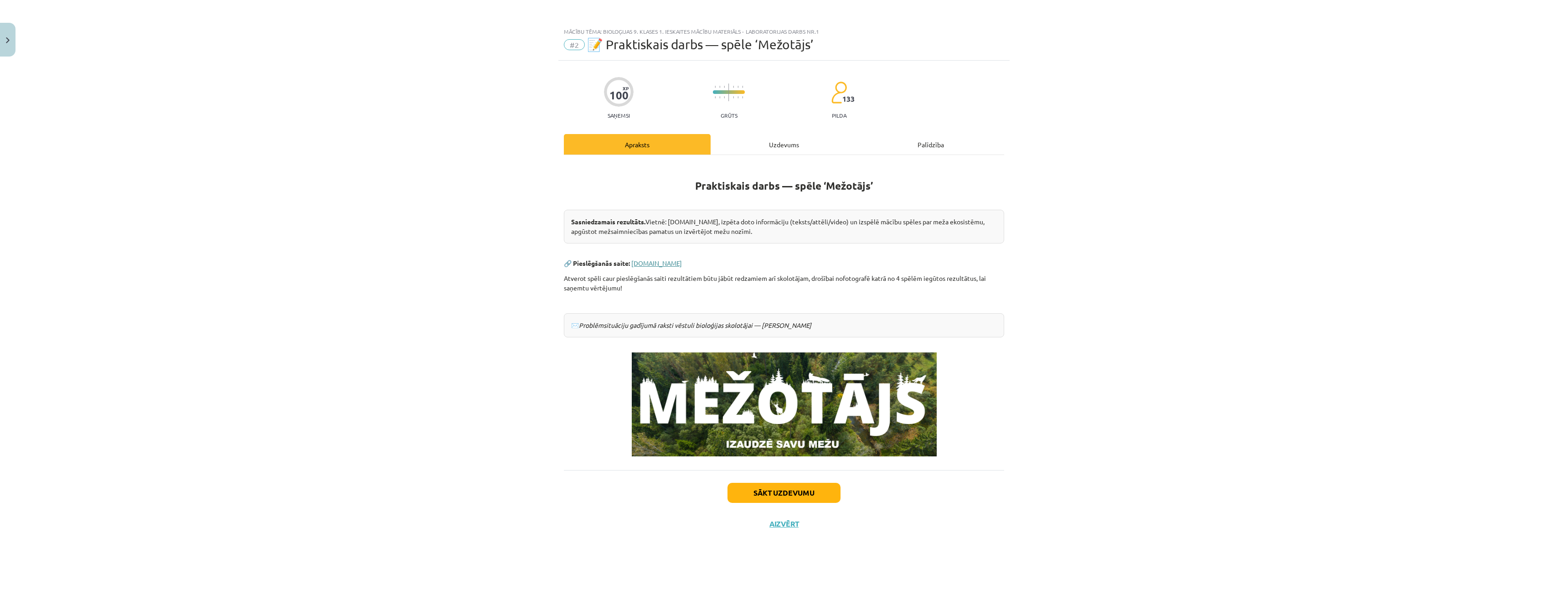
click at [657, 263] on link "[DOMAIN_NAME]" at bounding box center [656, 263] width 50 height 8
click at [791, 152] on div "Uzdevums" at bounding box center [784, 144] width 147 height 20
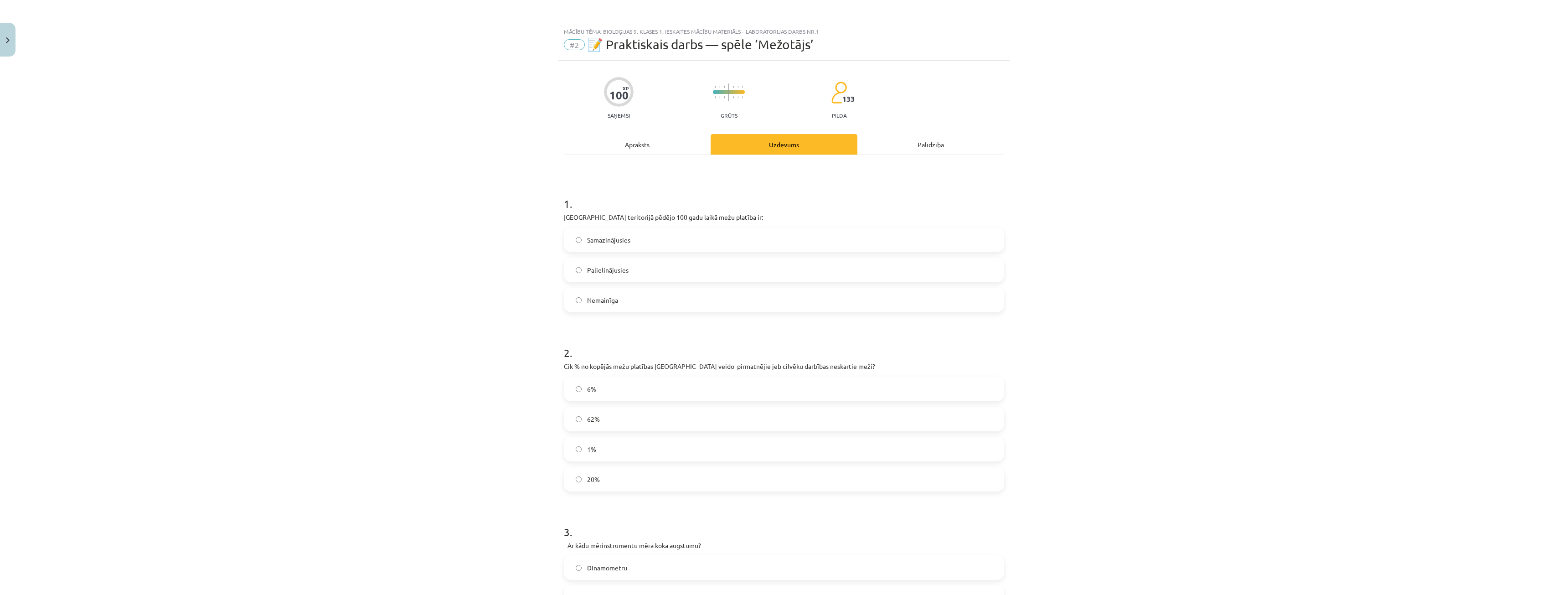
click at [611, 149] on div "Apraksts" at bounding box center [637, 144] width 147 height 20
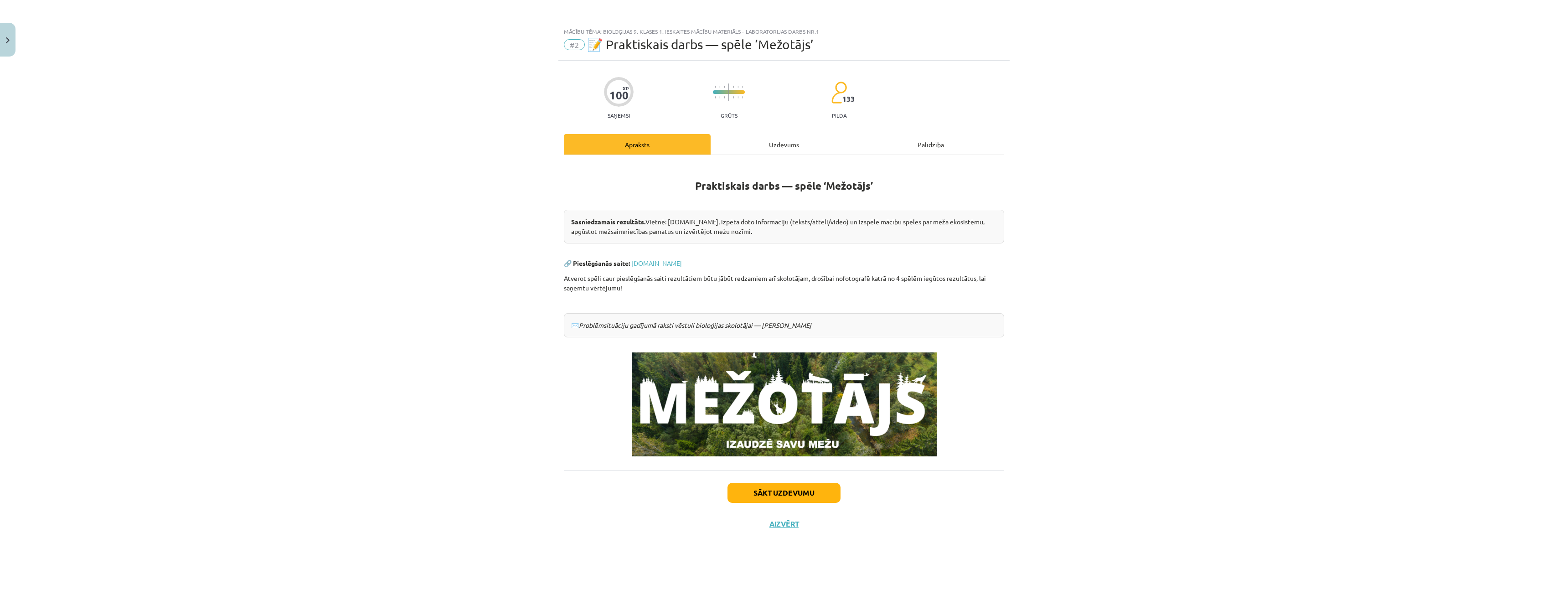
click at [654, 259] on p "🔗 Pieslēgšanās saite: www.mezotajs.lv" at bounding box center [784, 263] width 440 height 9
click at [656, 262] on link "www.mezotajs.lv" at bounding box center [656, 263] width 50 height 8
click at [765, 136] on div "Uzdevums" at bounding box center [784, 144] width 147 height 20
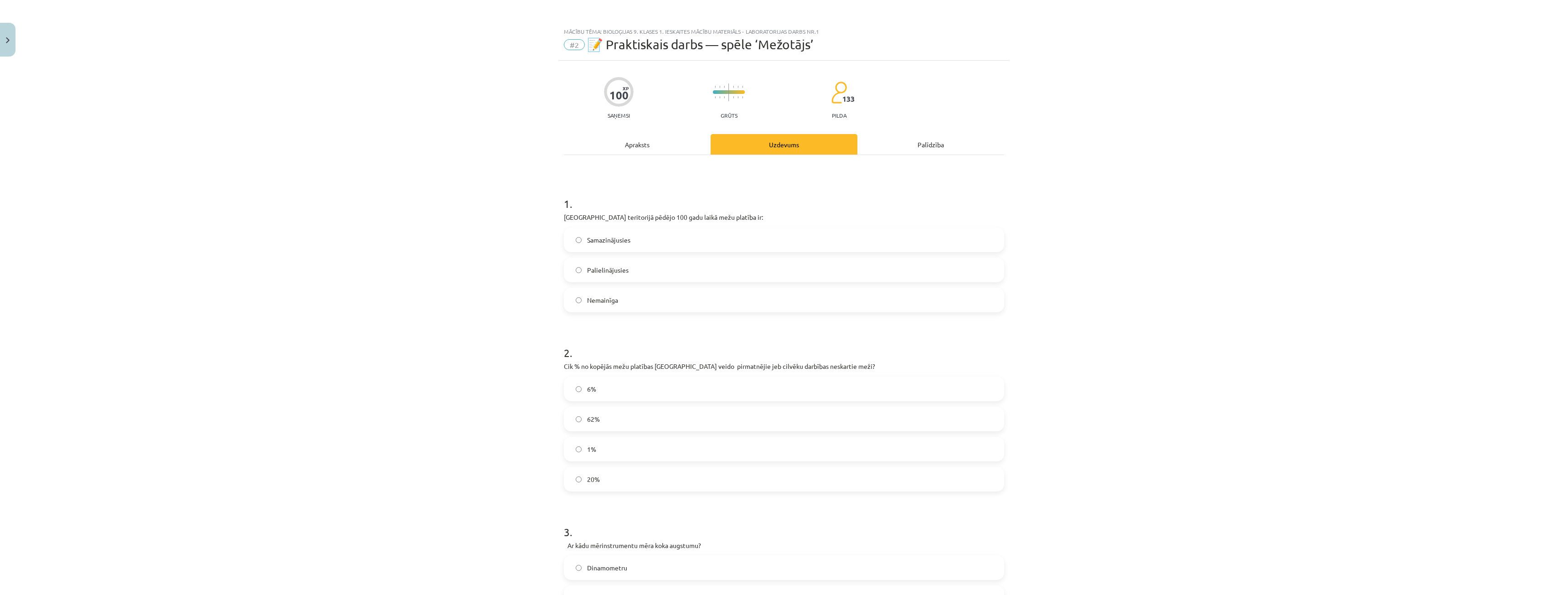
click at [635, 272] on label "Palielinājusies" at bounding box center [784, 270] width 438 height 23
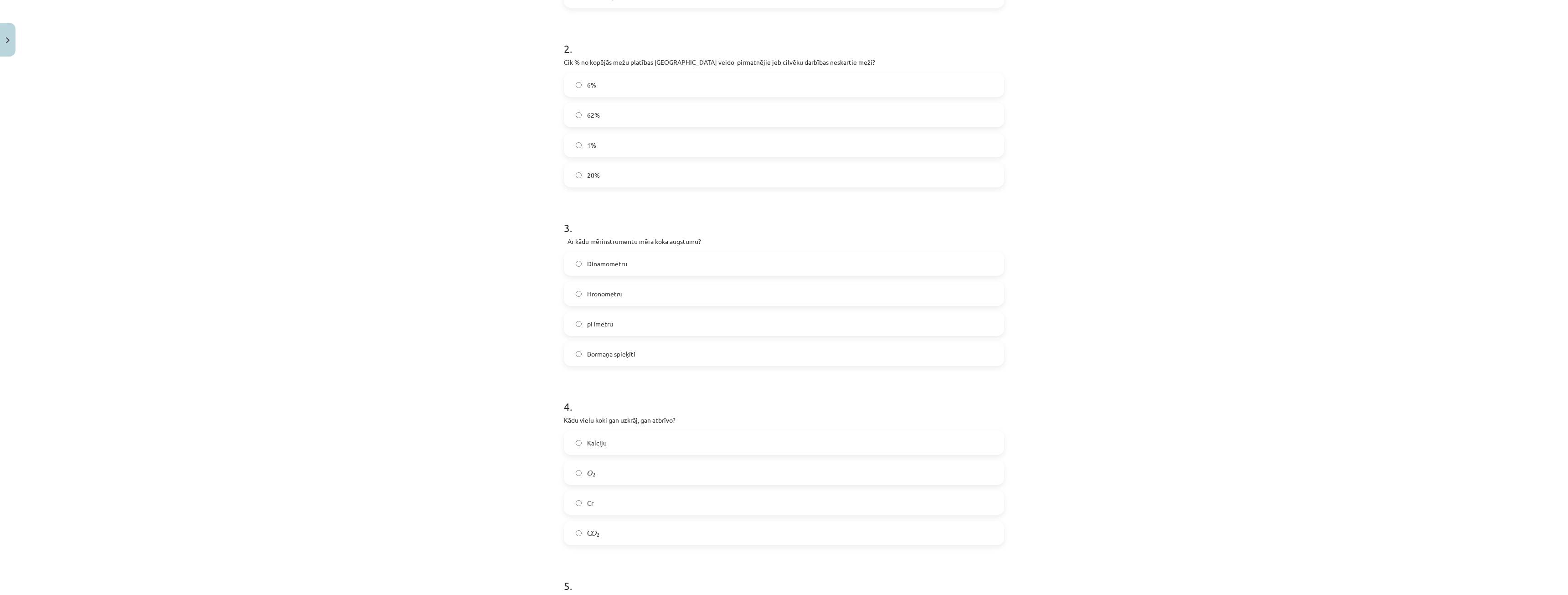
scroll to position [502, 0]
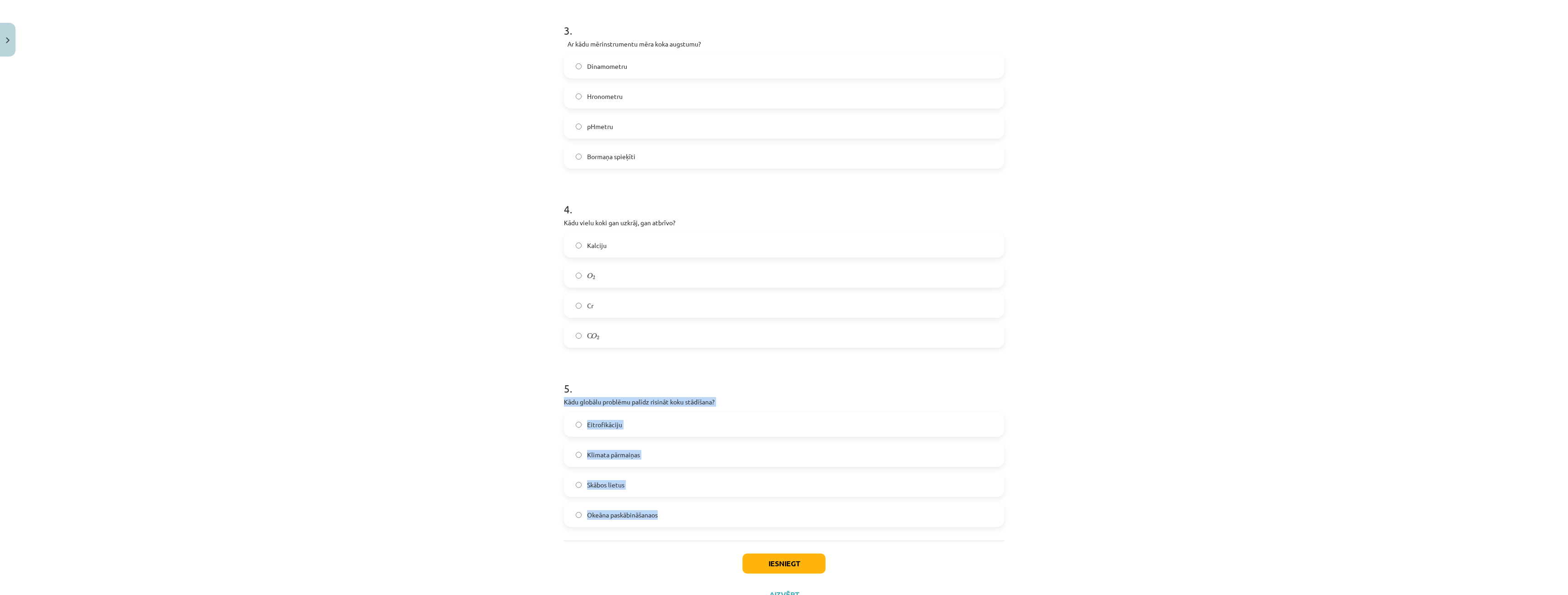
drag, startPoint x: 558, startPoint y: 399, endPoint x: 741, endPoint y: 510, distance: 214.0
click at [741, 510] on div "100 XP Saņemsi Grūts 133 pilda Apraksts Uzdevums Palīdzība 1 . Latvijas teritor…" at bounding box center [784, 84] width 451 height 1052
copy div "Kādu globālu problēmu palīdz risināt koku stādīšana? Eitrofikāciju Klimata pārm…"
click at [662, 467] on div "Klimata pārmaiņas" at bounding box center [784, 454] width 440 height 25
click at [659, 457] on label "Klimata pārmaiņas" at bounding box center [784, 454] width 438 height 23
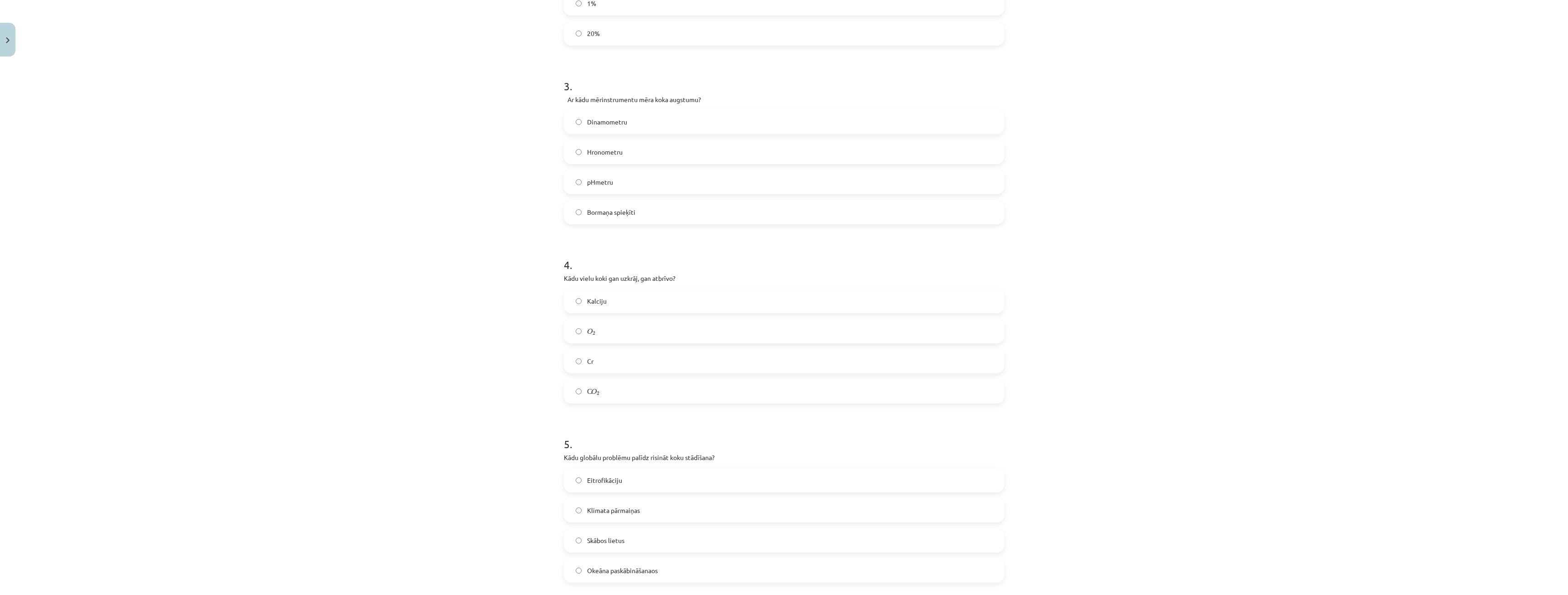
scroll to position [410, 0]
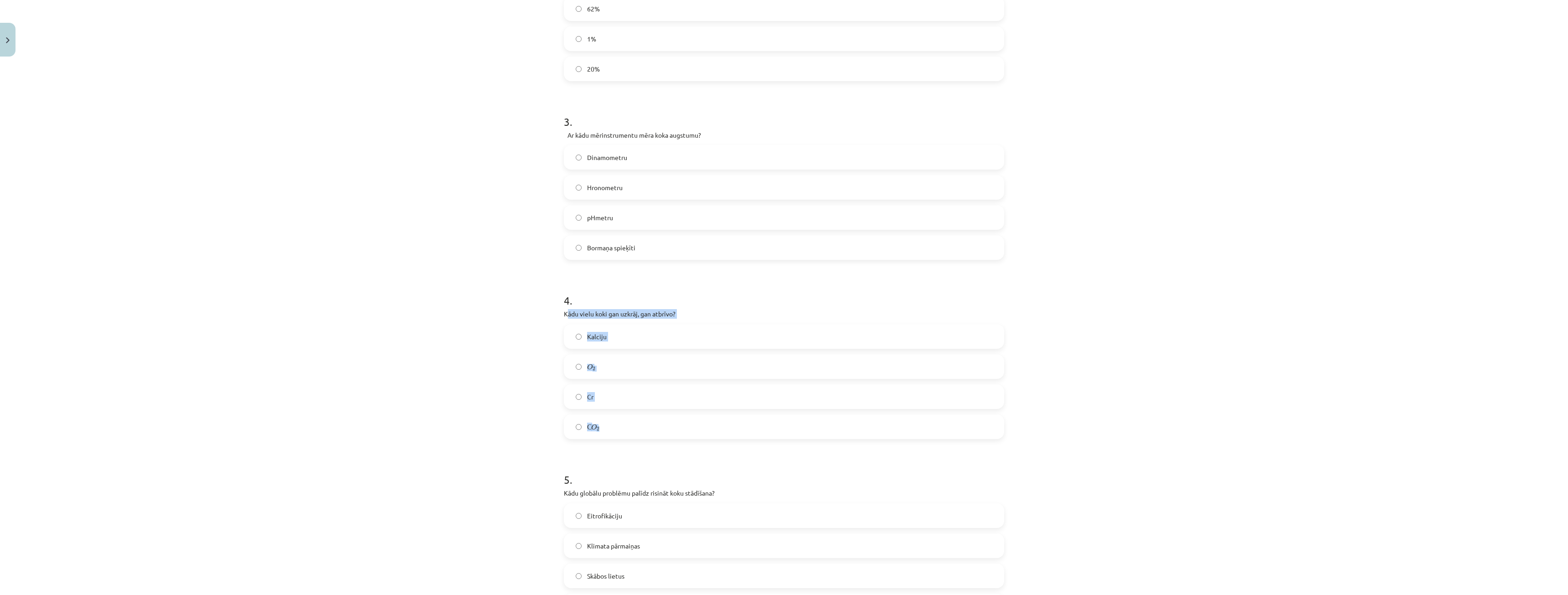
drag, startPoint x: 563, startPoint y: 312, endPoint x: 722, endPoint y: 422, distance: 193.3
click at [722, 422] on div "4 . Kādu vielu koki gan uzkrāj, gan atbrīvo? Kalciju O 2 O 2 Cr С O 2 С O 2" at bounding box center [784, 359] width 440 height 161
click at [509, 360] on div "Mācību tēma: Bioloģijas 9. klases 1. ieskaites mācību materiāls - laboratorijas…" at bounding box center [784, 297] width 1568 height 595
drag, startPoint x: 538, startPoint y: 319, endPoint x: 646, endPoint y: 341, distance: 110.2
click at [646, 341] on div "Mācību tēma: Bioloģijas 9. klases 1. ieskaites mācību materiāls - laboratorijas…" at bounding box center [784, 297] width 1568 height 595
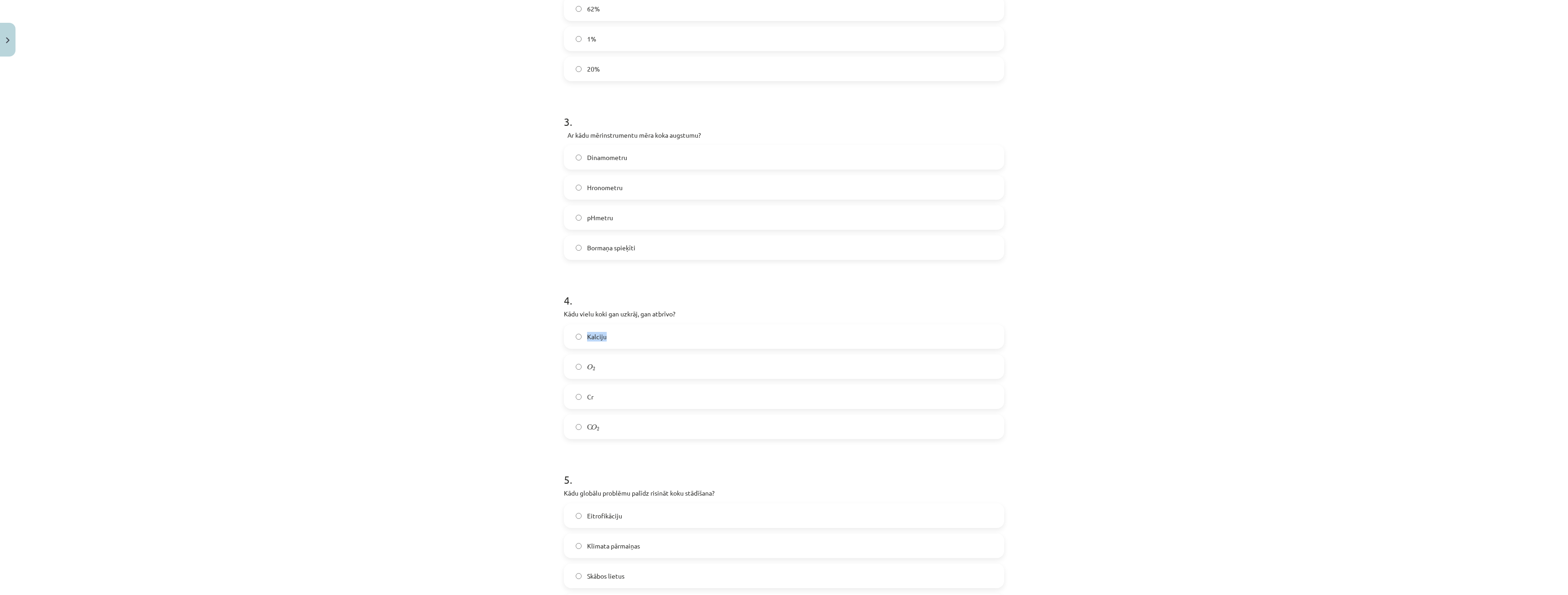
click at [487, 347] on div "Mācību tēma: Bioloģijas 9. klases 1. ieskaites mācību materiāls - laboratorijas…" at bounding box center [784, 297] width 1568 height 595
drag, startPoint x: 600, startPoint y: 316, endPoint x: 794, endPoint y: 464, distance: 244.0
click at [794, 464] on div "Mācību tēma: Bioloģijas 9. klases 1. ieskaites mācību materiāls - laboratorijas…" at bounding box center [784, 297] width 1568 height 595
click at [519, 392] on div "Mācību tēma: Bioloģijas 9. klases 1. ieskaites mācību materiāls - laboratorijas…" at bounding box center [784, 297] width 1568 height 595
drag, startPoint x: 546, startPoint y: 315, endPoint x: 718, endPoint y: 426, distance: 204.7
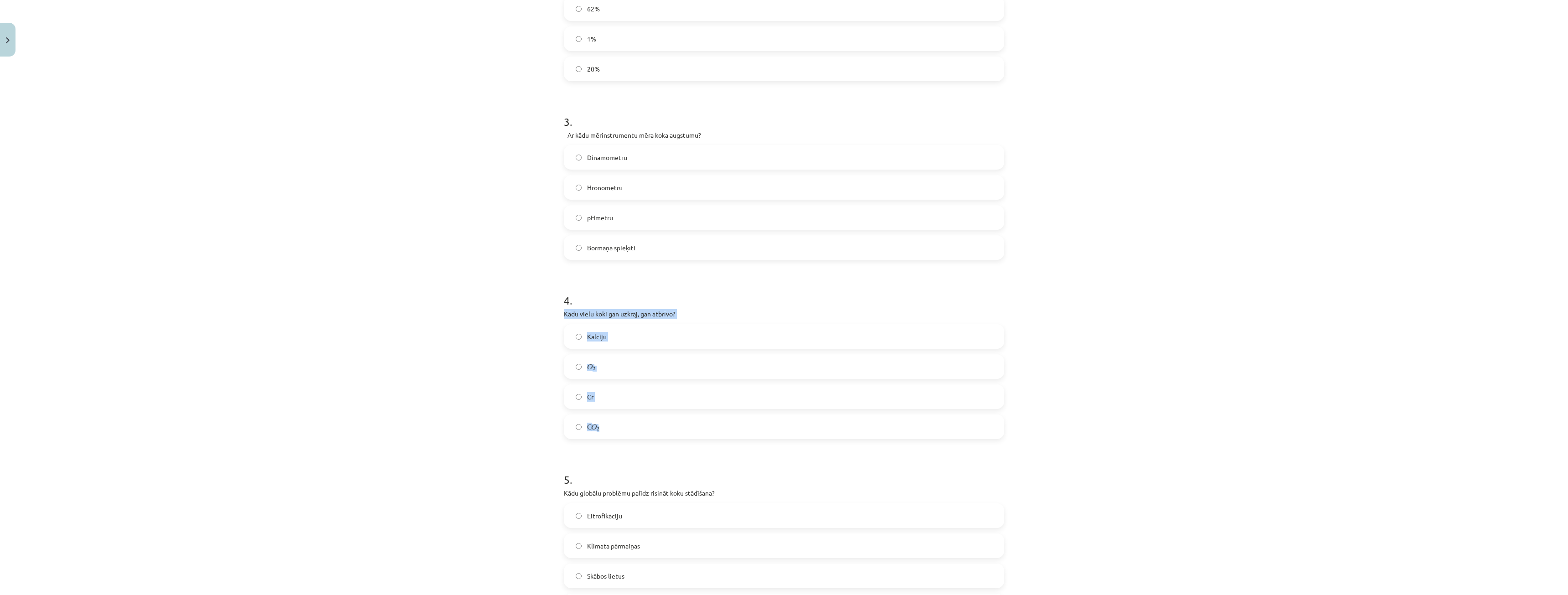
click at [718, 426] on div "Mācību tēma: Bioloģijas 9. klases 1. ieskaites mācību materiāls - laboratorijas…" at bounding box center [784, 297] width 1568 height 595
drag, startPoint x: 718, startPoint y: 426, endPoint x: 529, endPoint y: 326, distance: 213.8
click at [505, 345] on div "Mācību tēma: Bioloģijas 9. klases 1. ieskaites mācību materiāls - laboratorijas…" at bounding box center [784, 297] width 1568 height 595
drag, startPoint x: 552, startPoint y: 309, endPoint x: 670, endPoint y: 431, distance: 169.7
click at [670, 431] on div "Mācību tēma: Bioloģijas 9. klases 1. ieskaites mācību materiāls - laboratorijas…" at bounding box center [784, 297] width 1568 height 595
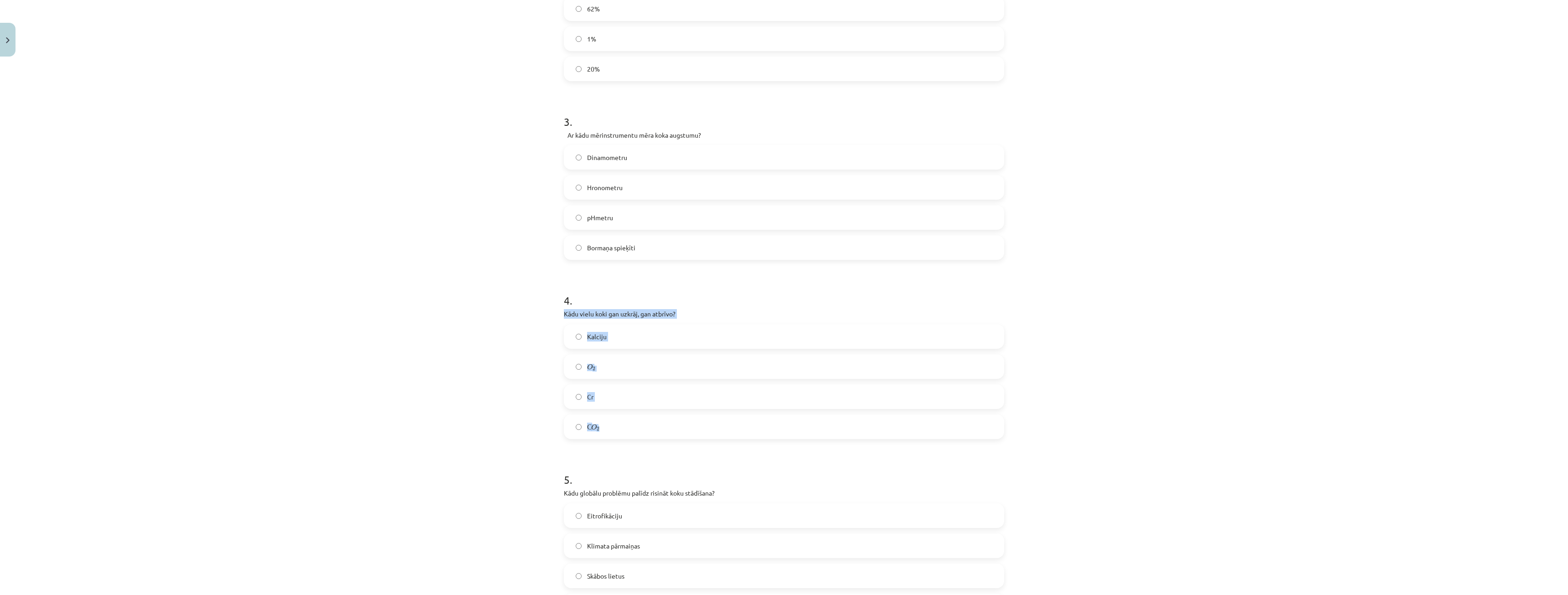
drag, startPoint x: 639, startPoint y: 452, endPoint x: 642, endPoint y: 421, distance: 31.1
click at [643, 421] on div "Mācību tēma: Bioloģijas 9. klases 1. ieskaites mācību materiāls - laboratorijas…" at bounding box center [784, 297] width 1568 height 595
drag, startPoint x: 599, startPoint y: 425, endPoint x: 554, endPoint y: 342, distance: 94.4
click at [554, 350] on div "Mācību tēma: Bioloģijas 9. klases 1. ieskaites mācību materiāls - laboratorijas…" at bounding box center [784, 297] width 1568 height 595
drag, startPoint x: 596, startPoint y: 318, endPoint x: 641, endPoint y: 326, distance: 45.7
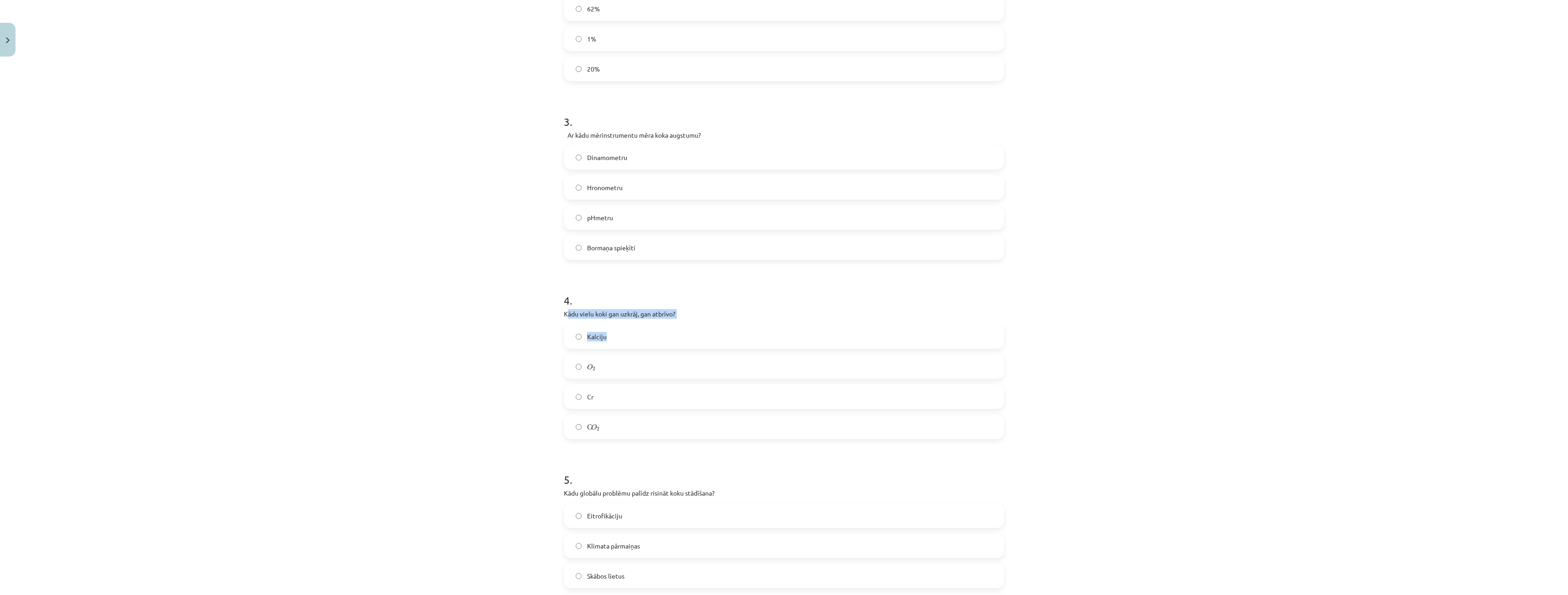
click at [652, 329] on div "4 . Kādu vielu koki gan uzkrāj, gan atbrīvo? Kalciju O 2 O 2 Cr С O 2 С O 2" at bounding box center [784, 359] width 440 height 161
click at [512, 313] on div "Mācību tēma: Bioloģijas 9. klases 1. ieskaites mācību materiāls - laboratorijas…" at bounding box center [784, 297] width 1568 height 595
drag, startPoint x: 564, startPoint y: 308, endPoint x: 573, endPoint y: 313, distance: 10.3
click at [614, 315] on div "Mācību tēma: Bioloģijas 9. klases 1. ieskaites mācību materiāls - laboratorijas…" at bounding box center [784, 297] width 1568 height 595
click at [546, 314] on div "Mācību tēma: Bioloģijas 9. klases 1. ieskaites mācību materiāls - laboratorijas…" at bounding box center [784, 297] width 1568 height 595
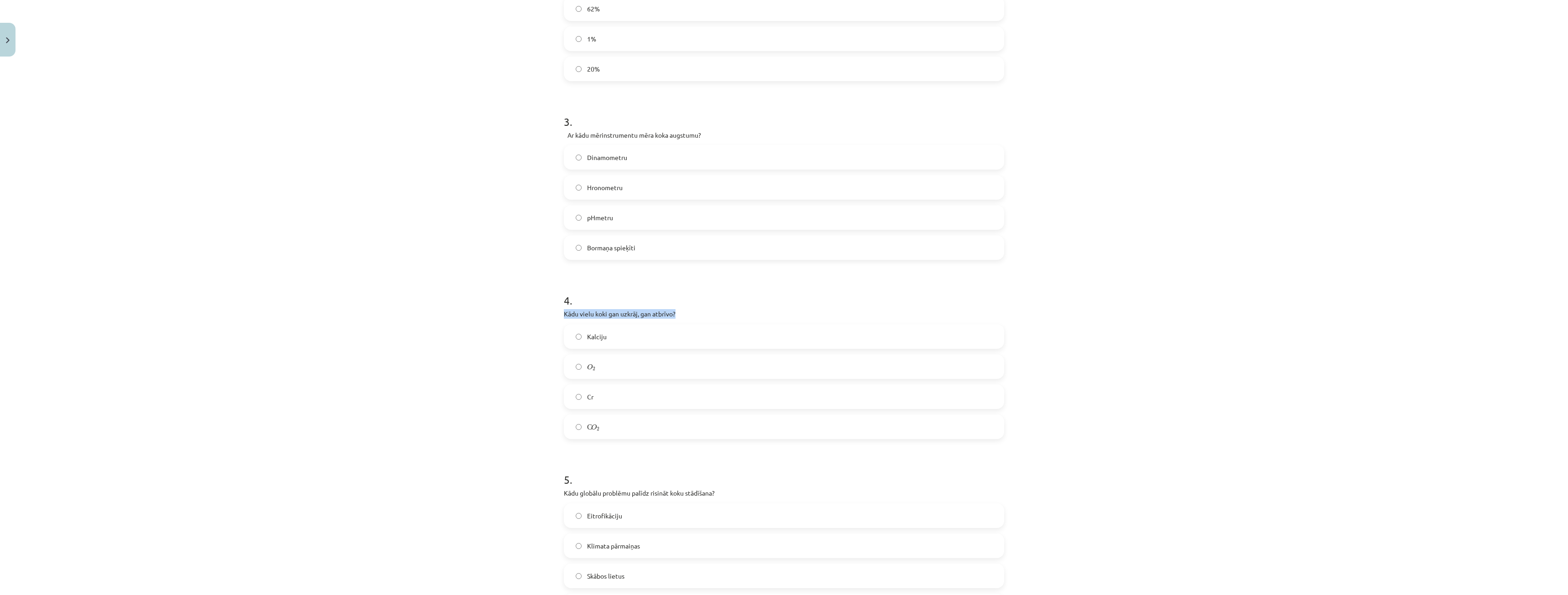
drag, startPoint x: 591, startPoint y: 316, endPoint x: 686, endPoint y: 314, distance: 95.0
click at [686, 314] on div "100 XP Saņemsi Grūts 133 pilda Apraksts Uzdevums Palīdzība 1 . Latvijas teritor…" at bounding box center [784, 175] width 451 height 1052
copy p "Kādu vielu koki gan uzkrāj, gan atbrīvo?"
click at [644, 373] on label "O 2 O 2" at bounding box center [784, 367] width 438 height 23
click at [627, 429] on label "С O 2 С O 2" at bounding box center [784, 427] width 438 height 23
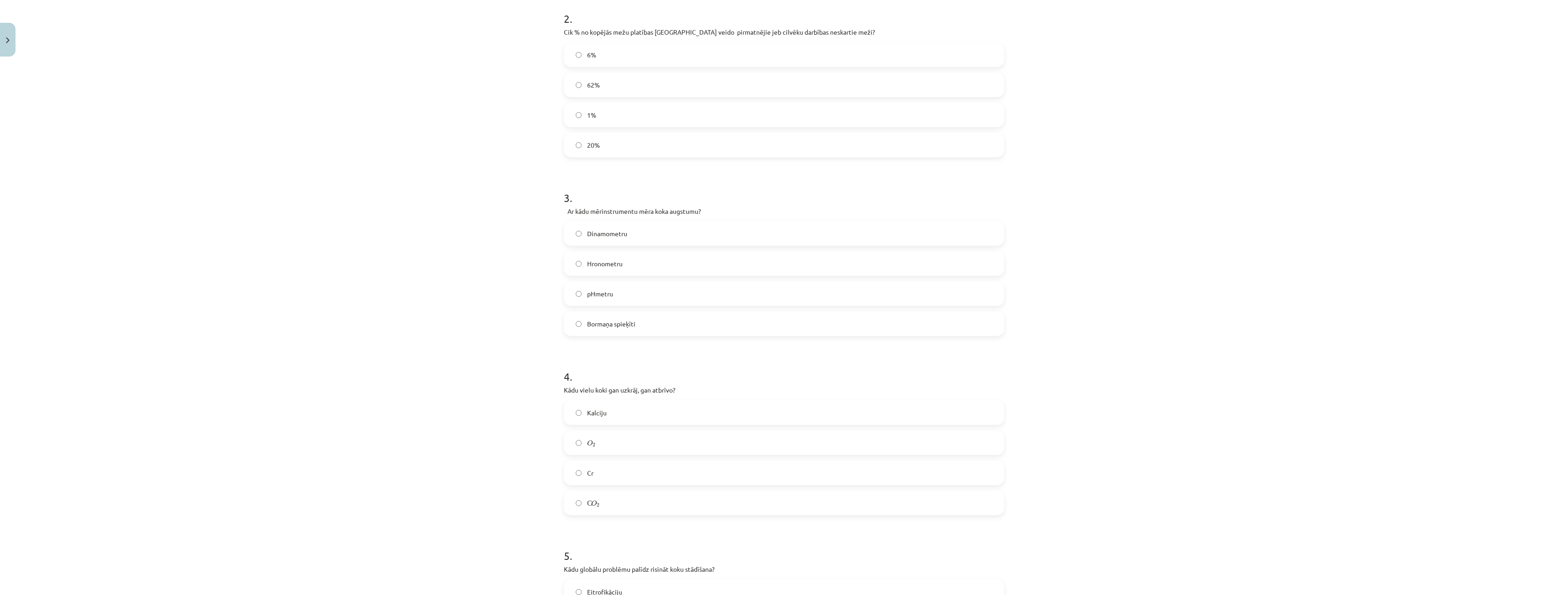
scroll to position [274, 0]
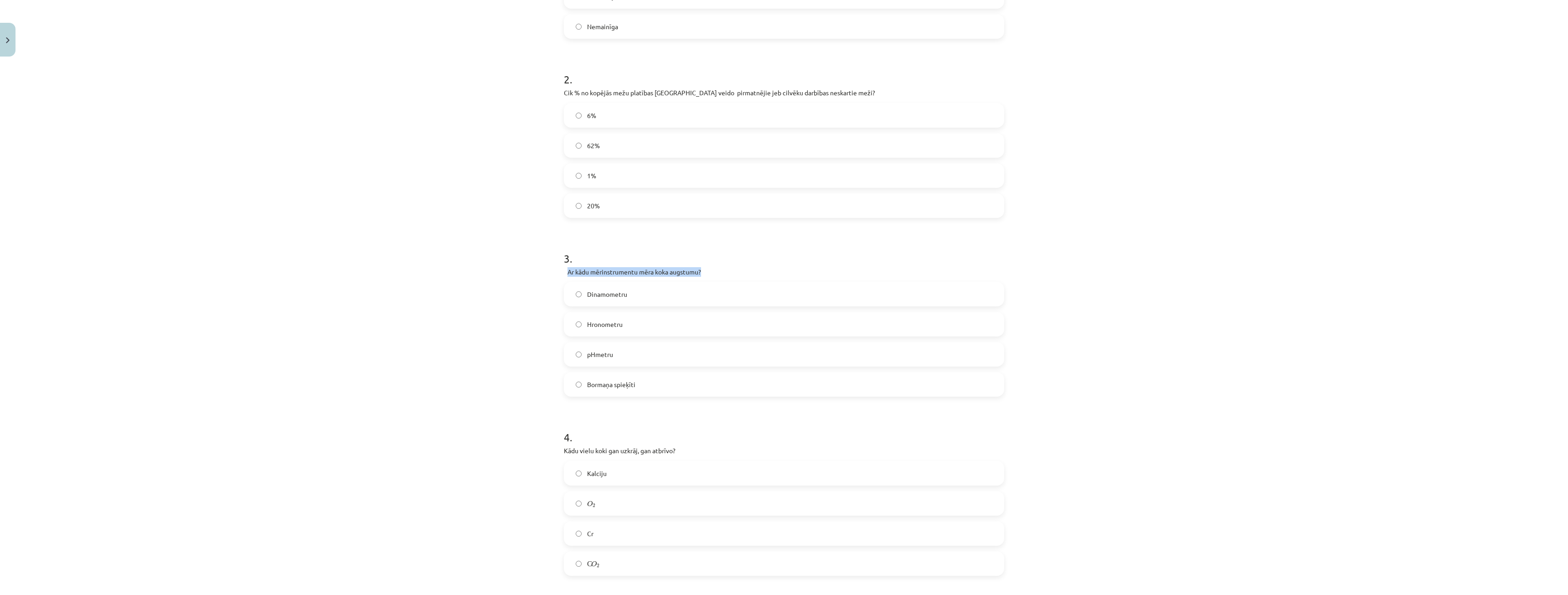
drag, startPoint x: 590, startPoint y: 273, endPoint x: 708, endPoint y: 273, distance: 118.0
click at [708, 273] on div "Mācību tēma: Bioloģijas 9. klases 1. ieskaites mācību materiāls - laboratorijas…" at bounding box center [784, 297] width 1568 height 595
click at [459, 350] on div "Mācību tēma: Bioloģijas 9. klases 1. ieskaites mācību materiāls - laboratorijas…" at bounding box center [784, 297] width 1568 height 595
click at [603, 382] on span "Bormaņa spieķīti" at bounding box center [611, 385] width 48 height 9
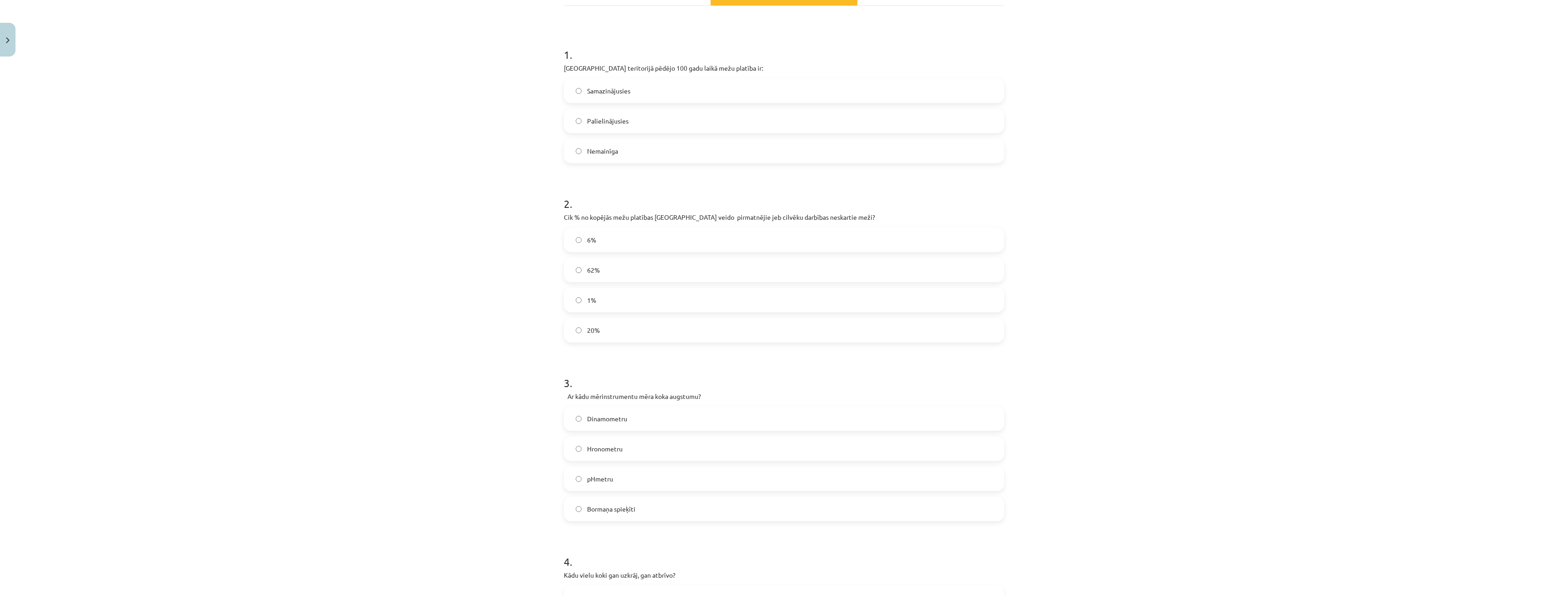
scroll to position [137, 0]
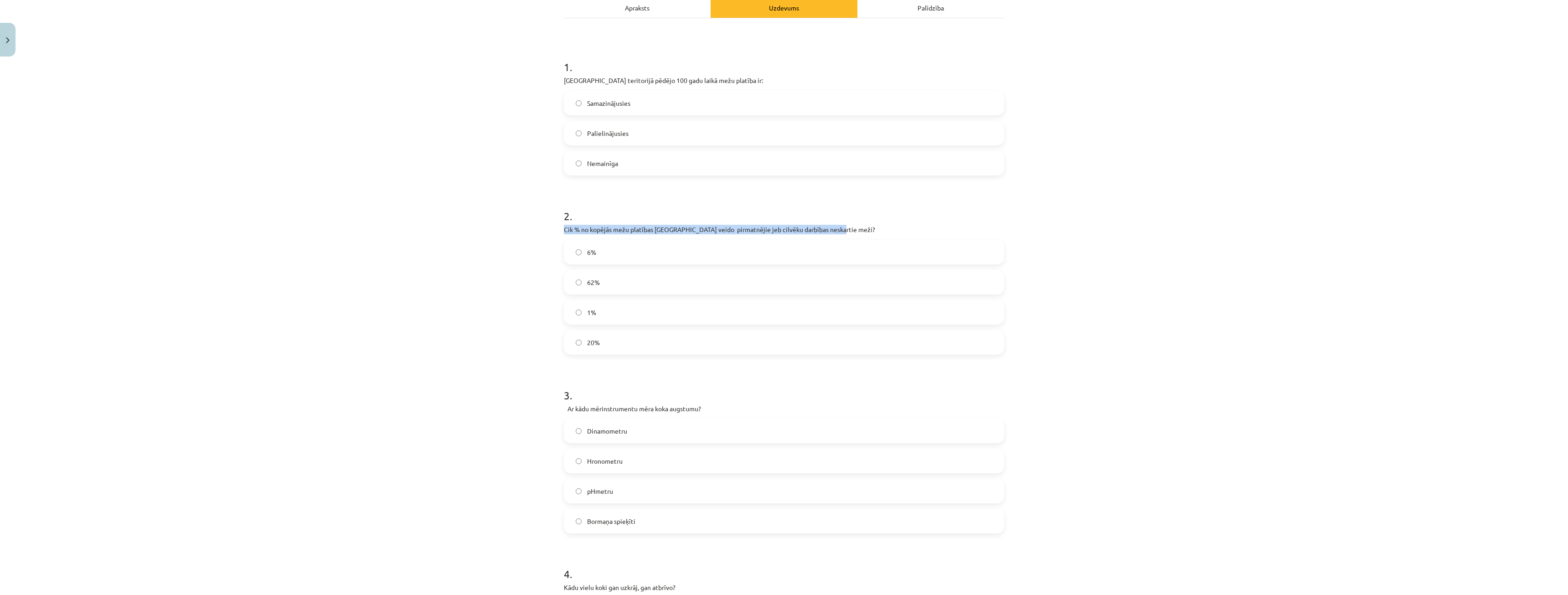
drag, startPoint x: 559, startPoint y: 228, endPoint x: 840, endPoint y: 227, distance: 281.0
click at [840, 227] on div "100 XP Saņemsi Grūts 133 pilda Apraksts Uzdevums Palīdzība 1 . Latvijas teritor…" at bounding box center [784, 450] width 451 height 1052
copy p "Cik % no kopējās mežu platības Latvijā veido pirmatnējie jeb cilvēku darbības n…"
click at [536, 361] on div "Mācību tēma: Bioloģijas 9. klases 1. ieskaites mācību materiāls - laboratorijas…" at bounding box center [784, 297] width 1568 height 595
click at [709, 264] on div "6%" at bounding box center [784, 252] width 440 height 25
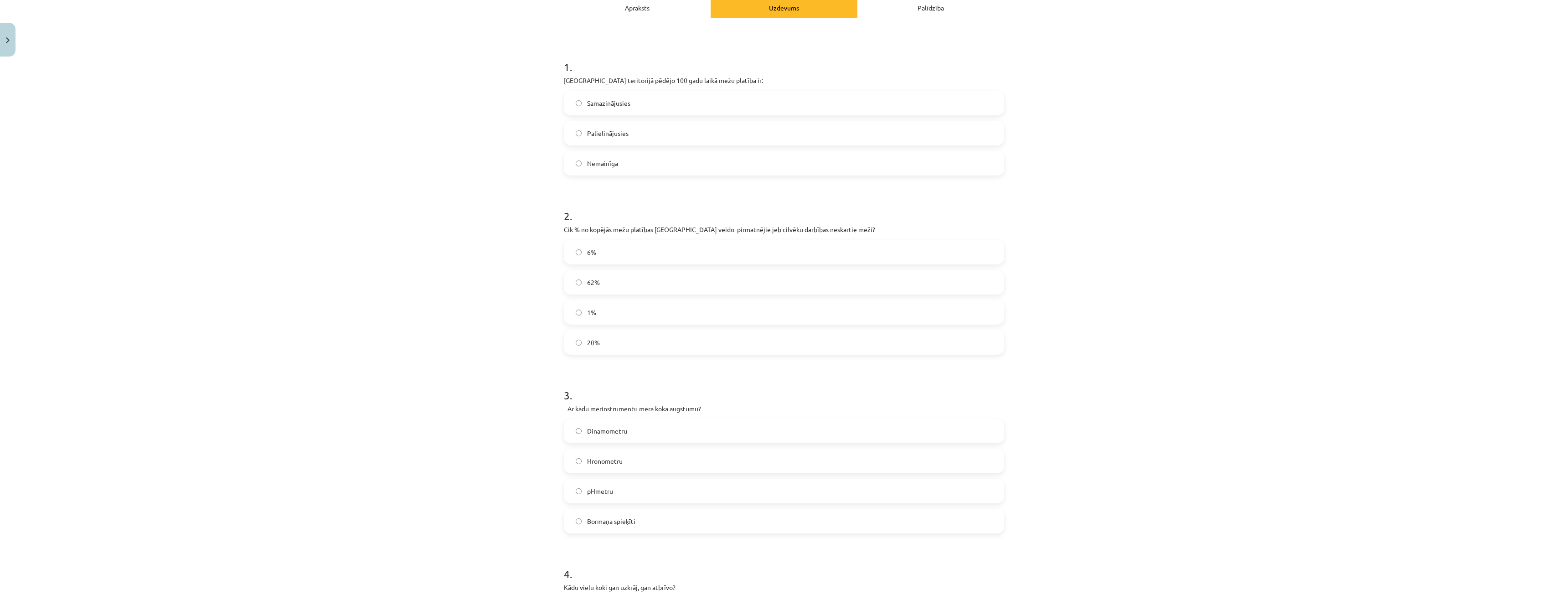
click at [681, 248] on label "6%" at bounding box center [784, 252] width 438 height 23
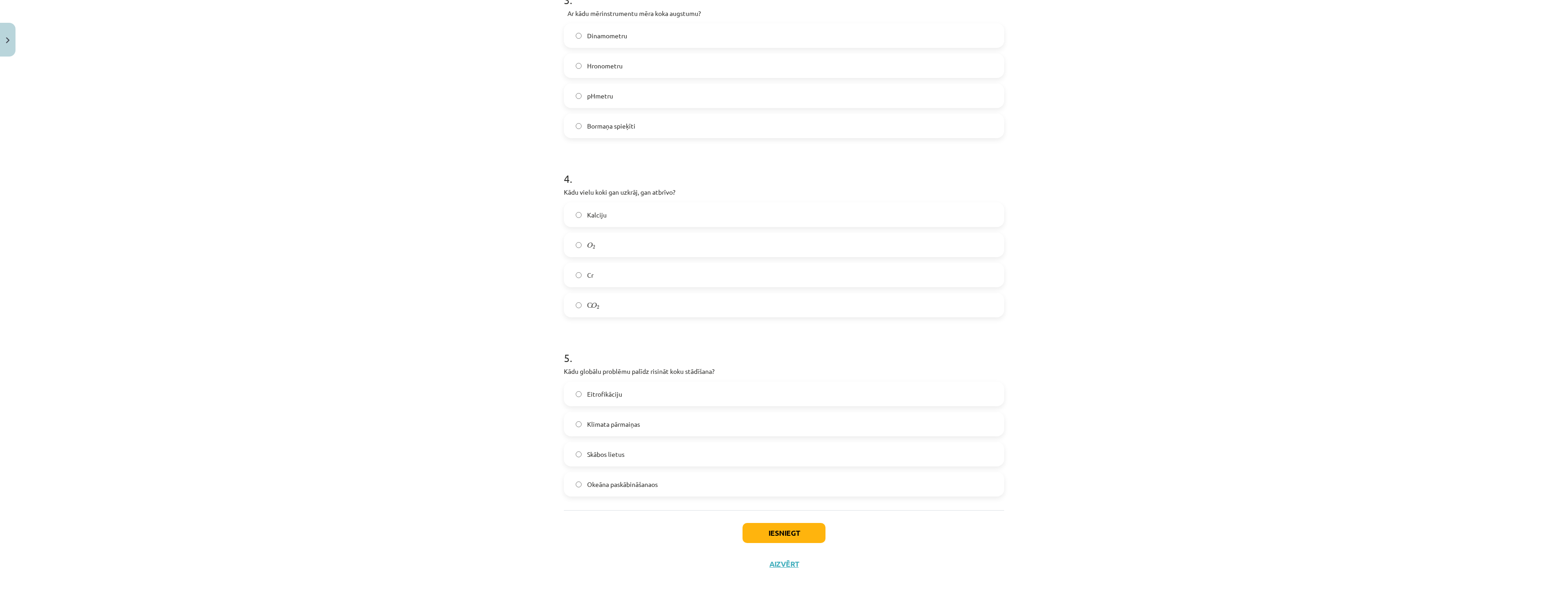
scroll to position [540, 0]
click at [810, 529] on button "Iesniegt" at bounding box center [784, 526] width 83 height 20
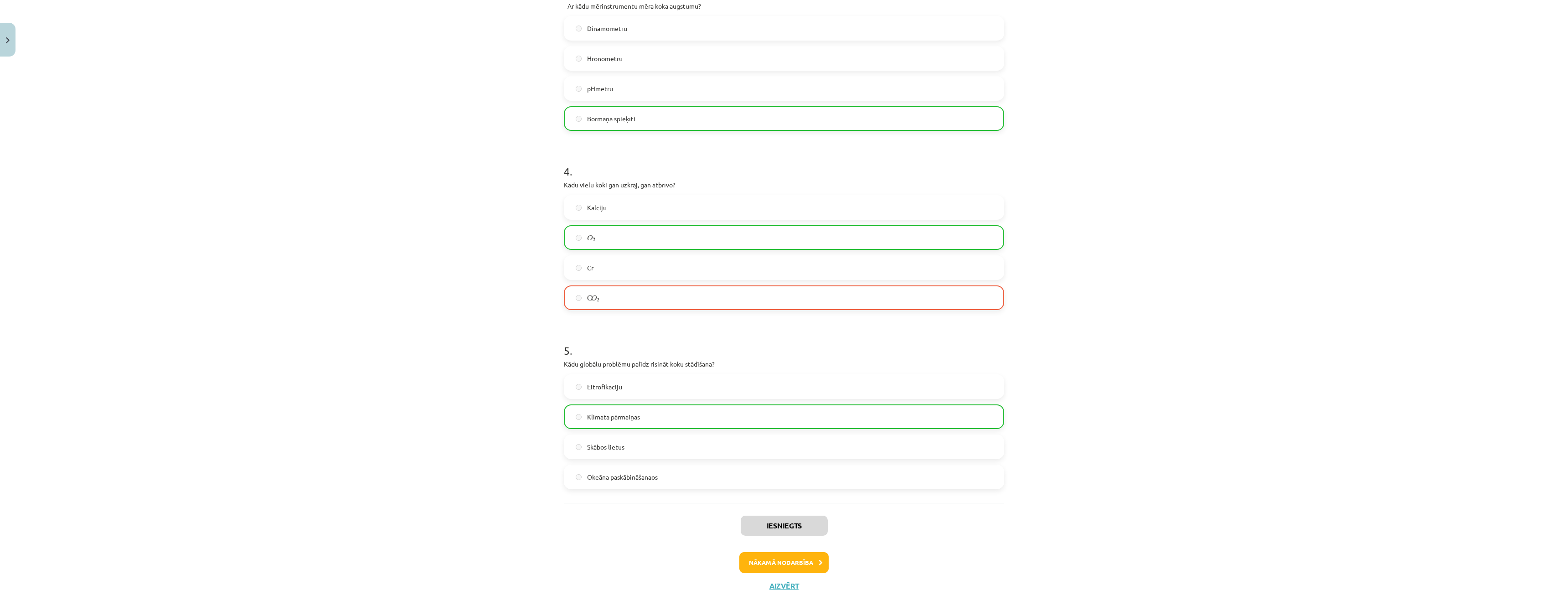
scroll to position [569, 0]
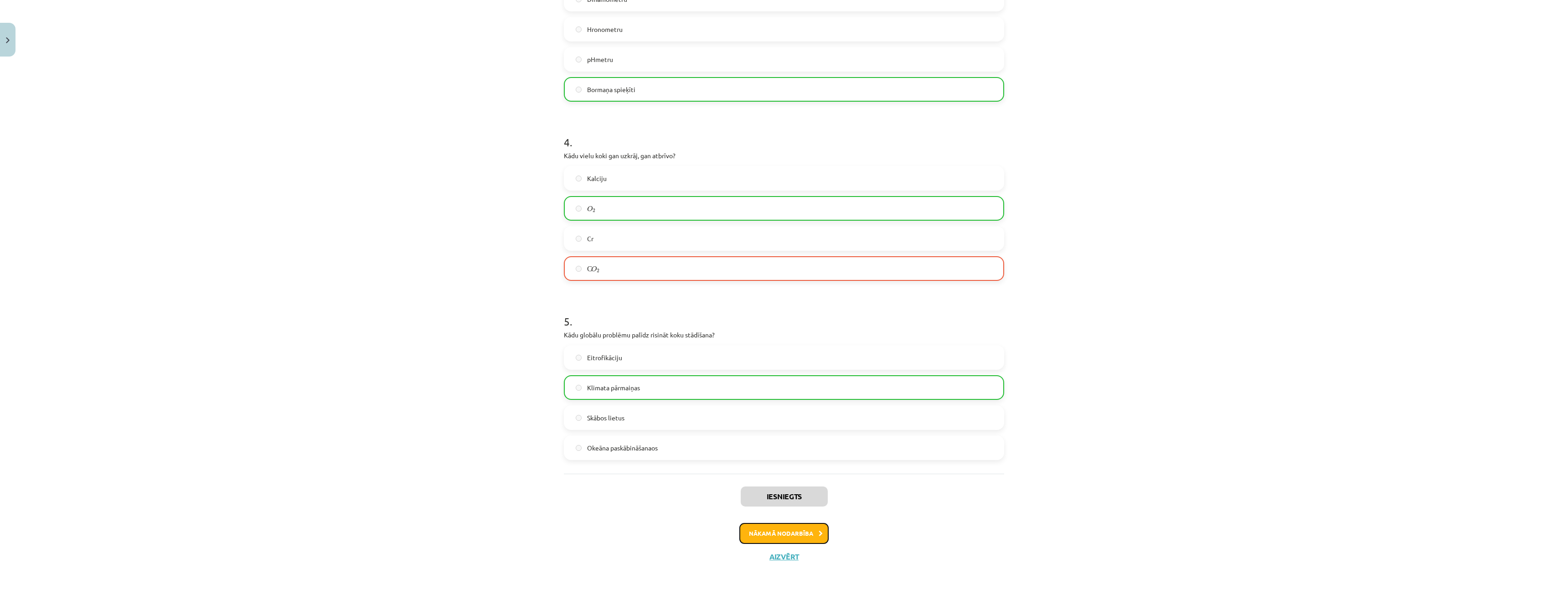
click at [810, 531] on button "Nākamā nodarbība" at bounding box center [784, 534] width 89 height 21
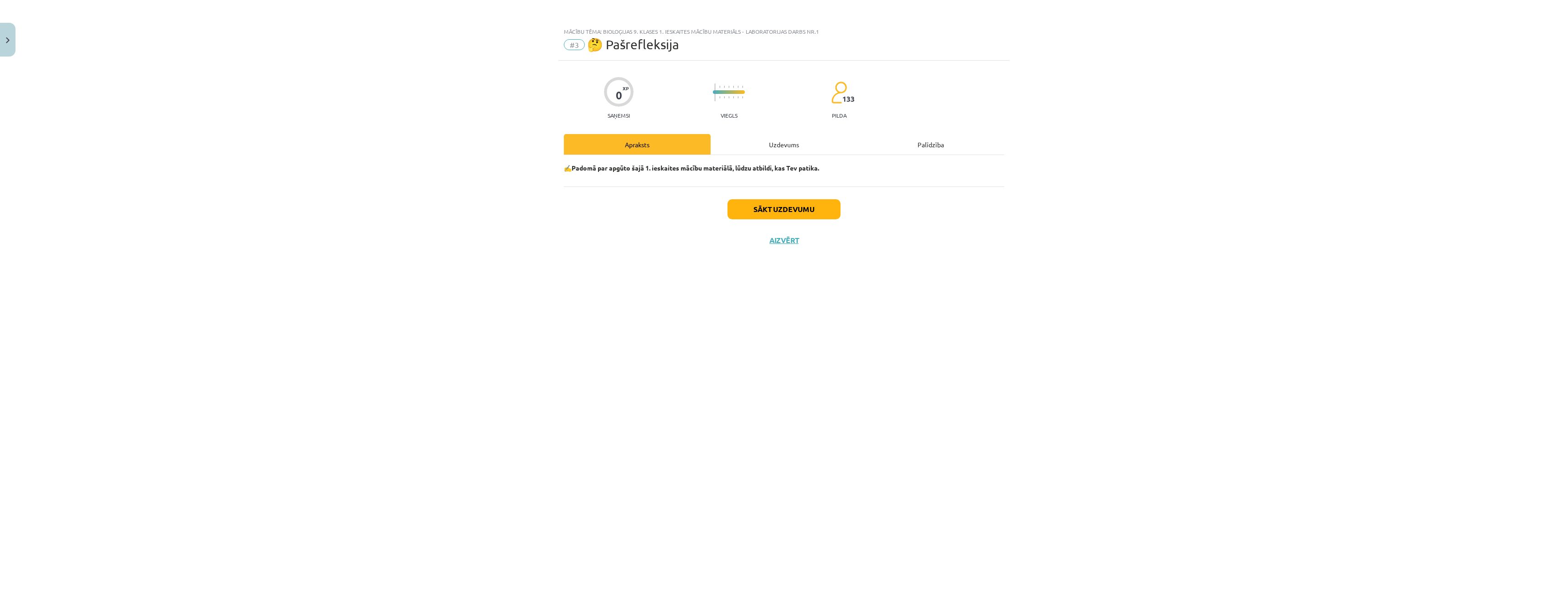
scroll to position [0, 0]
click at [791, 239] on button "Aizvērt" at bounding box center [784, 240] width 35 height 9
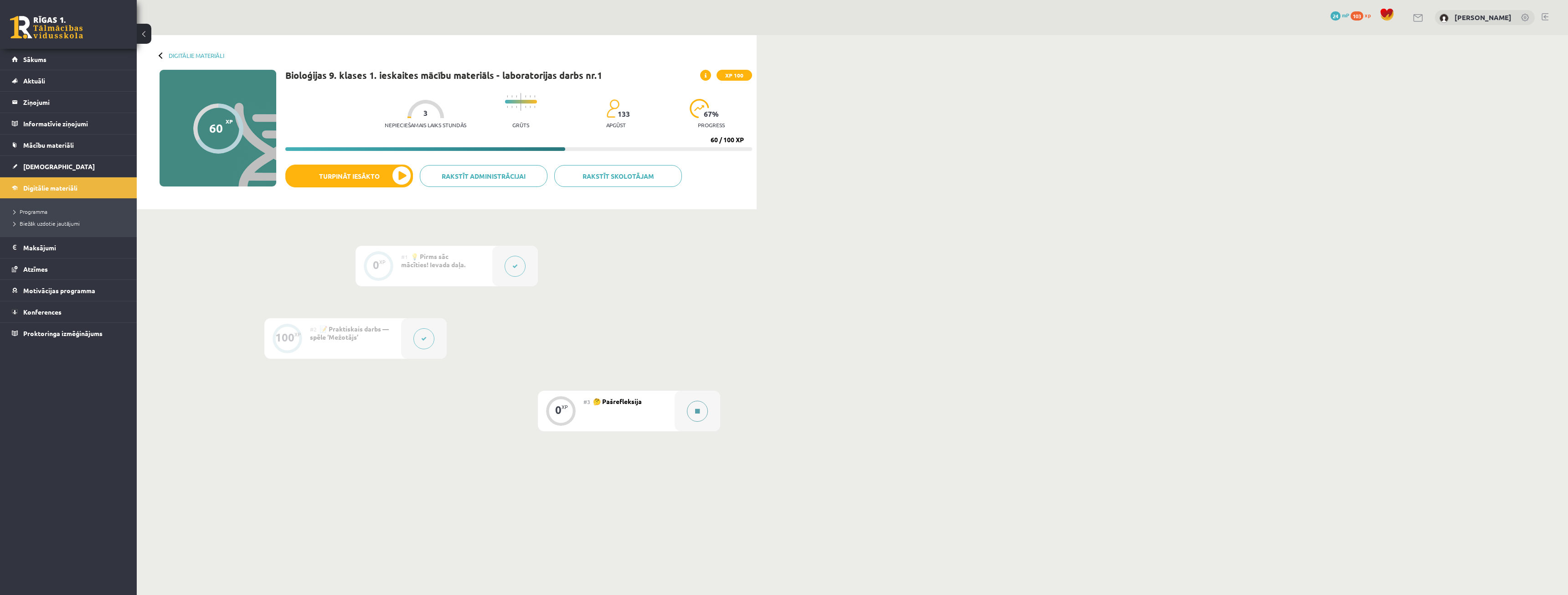
click at [708, 413] on div at bounding box center [698, 411] width 46 height 40
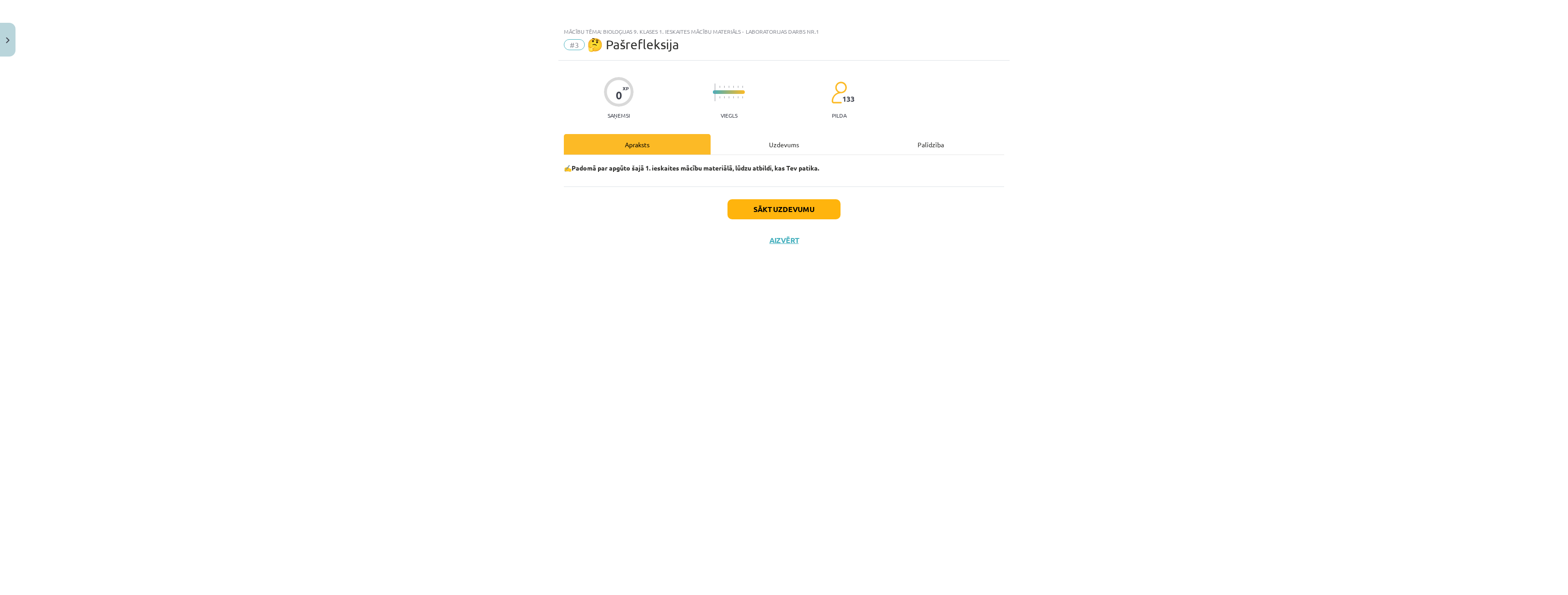
click at [795, 146] on div "Uzdevums" at bounding box center [784, 144] width 147 height 20
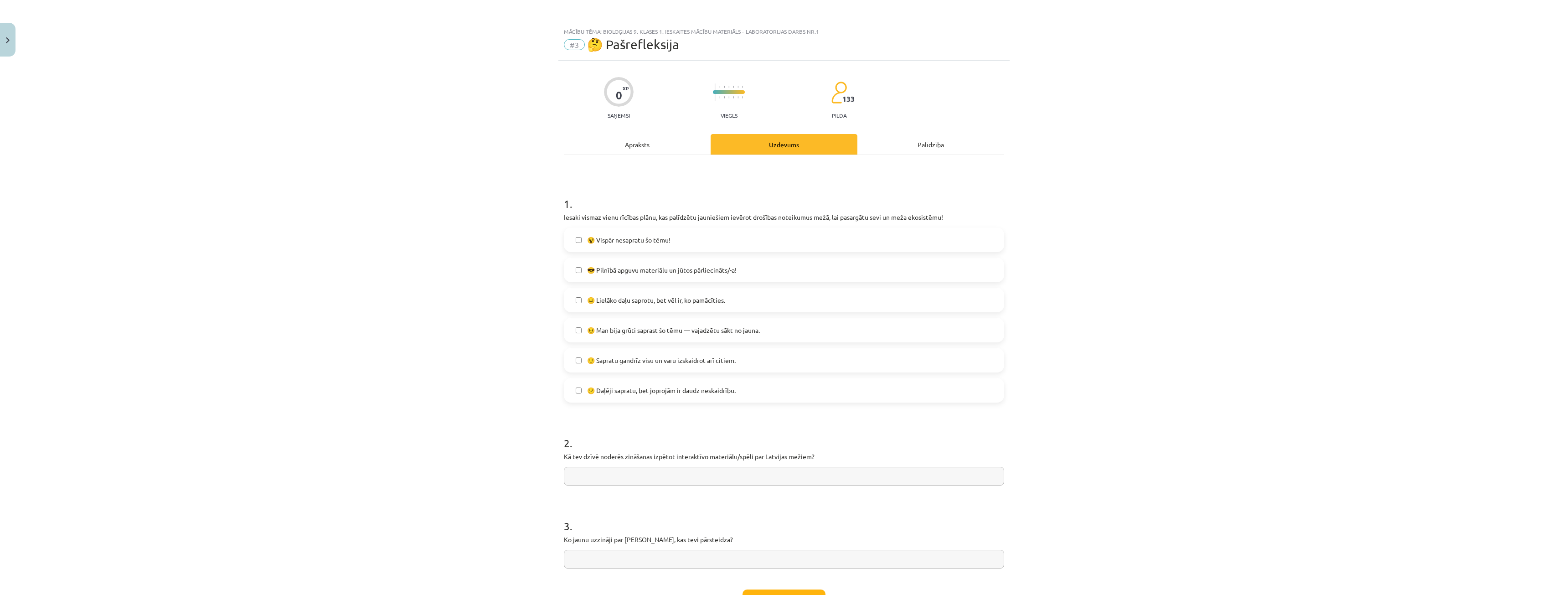
click at [663, 365] on span "🙂 Sapratu gandrīz visu un varu izskaidrot arī citiem." at bounding box center [661, 360] width 149 height 9
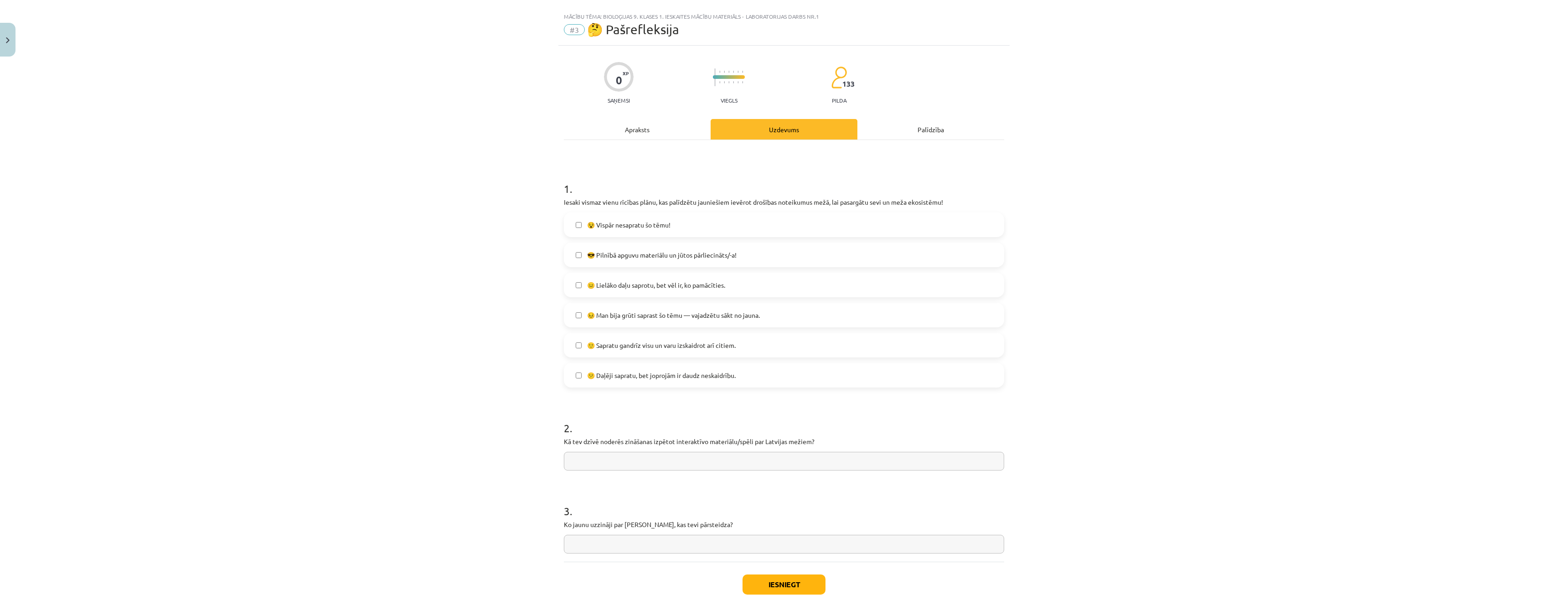
scroll to position [46, 0]
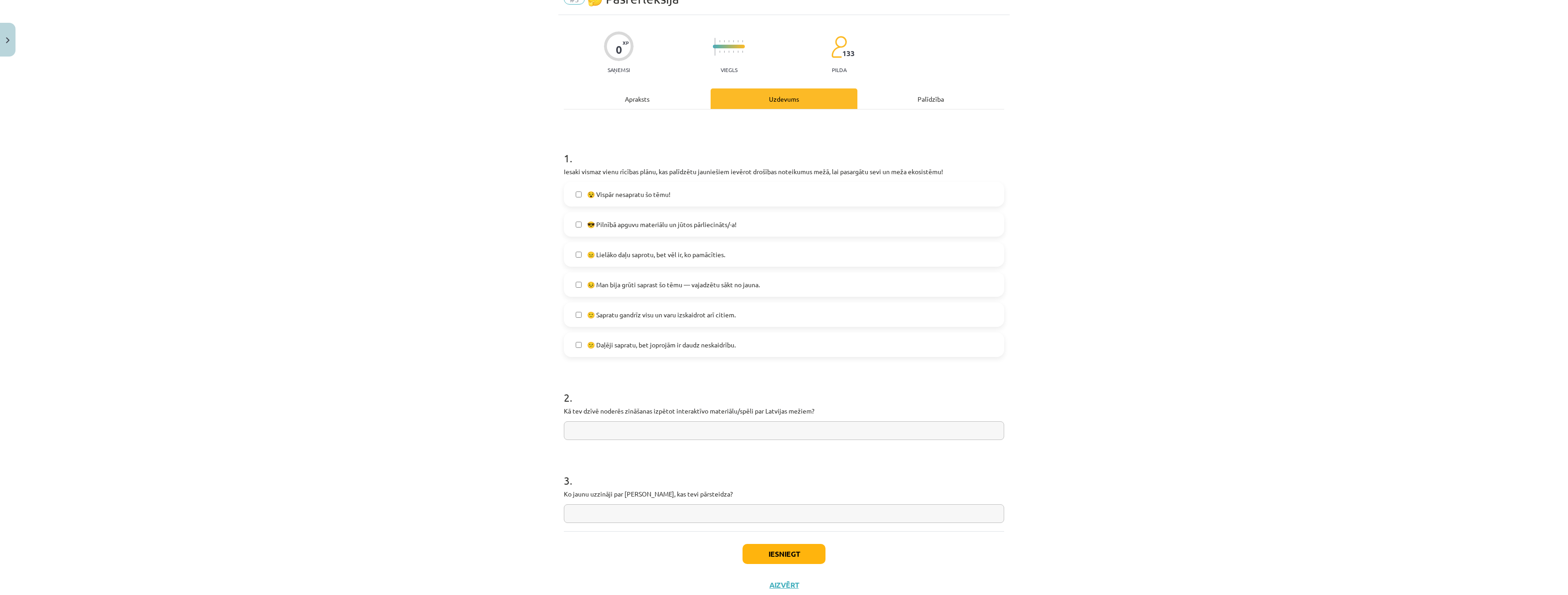
click at [637, 259] on span "😐 Lielāko daļu saprotu, bet vēl ir, ko pamācīties." at bounding box center [656, 255] width 138 height 9
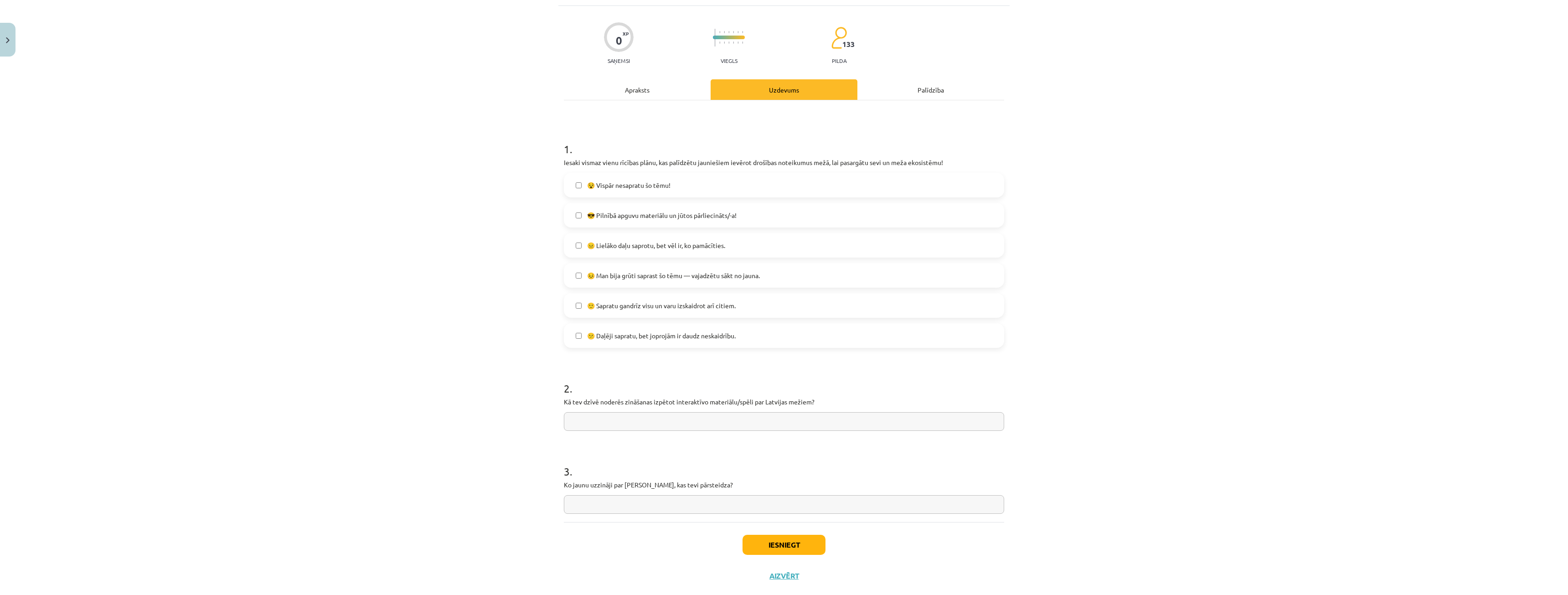
scroll to position [74, 0]
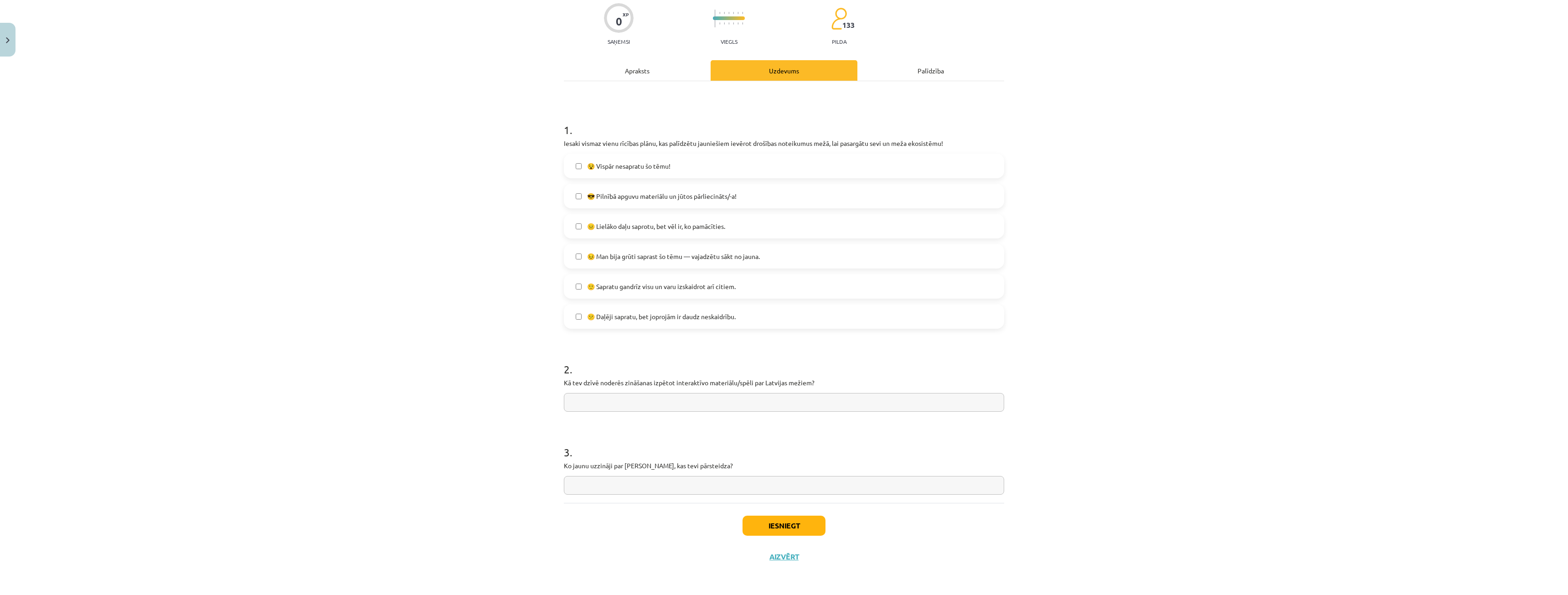
click at [692, 402] on input "text" at bounding box center [784, 402] width 440 height 18
click at [601, 489] on input "text" at bounding box center [784, 485] width 440 height 18
type input "*"
click at [636, 492] on input "**********" at bounding box center [784, 485] width 440 height 18
click at [701, 492] on input "**********" at bounding box center [784, 485] width 440 height 18
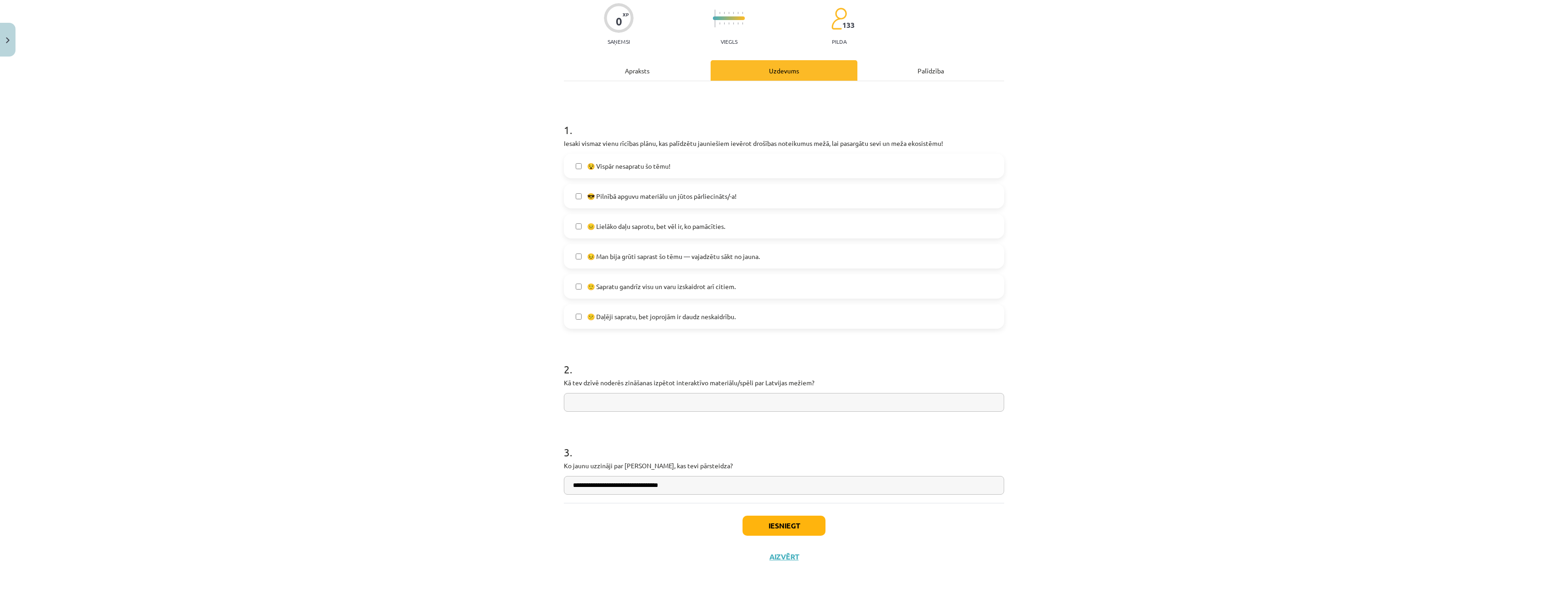
click at [659, 400] on input "text" at bounding box center [784, 402] width 440 height 18
click at [703, 489] on input "**********" at bounding box center [784, 485] width 440 height 18
type input "*"
click at [611, 283] on span "🙂 Sapratu gandrīz visu un varu izskaidrot arī citiem." at bounding box center [661, 287] width 149 height 9
click at [634, 408] on input "text" at bounding box center [784, 402] width 440 height 18
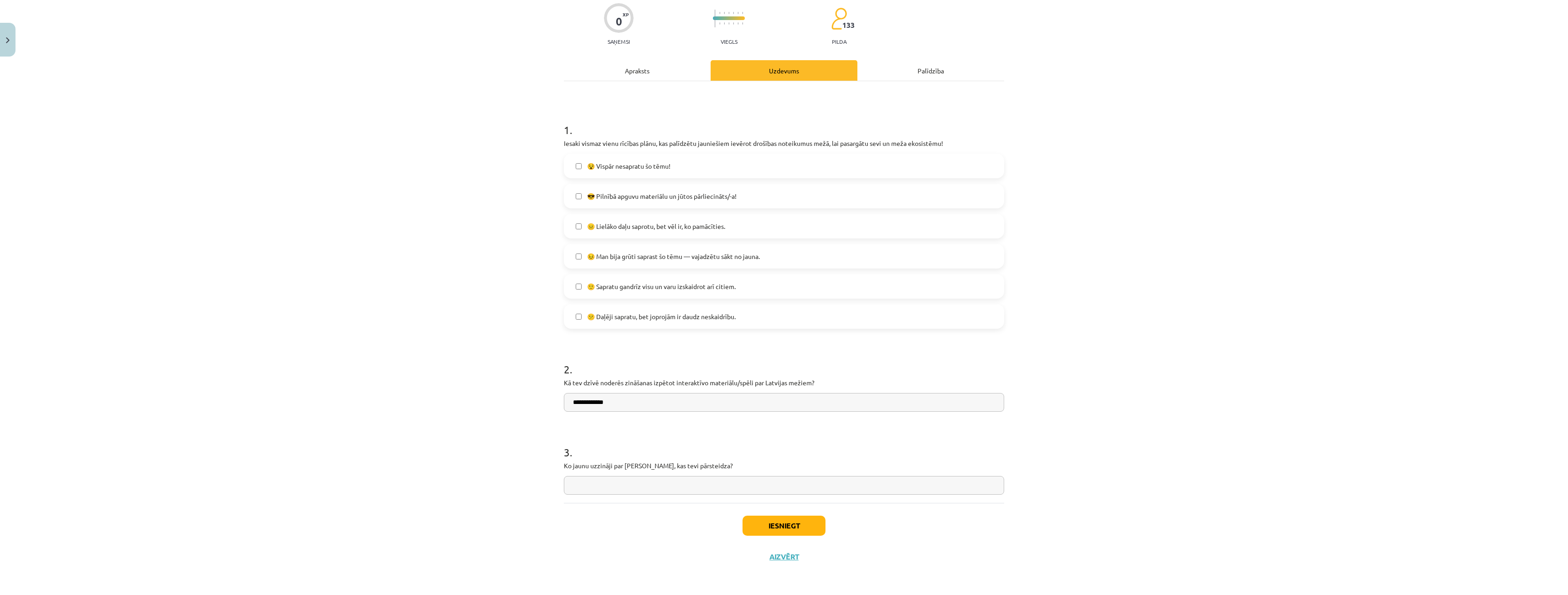
type input "**********"
click at [742, 493] on input "text" at bounding box center [784, 485] width 440 height 18
type input "***"
click at [779, 527] on button "Iesniegt" at bounding box center [784, 526] width 83 height 20
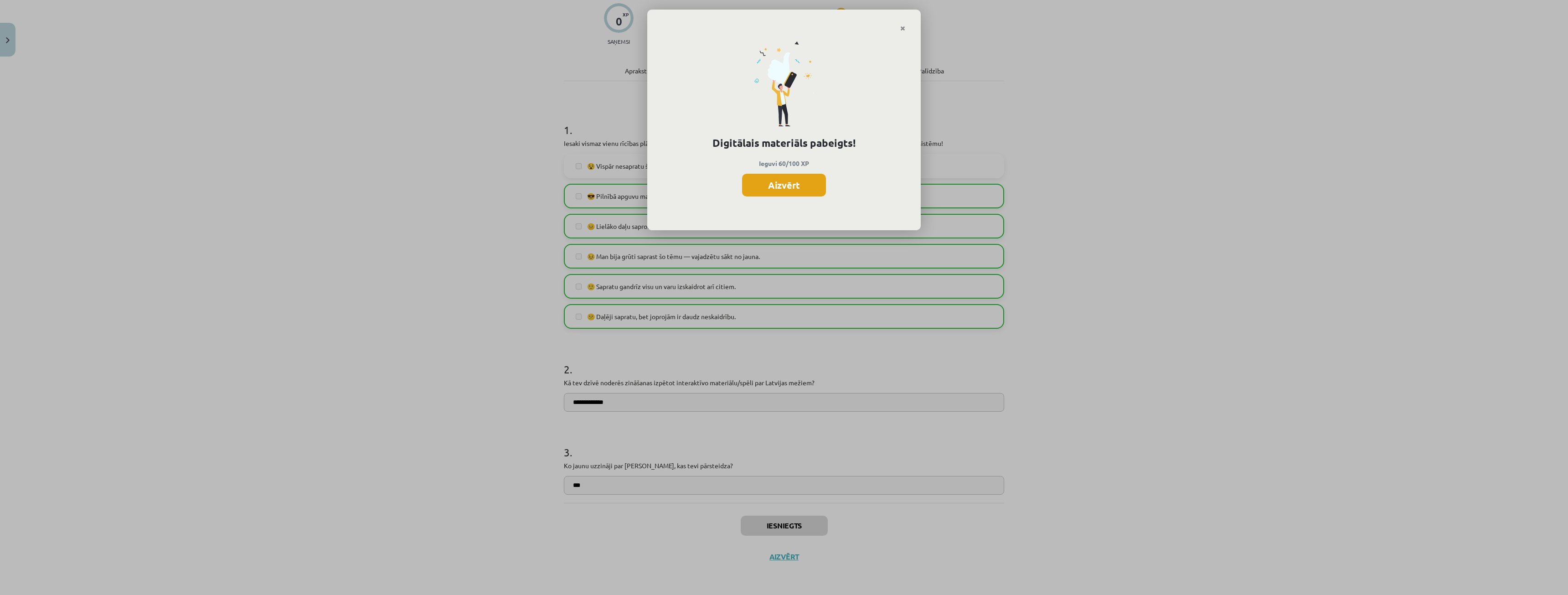
click at [795, 193] on button "Aizvērt" at bounding box center [784, 185] width 84 height 23
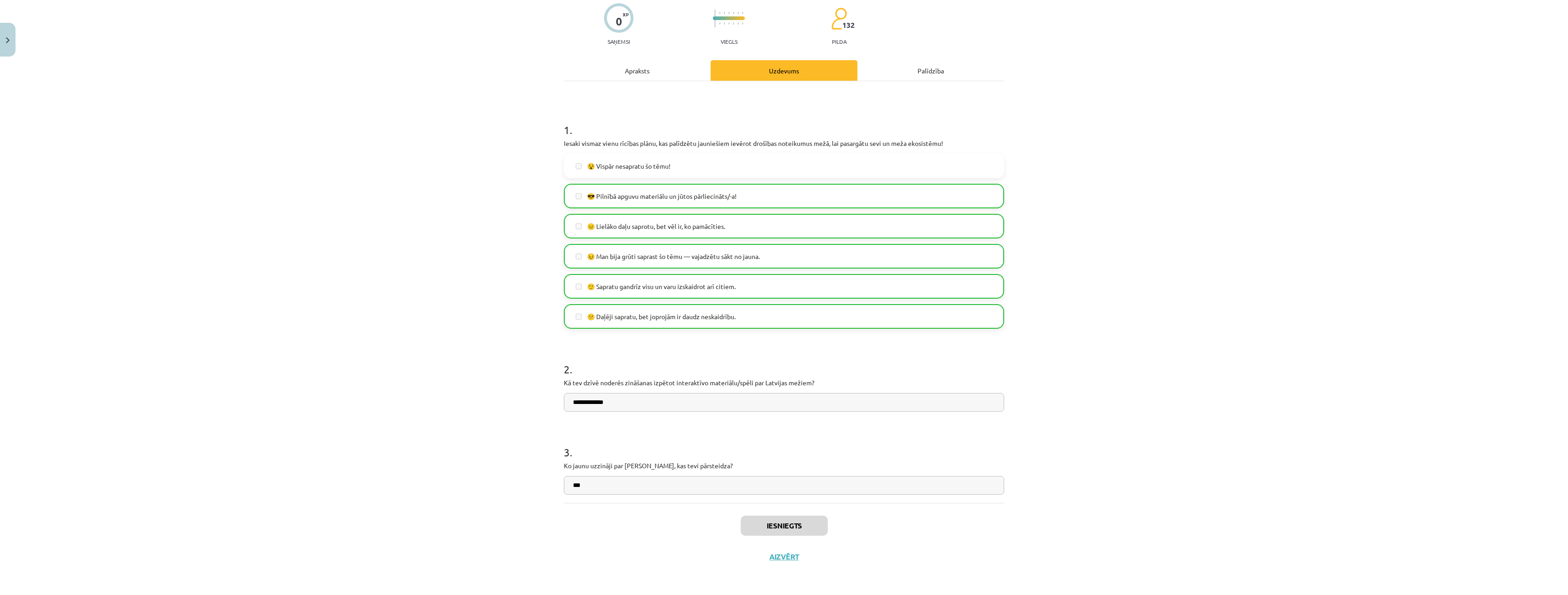
click at [781, 564] on div "Iesniegts Aizvērt" at bounding box center [784, 536] width 440 height 64
click at [781, 560] on button "Aizvērt" at bounding box center [784, 558] width 35 height 9
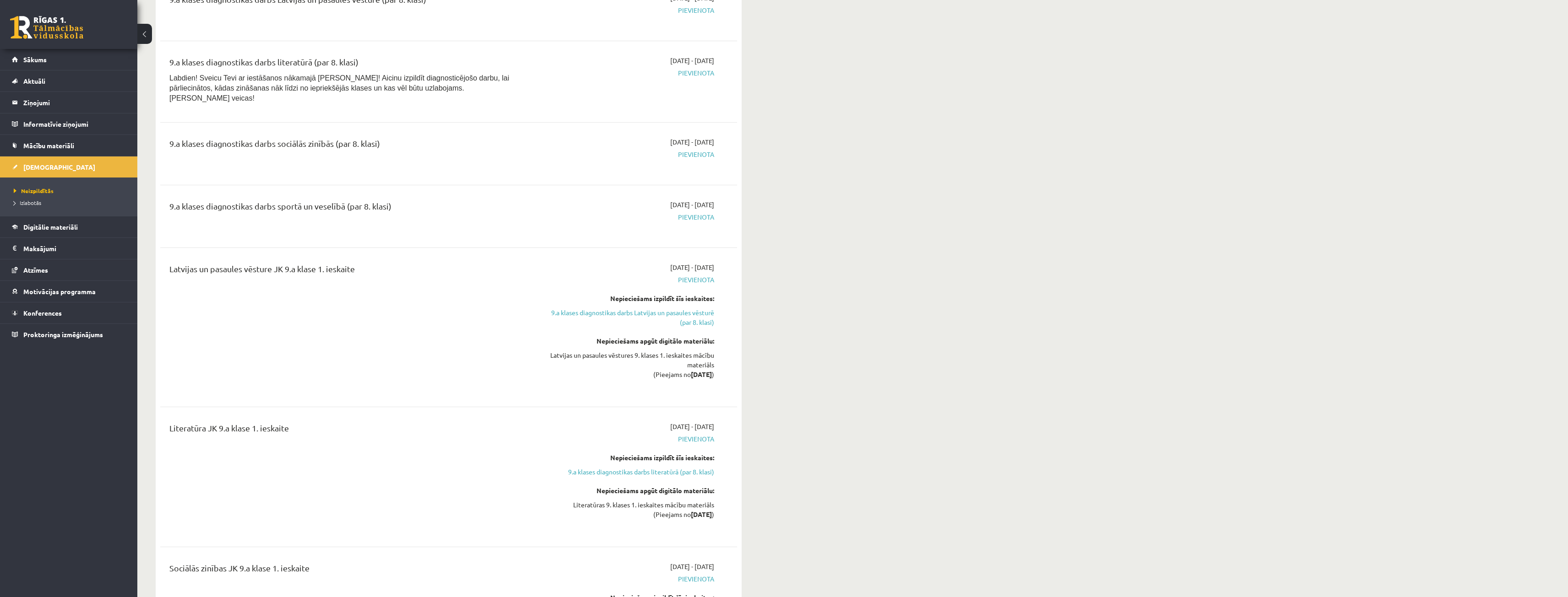
scroll to position [705, 0]
